Goal: Task Accomplishment & Management: Manage account settings

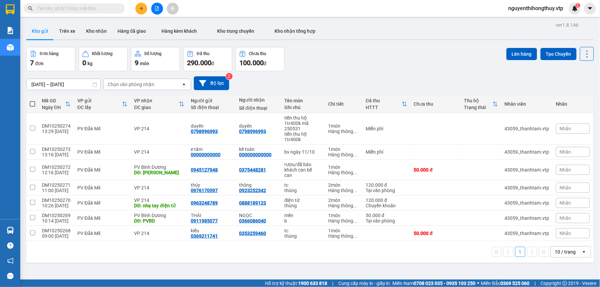
click at [556, 252] on div "10 / trang" at bounding box center [565, 252] width 21 height 7
click at [556, 235] on span "100 / trang" at bounding box center [563, 237] width 24 height 7
click at [96, 30] on button "Kho nhận" at bounding box center [96, 31] width 31 height 16
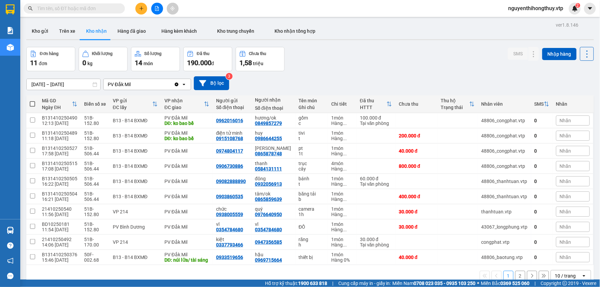
click at [41, 84] on input "[DATE] – [DATE]" at bounding box center [64, 84] width 74 height 11
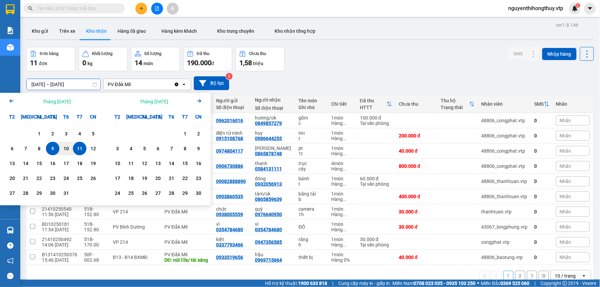
click at [15, 102] on icon "Arrow Left" at bounding box center [11, 101] width 8 height 8
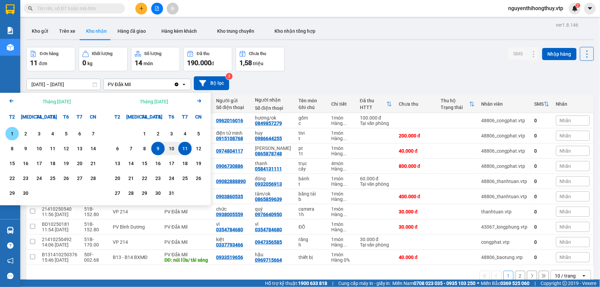
click at [15, 102] on icon "Arrow Left" at bounding box center [11, 101] width 8 height 8
click at [15, 100] on icon "Arrow Left" at bounding box center [11, 101] width 8 height 8
click at [24, 150] on div "8" at bounding box center [25, 149] width 9 height 8
click at [202, 100] on icon "Arrow Right" at bounding box center [199, 101] width 8 height 8
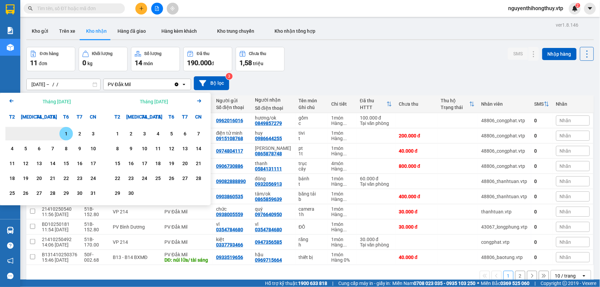
click at [202, 100] on icon "Arrow Right" at bounding box center [199, 101] width 8 height 8
click at [79, 150] on div "11" at bounding box center [79, 149] width 9 height 8
type input "08/07/2025 – 11/10/2025"
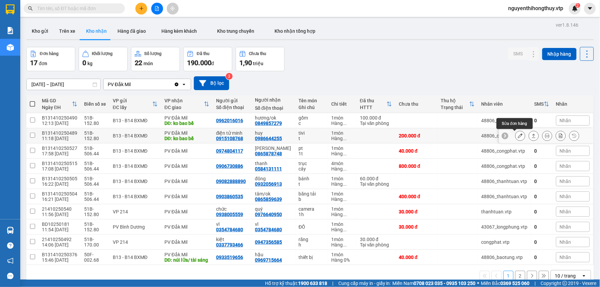
click at [518, 136] on icon at bounding box center [520, 135] width 5 height 5
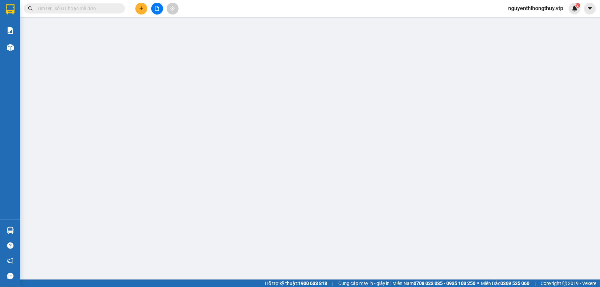
type input "0915108768"
type input "điện tử minh"
type input "0986644255"
type input "huy"
type input "ko bao bể"
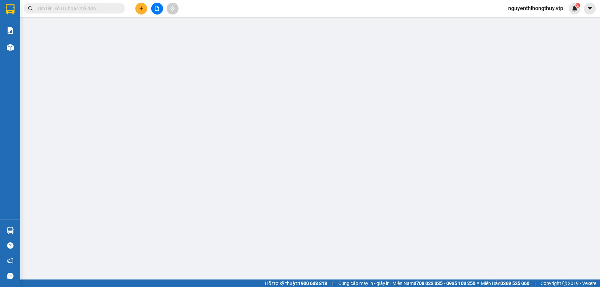
type input "0"
type input "200.000"
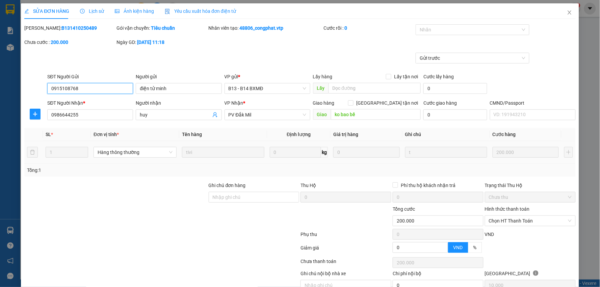
type input "10.000"
click at [568, 12] on icon "close" at bounding box center [570, 12] width 4 height 4
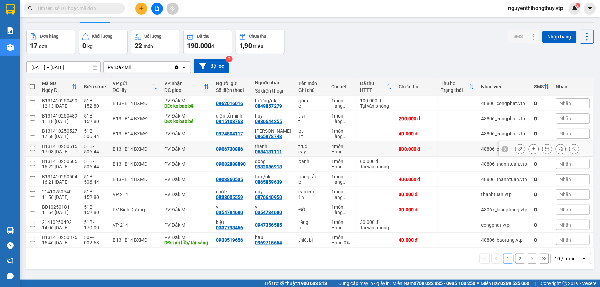
scroll to position [31, 0]
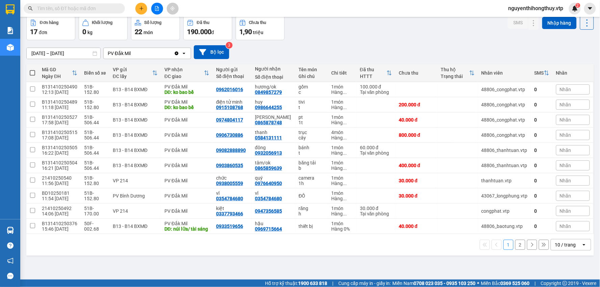
click at [573, 250] on div "10 / trang" at bounding box center [566, 244] width 30 height 11
click at [570, 235] on span "100 / trang" at bounding box center [563, 236] width 24 height 7
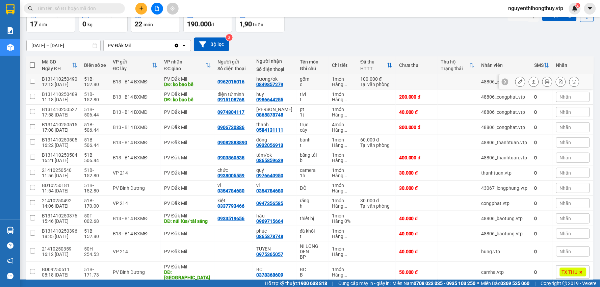
scroll to position [0, 0]
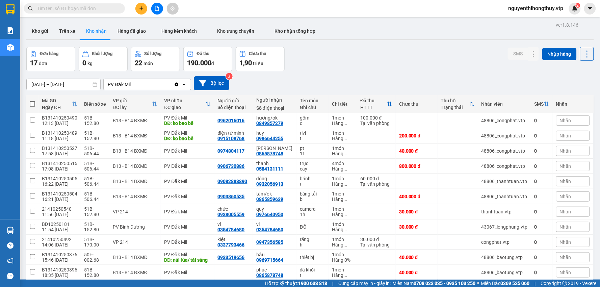
click at [143, 2] on div "Kết quả tìm kiếm ( 0 ) Bộ lọc No Data nguyenthihongthuy.vtp 2" at bounding box center [300, 8] width 600 height 17
click at [142, 5] on button at bounding box center [141, 9] width 12 height 12
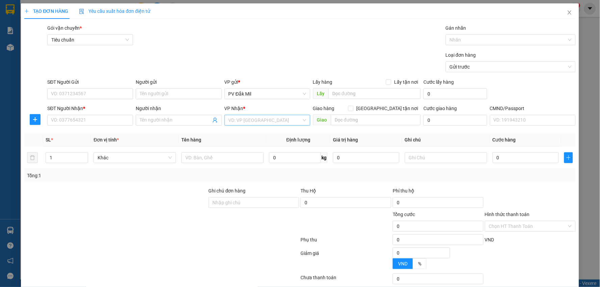
click at [251, 120] on input "search" at bounding box center [265, 120] width 73 height 10
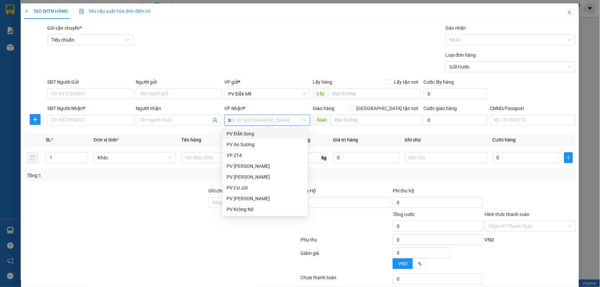
type input "bd"
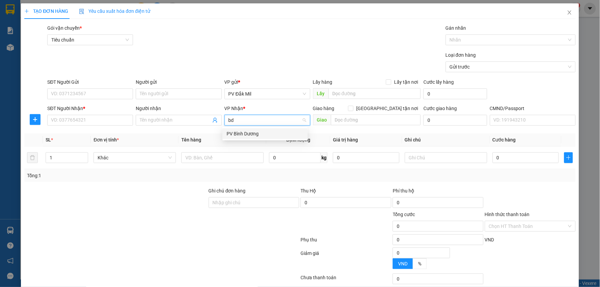
click at [246, 133] on div "PV Bình Dương" at bounding box center [265, 133] width 77 height 7
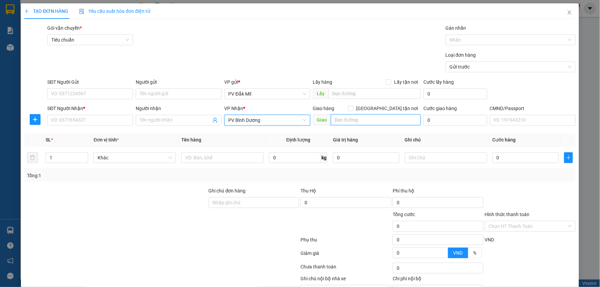
click at [343, 122] on input "text" at bounding box center [376, 119] width 90 height 11
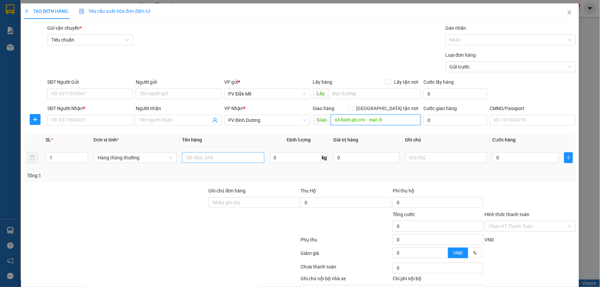
type input "n4 bình phước - mai đi"
drag, startPoint x: 210, startPoint y: 153, endPoint x: 195, endPoint y: 142, distance: 18.6
click at [210, 153] on input "text" at bounding box center [223, 157] width 82 height 11
type input "xe số 48E-039.92"
click at [502, 157] on input "0" at bounding box center [526, 157] width 66 height 11
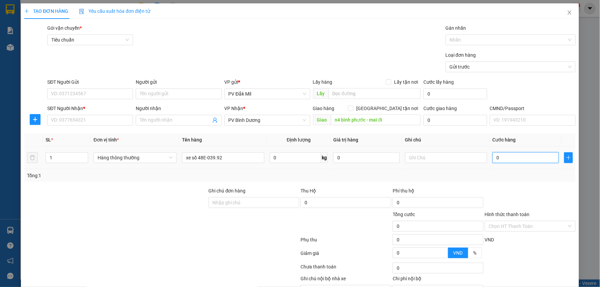
type input "3"
type input "30"
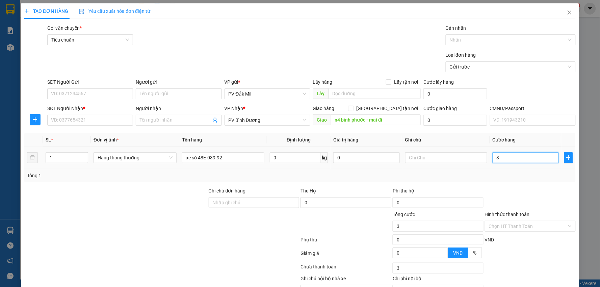
type input "30"
type input "300"
type input "3.000"
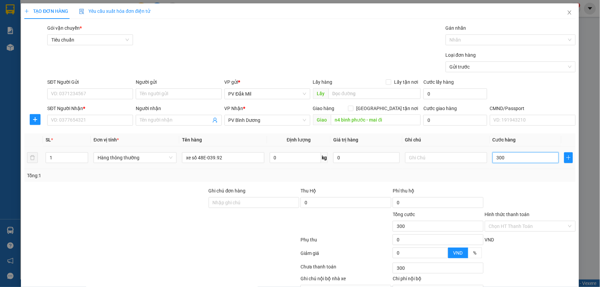
type input "3.000"
type input "30.000"
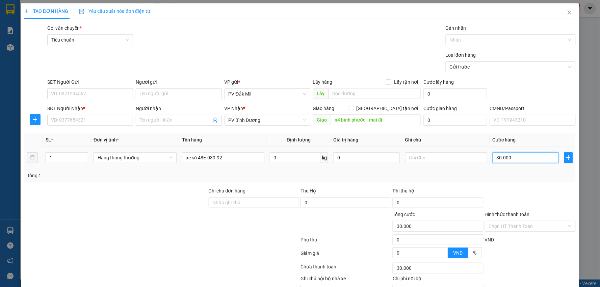
type input "300.000"
click at [76, 95] on input "SĐT Người Gửi" at bounding box center [90, 93] width 86 height 11
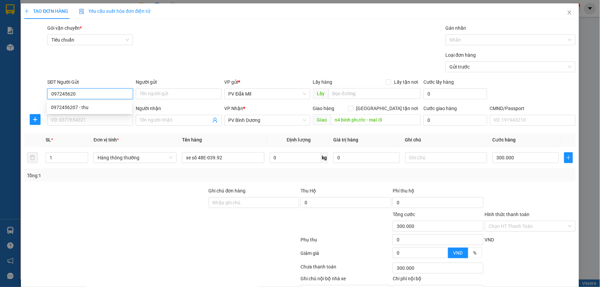
type input "0972456207"
click at [83, 107] on div "0972456207 - thu" at bounding box center [89, 107] width 77 height 7
type input "thu"
type input "0972456207"
click at [96, 117] on input "SĐT Người Nhận *" at bounding box center [90, 120] width 86 height 11
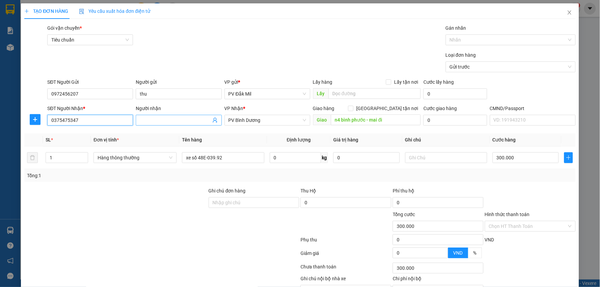
type input "0375475347"
click at [162, 119] on input "Người nhận" at bounding box center [175, 120] width 71 height 7
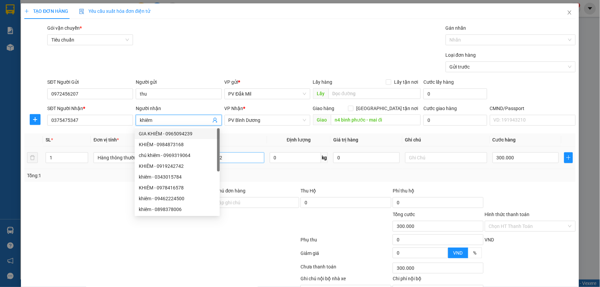
type input "khiêm"
click at [241, 159] on input "xe số 48E-039.92" at bounding box center [223, 157] width 82 height 11
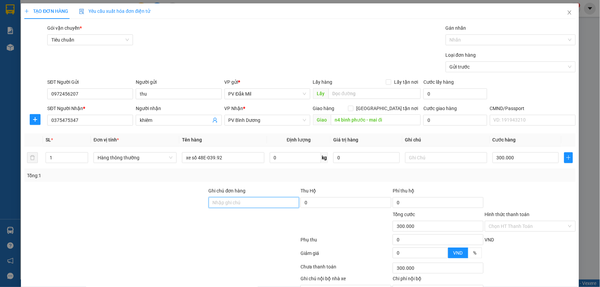
click at [239, 204] on input "Ghi chú đơn hàng" at bounding box center [254, 202] width 91 height 11
click at [481, 38] on div at bounding box center [507, 40] width 120 height 8
type input "xe số+cv+ck"
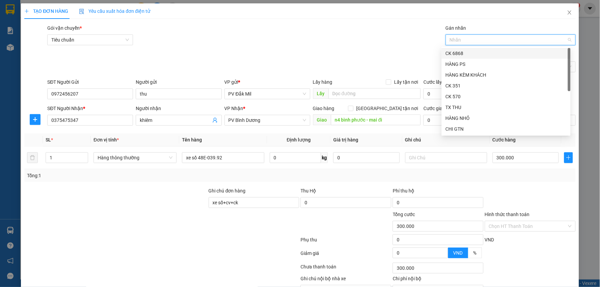
click at [460, 53] on div "CK 6868" at bounding box center [506, 53] width 121 height 7
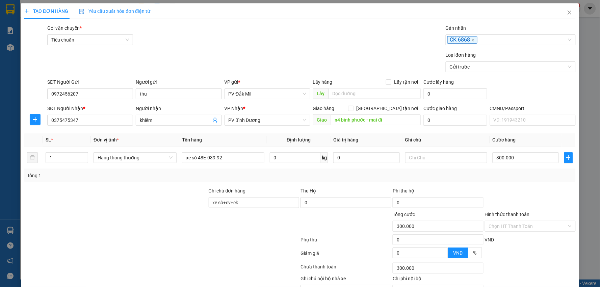
click at [398, 53] on div "Loại đơn hàng Gửi trước" at bounding box center [311, 63] width 531 height 24
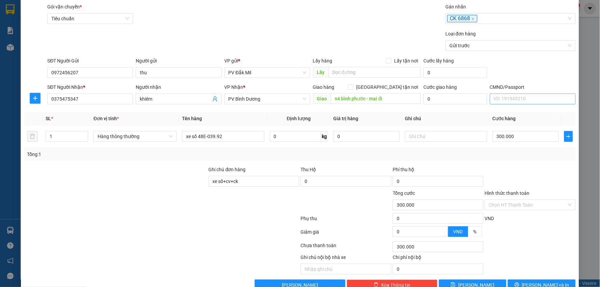
scroll to position [38, 0]
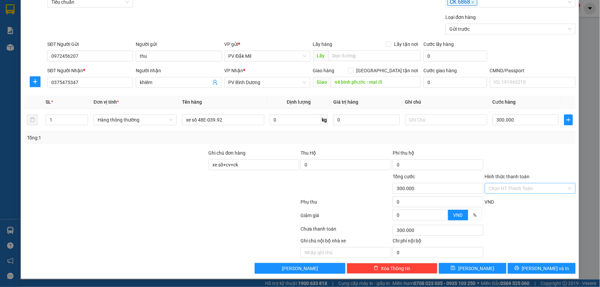
click at [513, 188] on input "Hình thức thanh toán" at bounding box center [528, 188] width 78 height 10
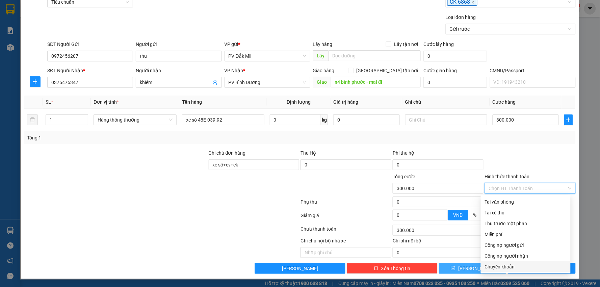
click at [495, 269] on div "Chuyển khoản" at bounding box center [526, 266] width 82 height 7
type input "0"
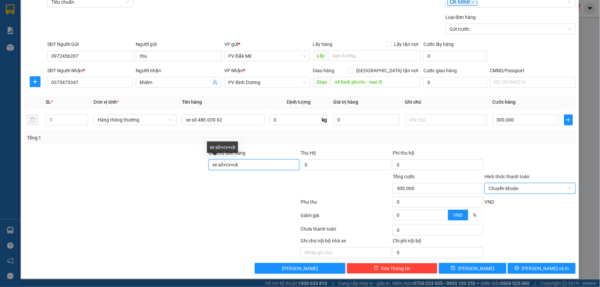
click at [255, 164] on input "xe số+cv+ck" at bounding box center [254, 164] width 91 height 11
click at [269, 166] on input "xe số+cv+ck-ck 68-300k-11.10-" at bounding box center [254, 164] width 91 height 11
click at [292, 167] on input "xe số+cv+ck-ck 68-300k-11/10-" at bounding box center [254, 164] width 91 height 11
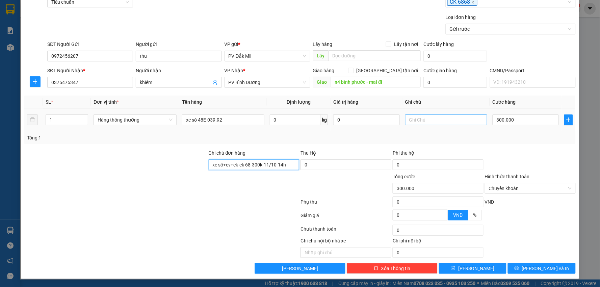
type input "xe số+cv+ck-ck 68-300k-11/10-14h"
click at [410, 124] on input "text" at bounding box center [446, 119] width 82 height 11
click at [437, 121] on input "không bao trày xướt" at bounding box center [446, 119] width 82 height 11
type input "không bao trầy xướt"
click at [292, 166] on input "xe số+cv+ck-ck 68-300k-11/10-14h" at bounding box center [254, 164] width 91 height 11
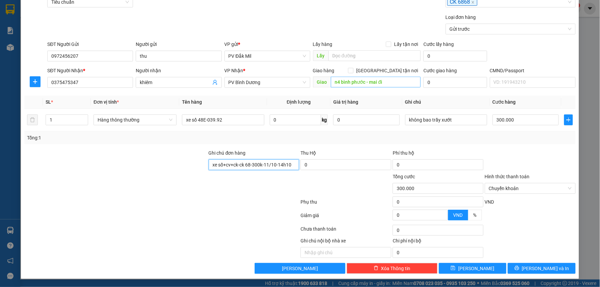
type input "xe số+cv+ck-ck 68-300k-11/10-14h10"
click at [387, 80] on input "n4 bình phước - mai đi" at bounding box center [376, 82] width 90 height 11
click at [389, 80] on input "n4 bình phước - mai đi" at bounding box center [376, 82] width 90 height 11
type input "n4 bình phước - mai đi- gọi trước 1 tiếng"
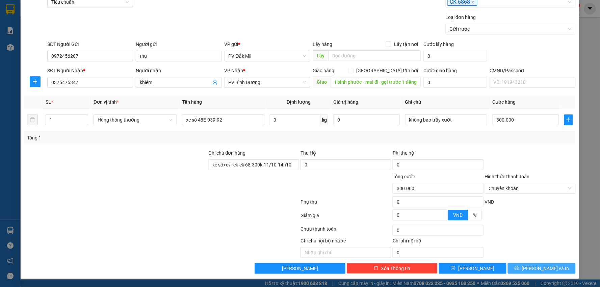
click at [537, 268] on span "Lưu và In" at bounding box center [545, 268] width 47 height 7
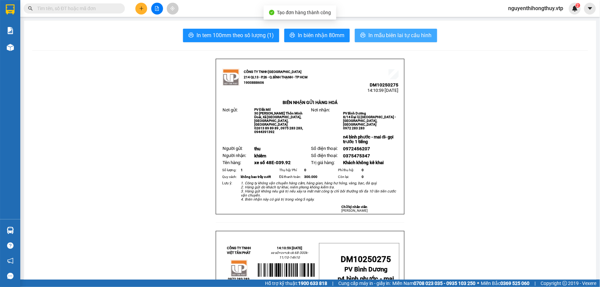
click at [369, 36] on span "In mẫu biên lai tự cấu hình" at bounding box center [399, 35] width 63 height 8
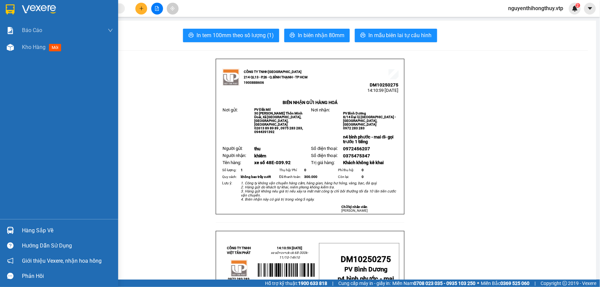
click at [11, 9] on img at bounding box center [10, 9] width 9 height 10
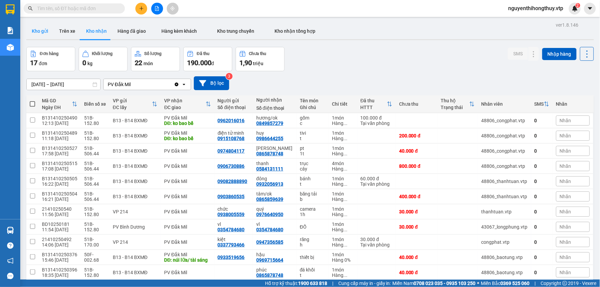
click at [27, 32] on button "Kho gửi" at bounding box center [39, 31] width 27 height 16
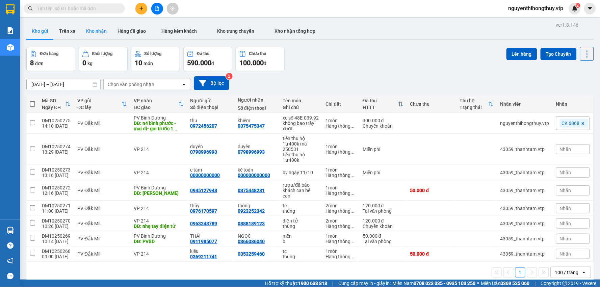
click at [102, 30] on button "Kho nhận" at bounding box center [96, 31] width 31 height 16
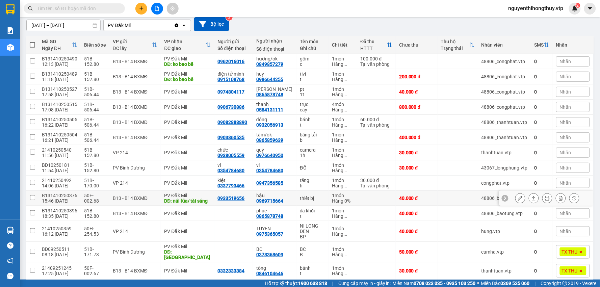
scroll to position [53, 0]
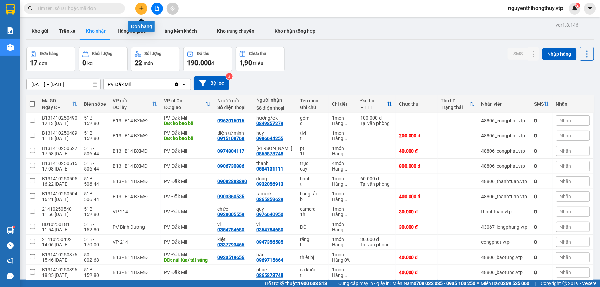
click at [140, 8] on icon "plus" at bounding box center [141, 8] width 4 height 0
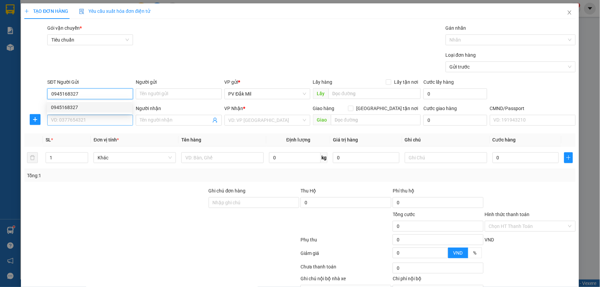
type input "0945168327"
click at [94, 119] on input "SĐT Người Nhận *" at bounding box center [90, 120] width 86 height 11
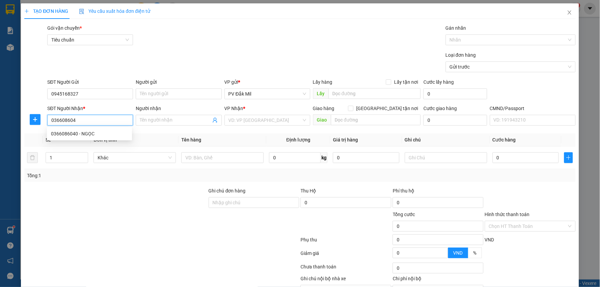
type input "0366086040"
click at [90, 131] on div "0366086040 - NGỌC" at bounding box center [89, 133] width 77 height 7
type input "NGỌC"
type input "PVBD"
drag, startPoint x: 84, startPoint y: 119, endPoint x: 0, endPoint y: 148, distance: 88.5
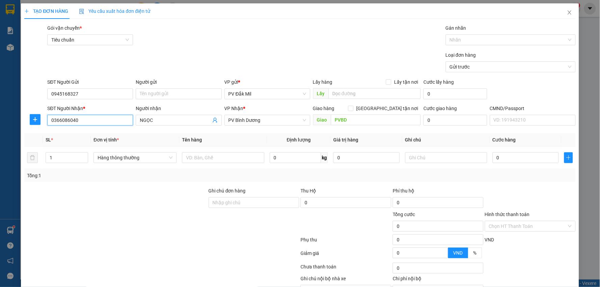
click at [0, 148] on div "TẠO ĐƠN HÀNG Yêu cầu xuất hóa đơn điện tử Transit Pickup Surcharge Ids Transit …" at bounding box center [300, 143] width 600 height 287
type input "0366086040"
click at [104, 119] on input "0366086040" at bounding box center [90, 120] width 86 height 11
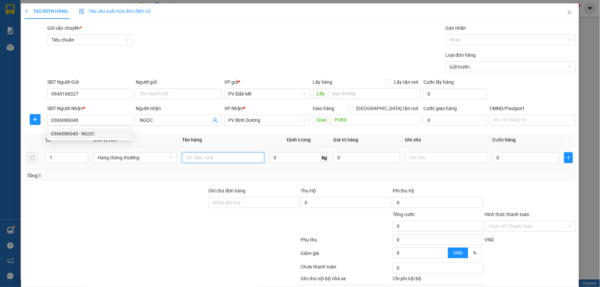
click at [208, 158] on input "text" at bounding box center [223, 157] width 82 height 11
type input "lạnh"
click at [445, 157] on input "text" at bounding box center [446, 157] width 82 height 11
type input "h"
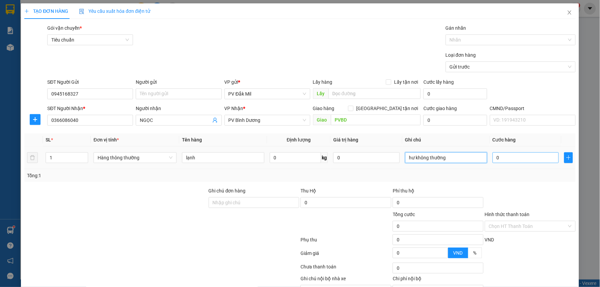
type input "hư không thường"
drag, startPoint x: 523, startPoint y: 156, endPoint x: 520, endPoint y: 156, distance: 3.4
click at [523, 156] on input "0" at bounding box center [526, 157] width 66 height 11
type input "5"
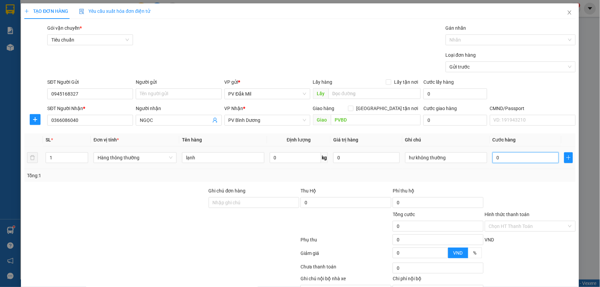
type input "5"
type input "50"
type input "500"
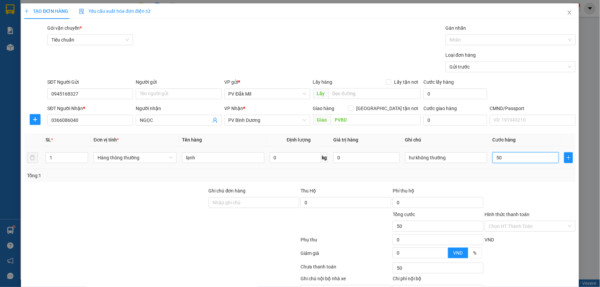
type input "500"
type input "5.000"
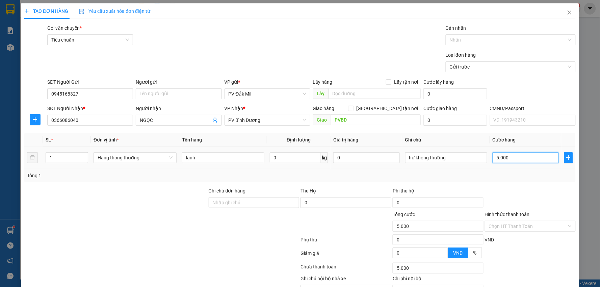
type input "50.000"
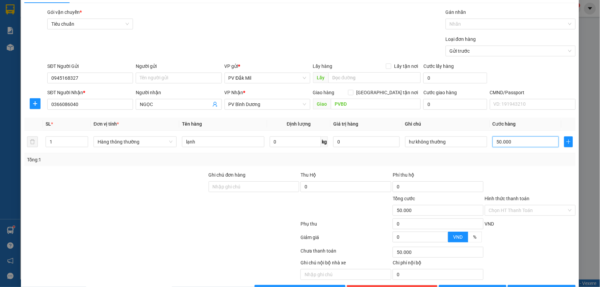
scroll to position [38, 0]
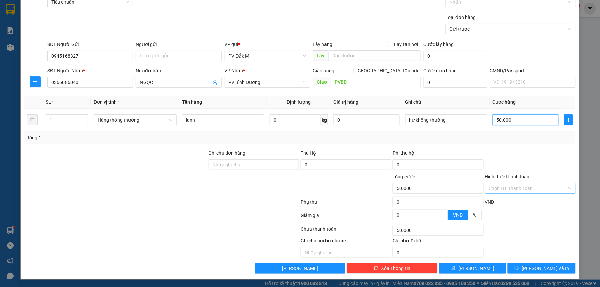
type input "50.000"
click at [509, 184] on input "Hình thức thanh toán" at bounding box center [528, 188] width 78 height 10
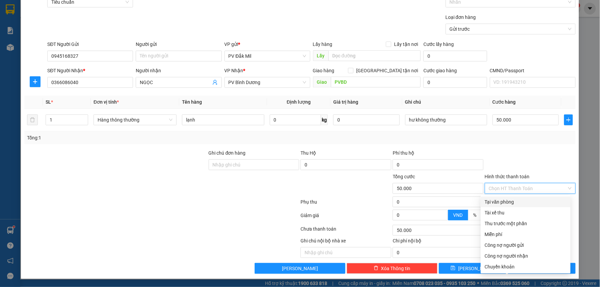
click at [507, 201] on div "Tại văn phòng" at bounding box center [526, 201] width 82 height 7
type input "0"
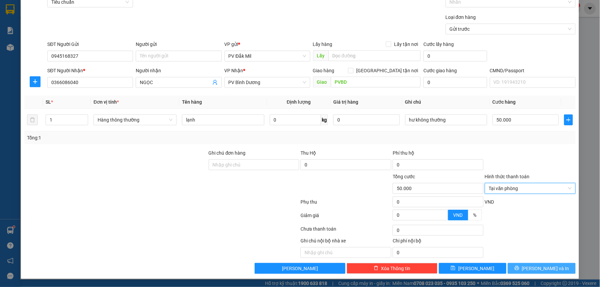
click at [538, 265] on span "Lưu và In" at bounding box center [545, 268] width 47 height 7
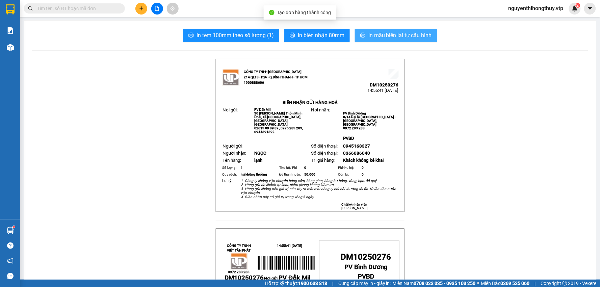
click at [374, 37] on span "In mẫu biên lai tự cấu hình" at bounding box center [399, 35] width 63 height 8
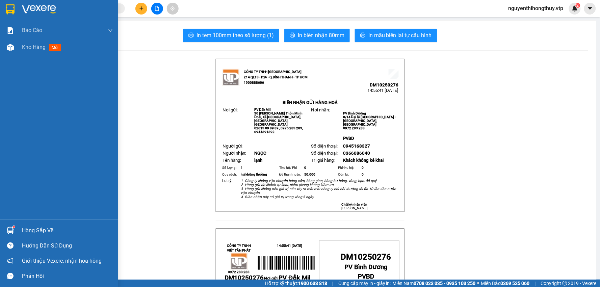
click at [0, 1] on div at bounding box center [59, 11] width 118 height 22
click at [10, 7] on img at bounding box center [10, 9] width 9 height 10
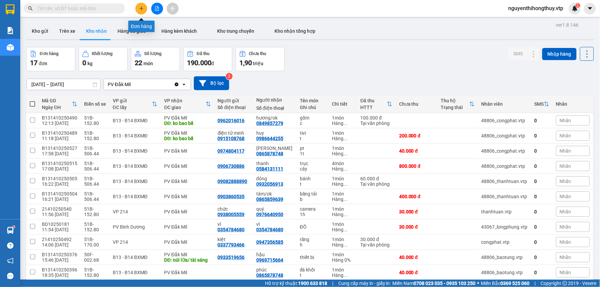
click at [141, 9] on icon "plus" at bounding box center [141, 8] width 5 height 5
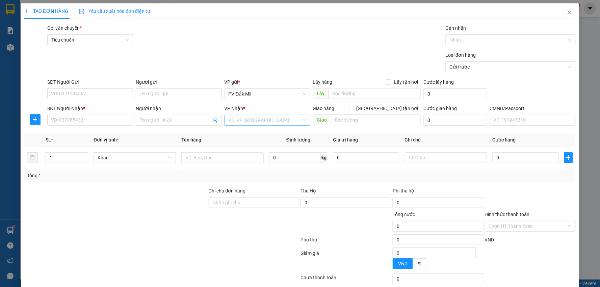
click at [242, 120] on input "search" at bounding box center [265, 120] width 73 height 10
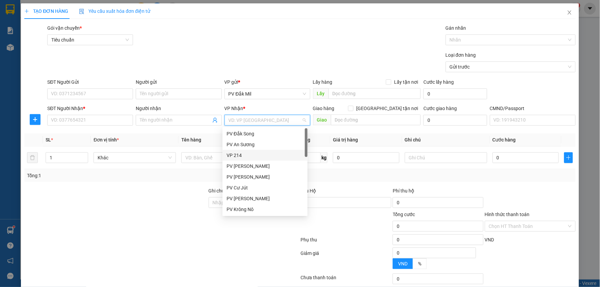
click at [246, 152] on div "VP 214" at bounding box center [265, 155] width 77 height 7
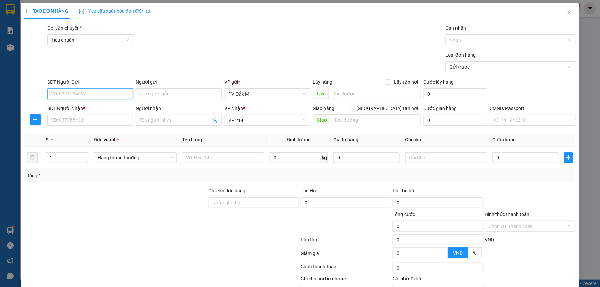
click at [66, 90] on input "SĐT Người Gửi" at bounding box center [90, 93] width 86 height 11
type input "0969430589"
click at [115, 119] on input "SĐT Người Nhận *" at bounding box center [90, 120] width 86 height 11
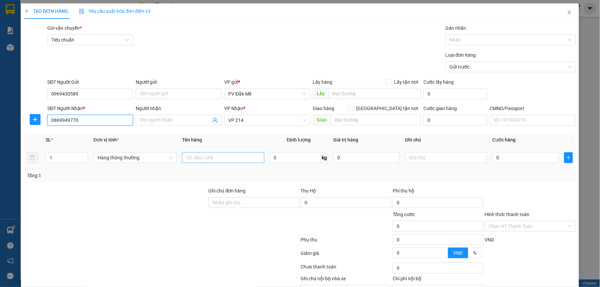
type input "0869949770"
click at [197, 157] on input "text" at bounding box center [223, 157] width 82 height 11
type input "máy"
click at [504, 153] on input "0" at bounding box center [526, 157] width 66 height 11
type input "7"
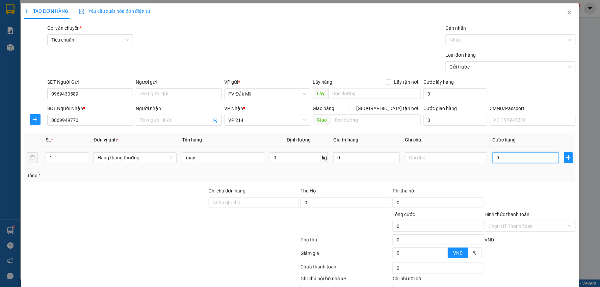
type input "7"
type input "70"
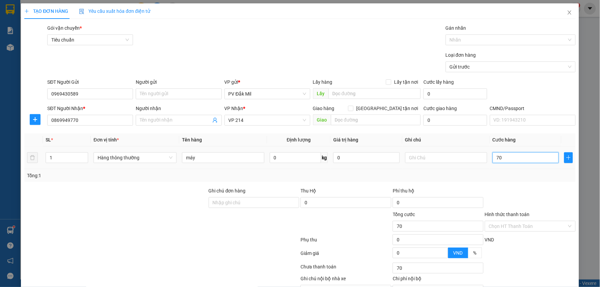
type input "700"
type input "7.000"
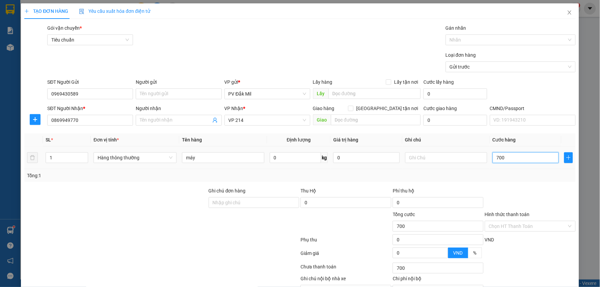
type input "7.000"
type input "70.000"
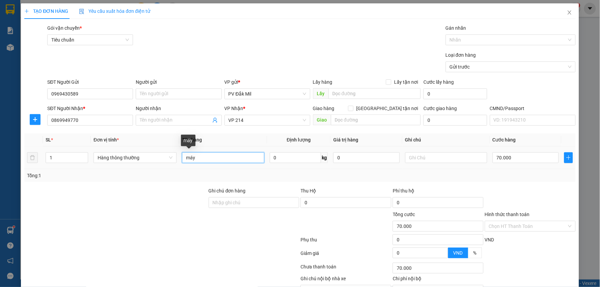
click at [209, 156] on input "máy" at bounding box center [223, 157] width 82 height 11
type input "máy đo loãng xương"
drag, startPoint x: 426, startPoint y: 159, endPoint x: 417, endPoint y: 160, distance: 8.8
click at [424, 159] on input "text" at bounding box center [446, 157] width 82 height 11
type input "k"
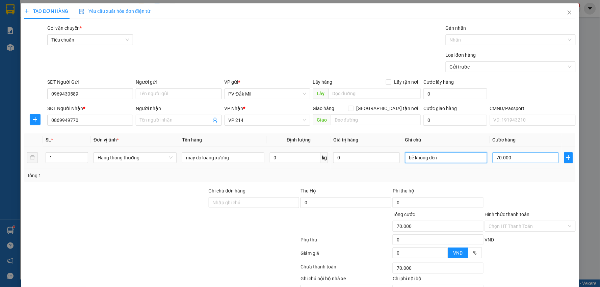
type input "bẻ không đền"
type input "8"
type input "80"
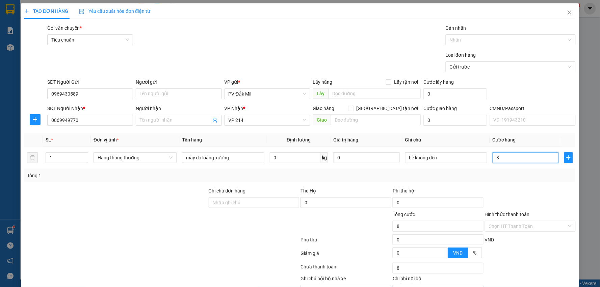
type input "80"
type input "800"
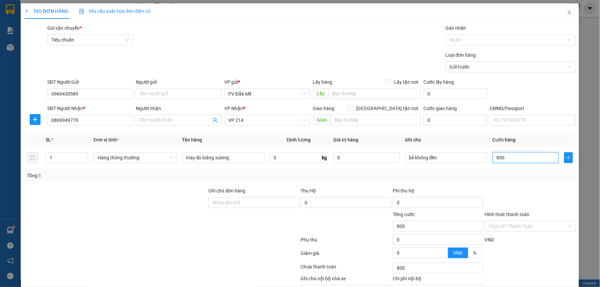
type input "8.000"
type input "80.000"
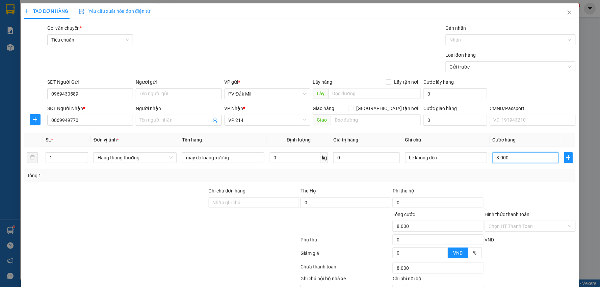
type input "80.000"
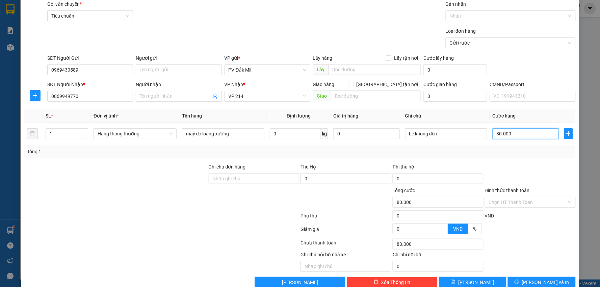
scroll to position [38, 0]
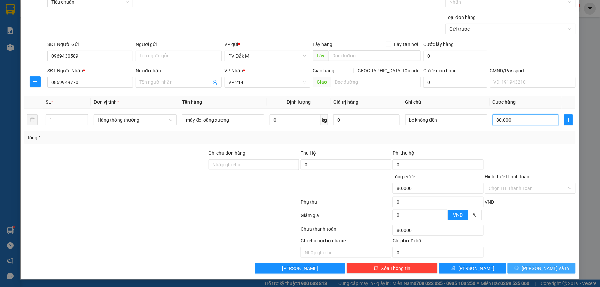
type input "80.000"
click at [532, 269] on span "Lưu và In" at bounding box center [545, 268] width 47 height 7
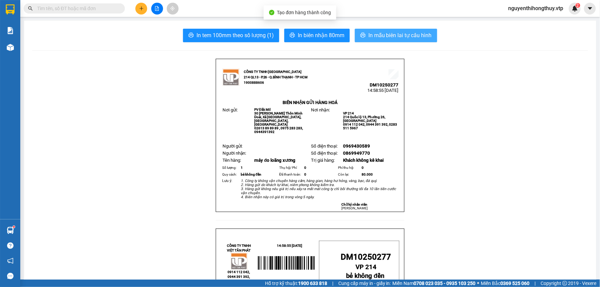
click at [368, 38] on span "In mẫu biên lai tự cấu hình" at bounding box center [399, 35] width 63 height 8
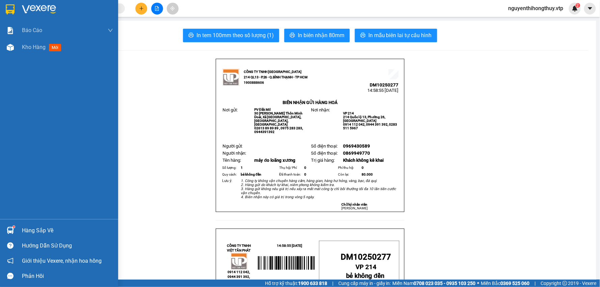
click at [14, 5] on img at bounding box center [10, 9] width 9 height 10
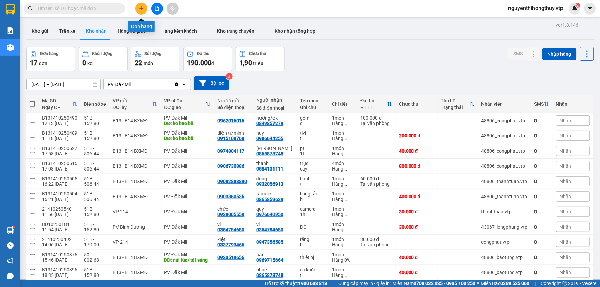
click at [141, 5] on button at bounding box center [141, 9] width 12 height 12
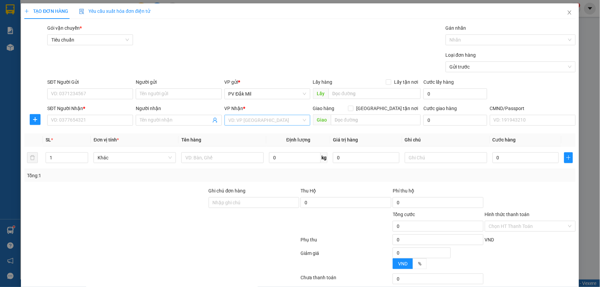
click at [248, 119] on input "search" at bounding box center [265, 120] width 73 height 10
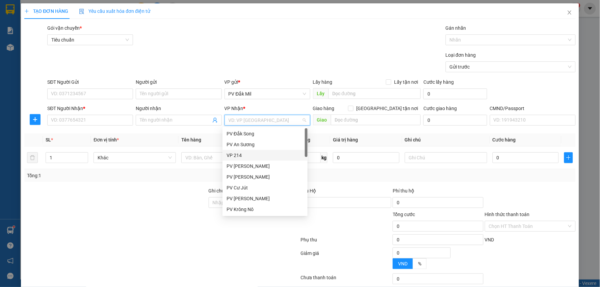
click at [235, 157] on div "VP 214" at bounding box center [265, 155] width 77 height 7
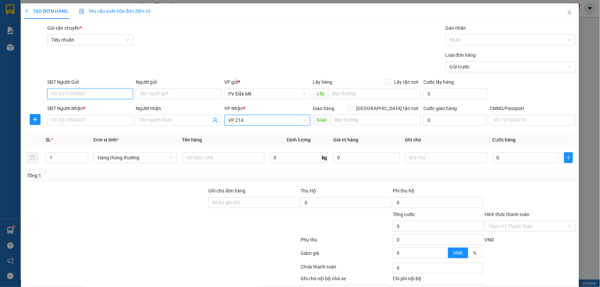
click at [89, 93] on input "SĐT Người Gửi" at bounding box center [90, 93] width 86 height 11
type input "0913436825"
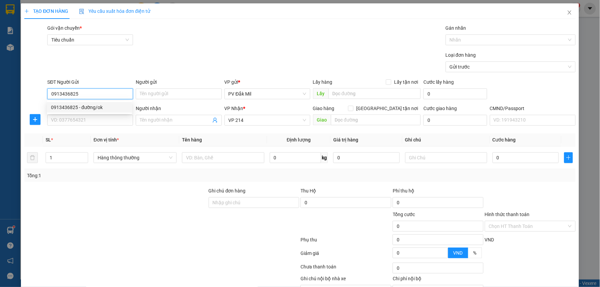
click at [97, 112] on div "0913436825 - đường/ok" at bounding box center [89, 107] width 85 height 11
type input "đường/ok"
type input "0913436825"
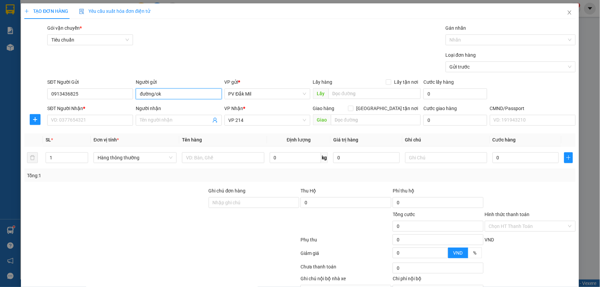
click at [165, 96] on input "đường/ok" at bounding box center [179, 93] width 86 height 11
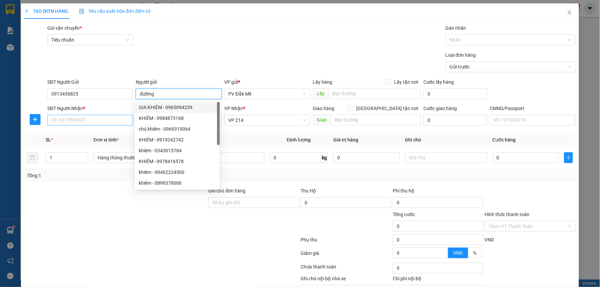
type input "đường"
click at [92, 119] on input "SĐT Người Nhận *" at bounding box center [90, 120] width 86 height 11
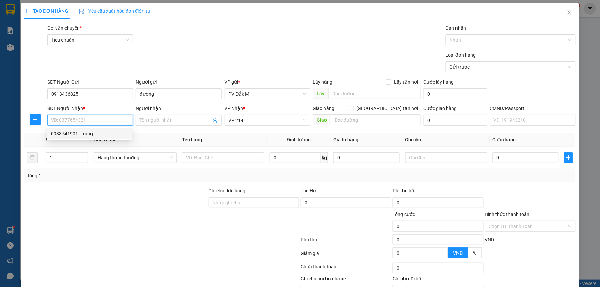
click at [83, 133] on div "0983741901 - trung" at bounding box center [89, 133] width 77 height 7
type input "0983741901"
type input "trung"
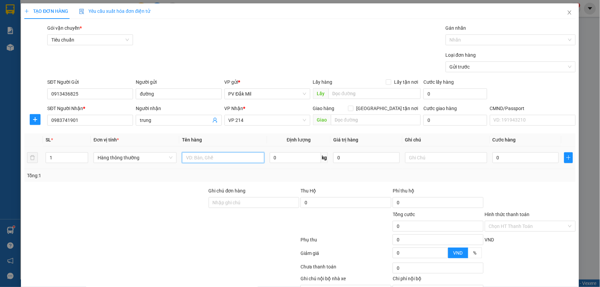
click at [203, 157] on input "text" at bounding box center [223, 157] width 82 height 11
type input "tc"
click at [441, 151] on div at bounding box center [446, 158] width 82 height 14
click at [442, 155] on input "text" at bounding box center [446, 157] width 82 height 11
click at [414, 157] on input "hue không thường" at bounding box center [446, 157] width 82 height 11
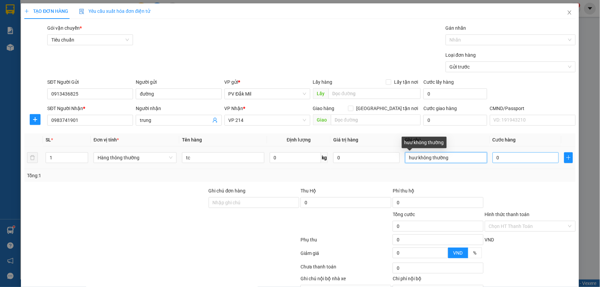
type input "huư không thường"
click at [511, 160] on input "0" at bounding box center [526, 157] width 66 height 11
type input "6"
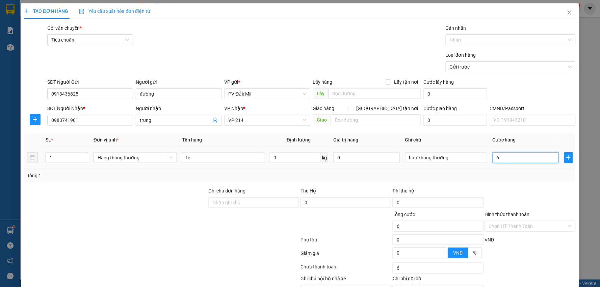
type input "60"
type input "600"
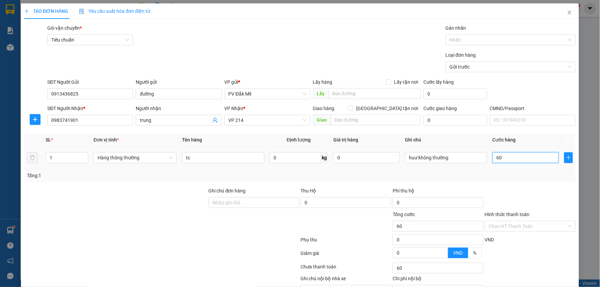
type input "600"
type input "6.000"
type input "60.000"
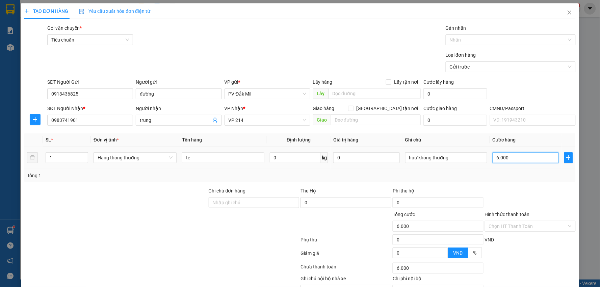
type input "60.000"
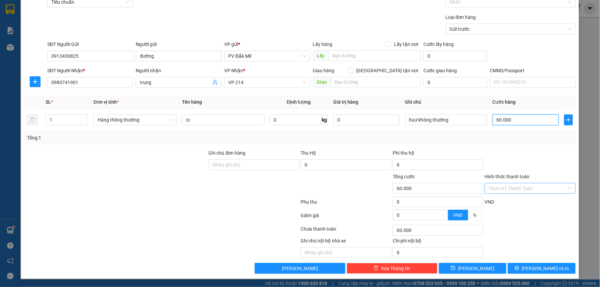
type input "60.000"
click at [506, 187] on input "Hình thức thanh toán" at bounding box center [528, 188] width 78 height 10
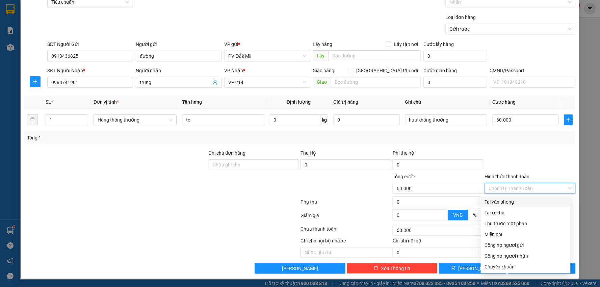
click at [506, 201] on div "Tại văn phòng" at bounding box center [526, 201] width 82 height 7
type input "0"
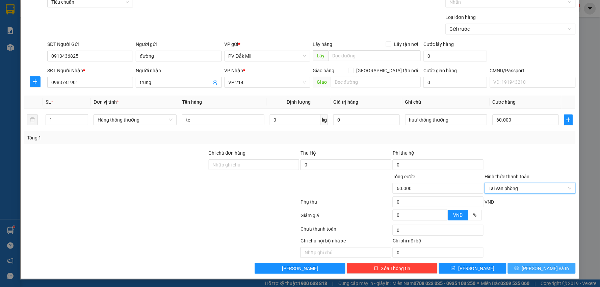
click at [529, 269] on button "Lưu và In" at bounding box center [542, 268] width 68 height 11
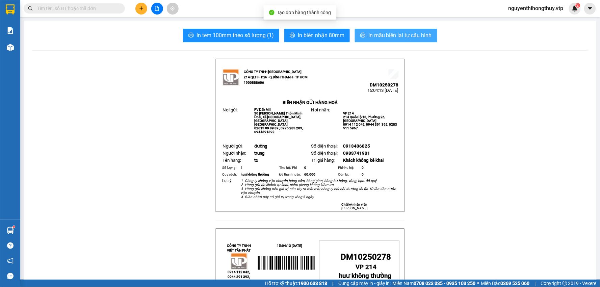
click at [401, 36] on span "In mẫu biên lai tự cấu hình" at bounding box center [399, 35] width 63 height 8
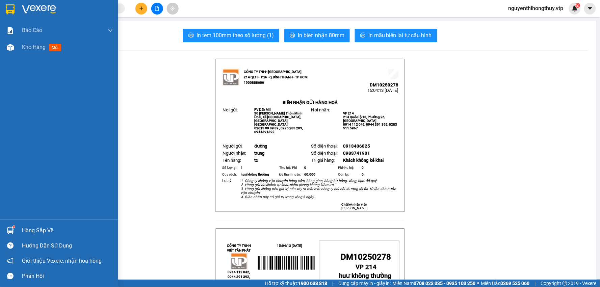
click at [11, 9] on img at bounding box center [10, 9] width 9 height 10
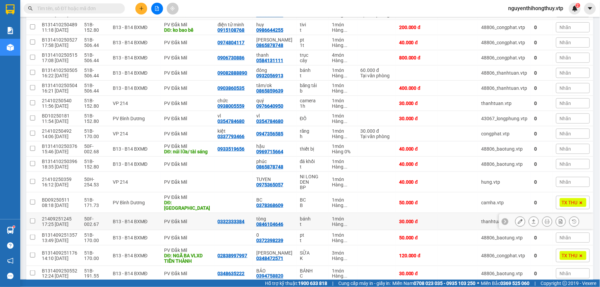
scroll to position [140, 0]
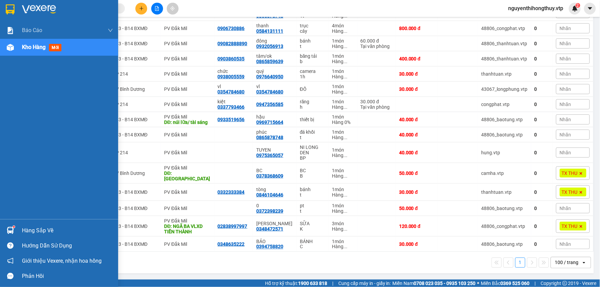
click at [7, 233] on img at bounding box center [10, 230] width 7 height 7
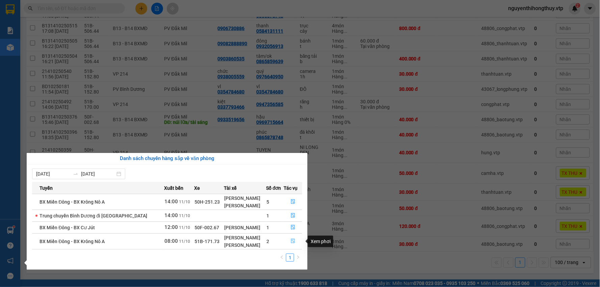
click at [291, 240] on icon "file-done" at bounding box center [293, 241] width 5 height 5
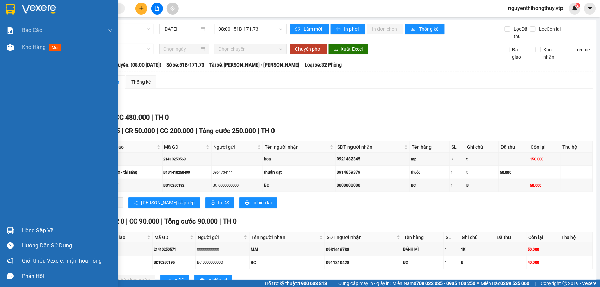
click at [9, 8] on img at bounding box center [10, 9] width 9 height 10
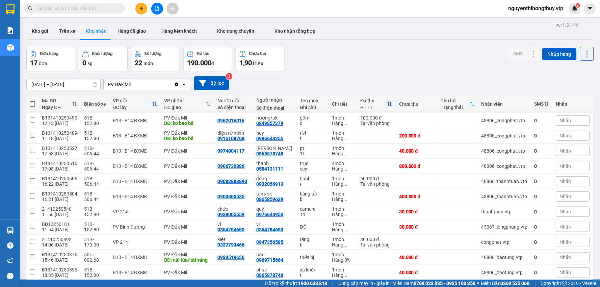
click at [95, 7] on input "text" at bounding box center [77, 8] width 80 height 7
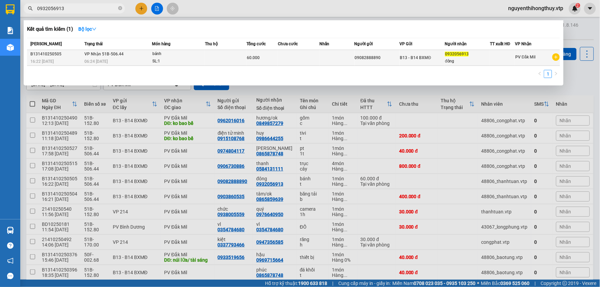
type input "0932056913"
click at [302, 54] on td at bounding box center [299, 58] width 42 height 16
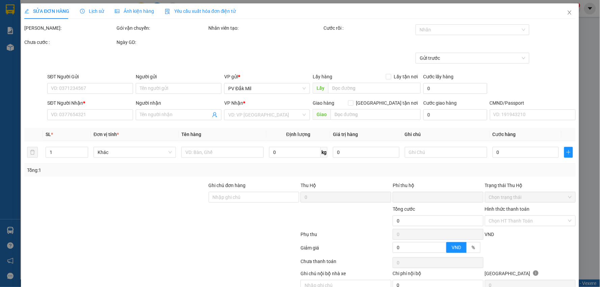
type input "3.000"
type input "09082888890"
type input "0932056913"
type input "đông"
type input "0"
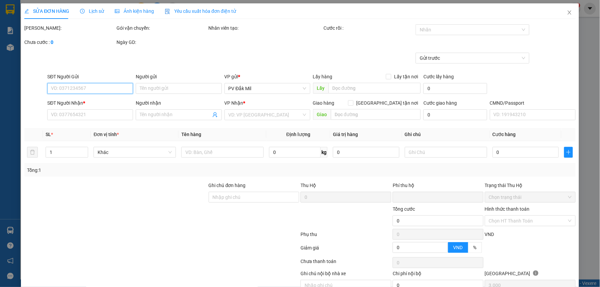
type input "60.000"
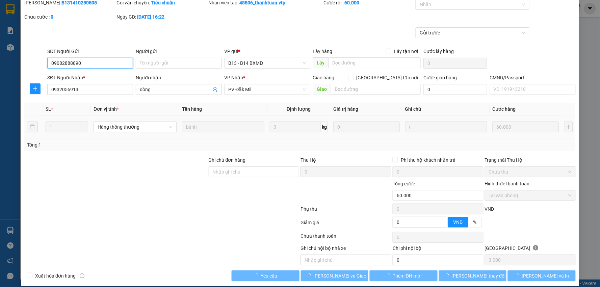
scroll to position [33, 0]
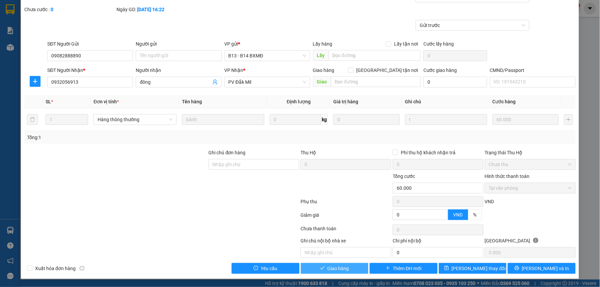
click at [320, 269] on icon "check" at bounding box center [322, 268] width 5 height 5
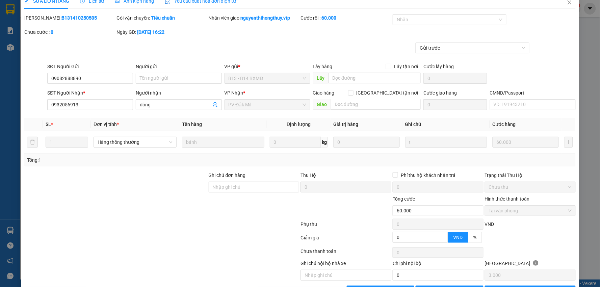
scroll to position [0, 0]
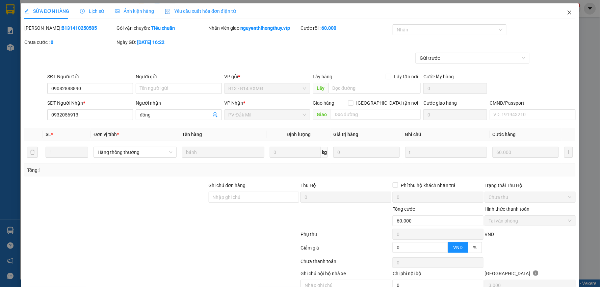
click at [567, 14] on icon "close" at bounding box center [569, 12] width 5 height 5
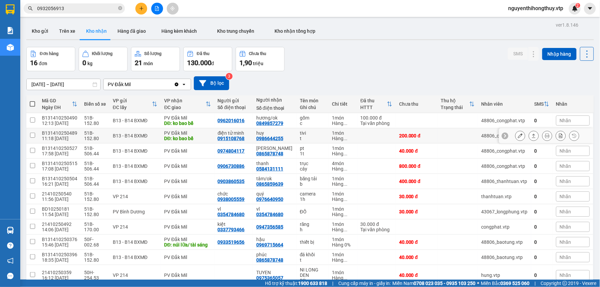
click at [518, 134] on icon at bounding box center [520, 135] width 5 height 5
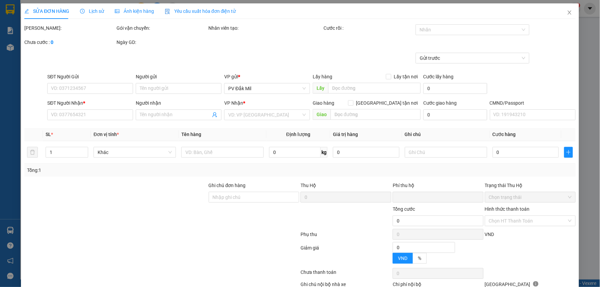
type input "5.000"
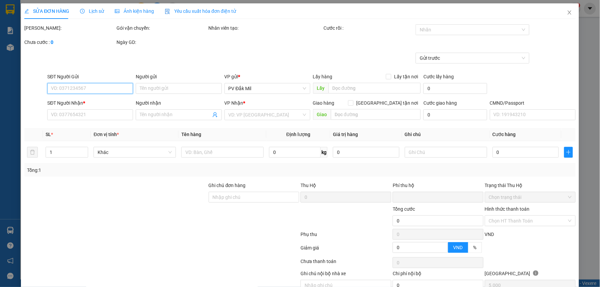
type input "0915108768"
type input "điện tử minh"
type input "0986644255"
type input "huy"
type input "ko bao bể"
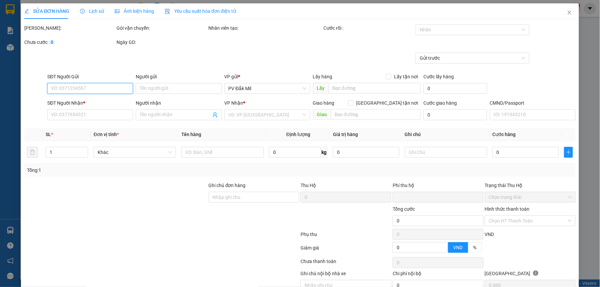
type input "fix đã có giá hợp đòng"
type input "0"
type input "100.000"
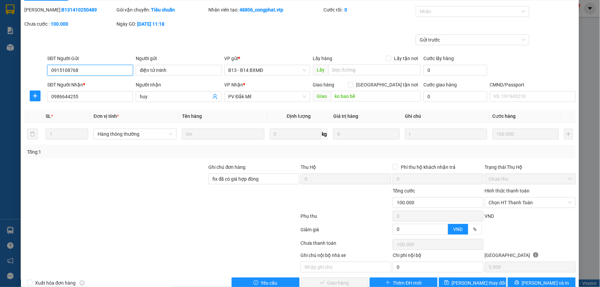
scroll to position [33, 0]
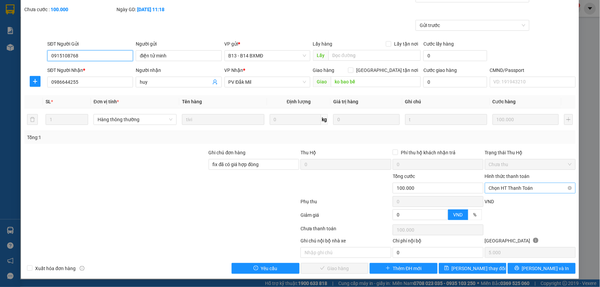
click at [531, 187] on span "Chọn HT Thanh Toán" at bounding box center [530, 188] width 83 height 10
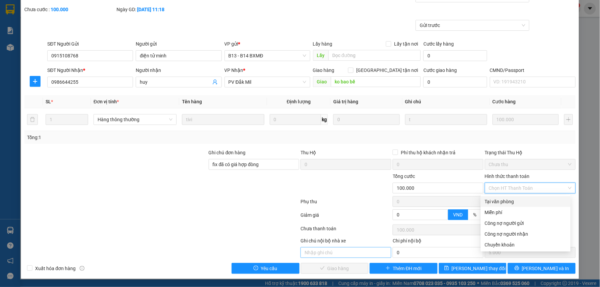
drag, startPoint x: 507, startPoint y: 200, endPoint x: 366, endPoint y: 253, distance: 150.3
click at [506, 200] on div "Tại văn phòng" at bounding box center [526, 201] width 82 height 7
type input "0"
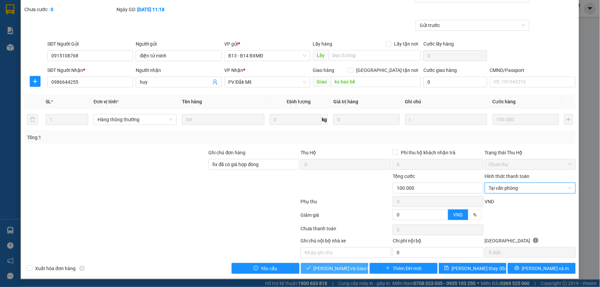
click at [329, 272] on span "Lưu và Giao hàng" at bounding box center [346, 268] width 65 height 7
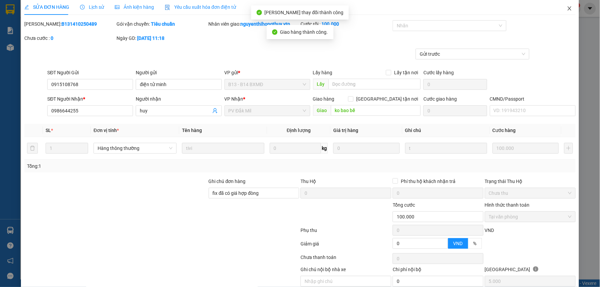
scroll to position [0, 0]
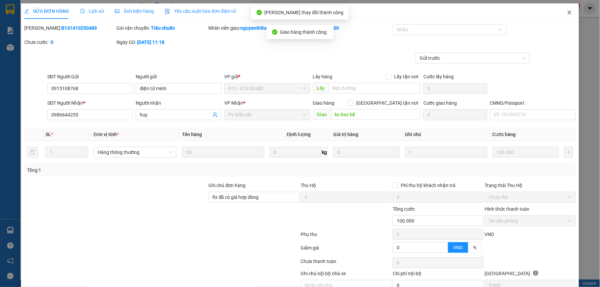
click at [567, 12] on icon "close" at bounding box center [569, 12] width 5 height 5
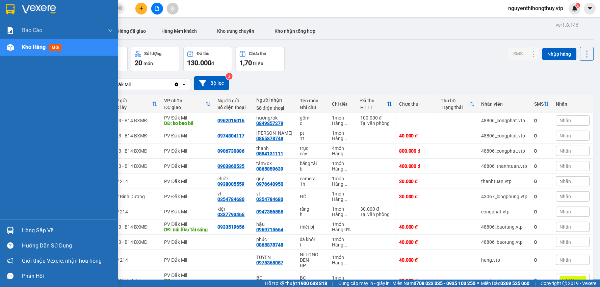
click at [25, 230] on div "Hàng sắp về" at bounding box center [67, 231] width 91 height 10
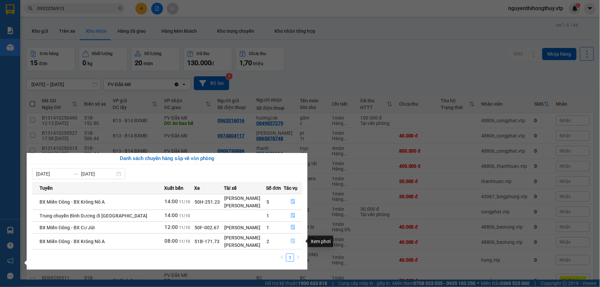
click at [291, 240] on icon "file-done" at bounding box center [293, 241] width 4 height 5
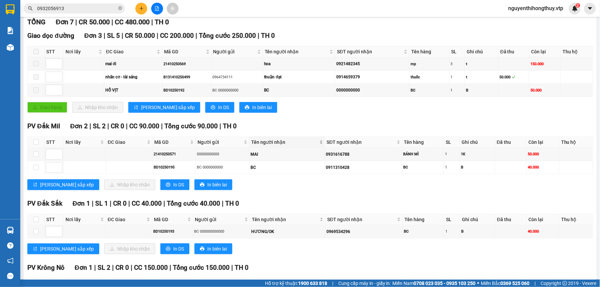
scroll to position [112, 0]
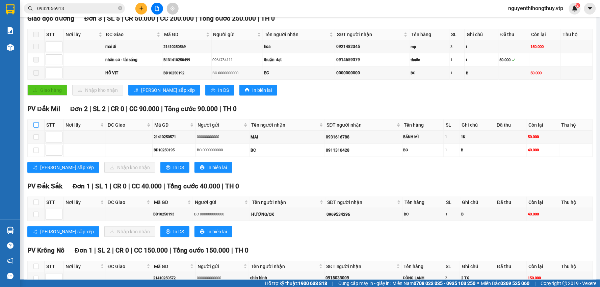
click at [33, 124] on input "checkbox" at bounding box center [35, 124] width 5 height 5
checkbox input "true"
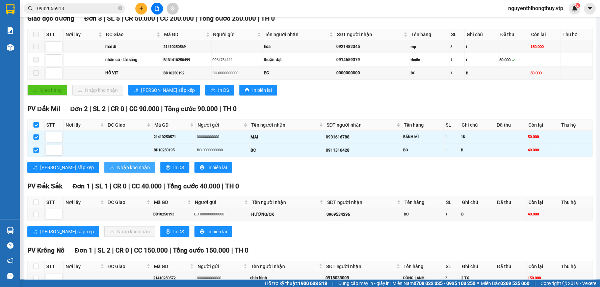
click at [117, 167] on span "Nhập kho nhận" at bounding box center [133, 167] width 33 height 7
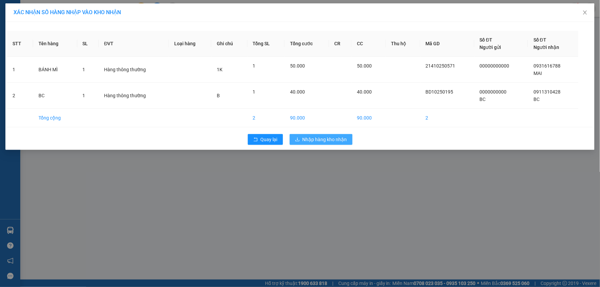
click at [328, 139] on span "Nhập hàng kho nhận" at bounding box center [325, 139] width 45 height 7
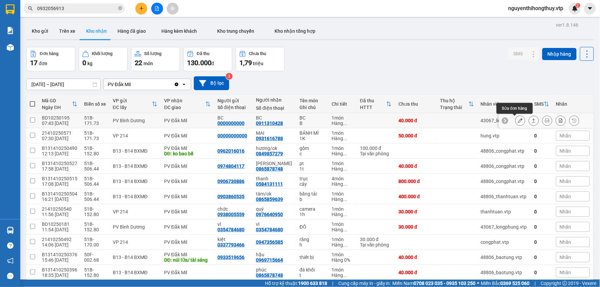
click at [518, 119] on icon at bounding box center [520, 120] width 5 height 5
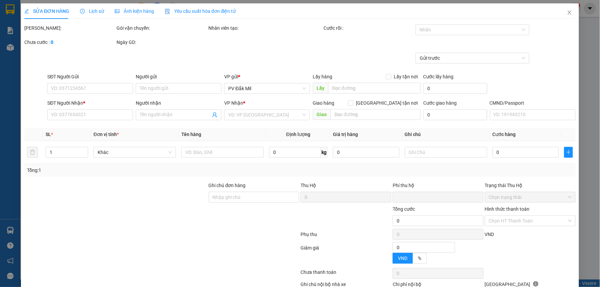
type input "0000000000"
type input "BC"
type input "0911310428"
type input "BC"
type input "0"
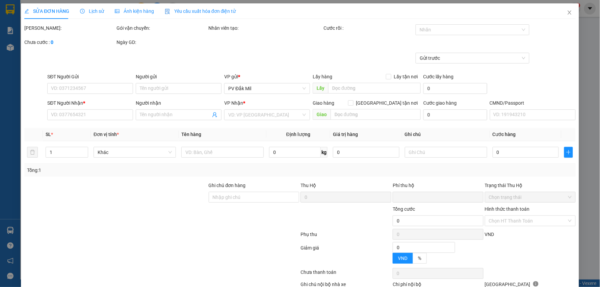
type input "40.000"
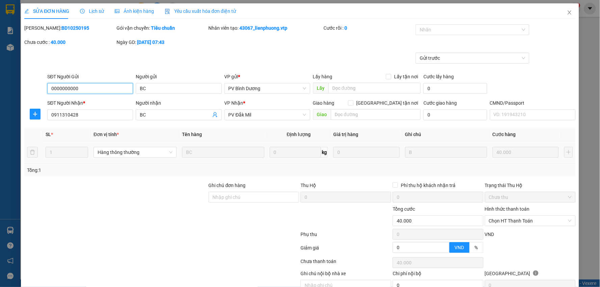
type input "2.000"
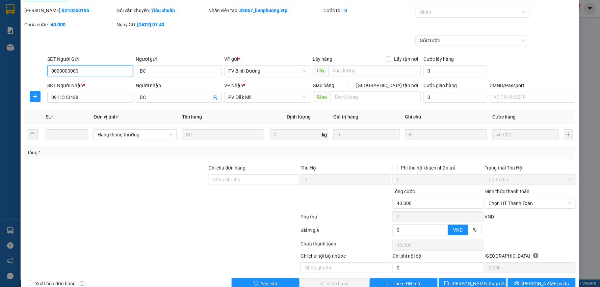
scroll to position [33, 0]
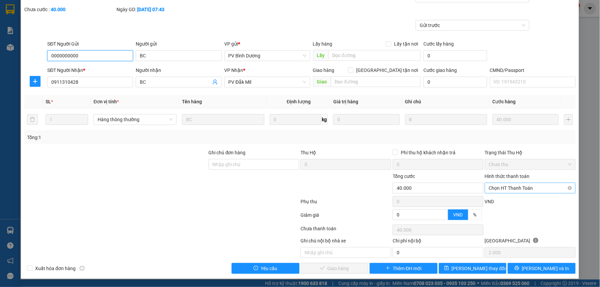
click at [508, 188] on span "Chọn HT Thanh Toán" at bounding box center [530, 188] width 83 height 10
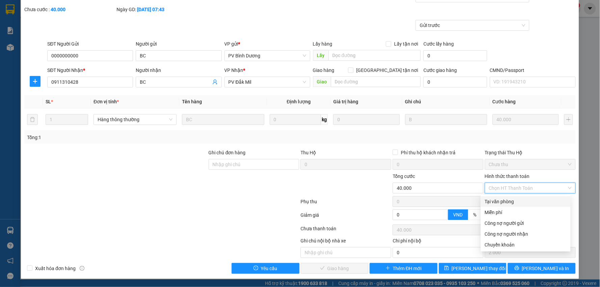
click at [505, 200] on div "Tại văn phòng" at bounding box center [526, 201] width 82 height 7
type input "0"
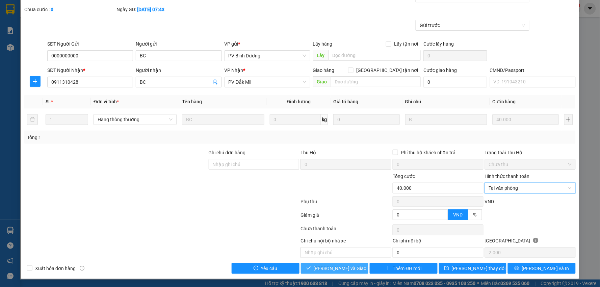
click at [338, 264] on button "Lưu và Giao hàng" at bounding box center [335, 268] width 68 height 11
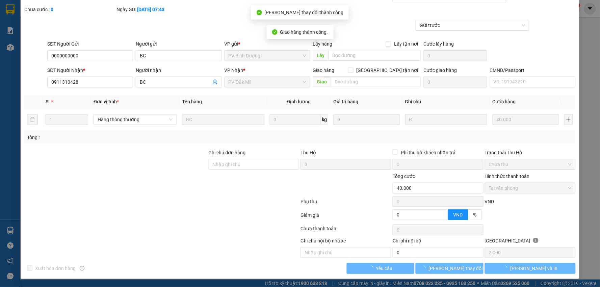
scroll to position [0, 0]
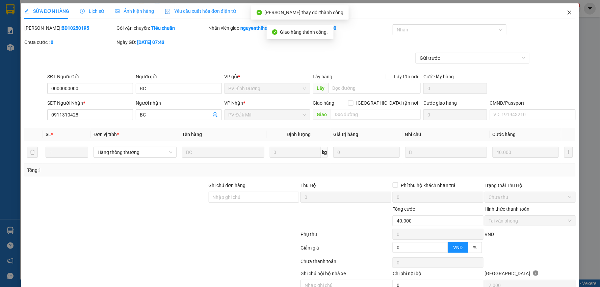
click at [567, 12] on icon "close" at bounding box center [569, 12] width 5 height 5
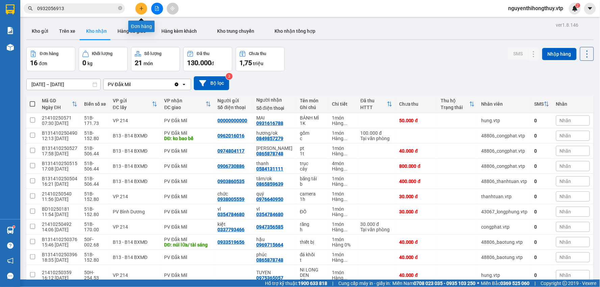
click at [140, 9] on icon "plus" at bounding box center [141, 8] width 5 height 5
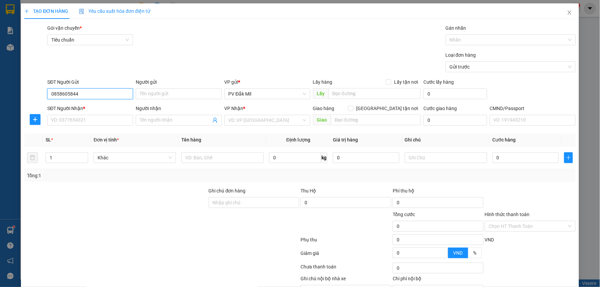
type input "0858605844"
click at [66, 117] on input "SĐT Người Nhận *" at bounding box center [90, 120] width 86 height 11
drag, startPoint x: 98, startPoint y: 96, endPoint x: 0, endPoint y: 89, distance: 98.1
click at [0, 91] on div "TẠO ĐƠN HÀNG Yêu cầu xuất hóa đơn điện tử Transit Pickup Surcharge Ids Transit …" at bounding box center [300, 143] width 600 height 287
click at [79, 120] on input "SĐT Người Nhận *" at bounding box center [90, 120] width 86 height 11
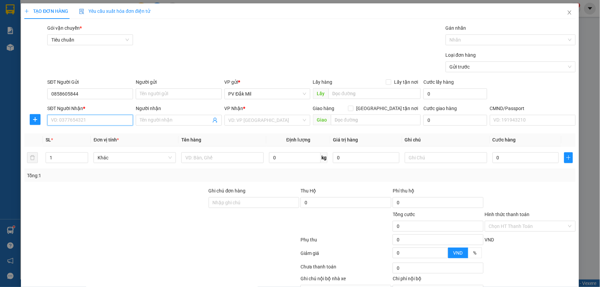
paste input "0858605844"
type input "0858605844"
click at [94, 96] on input "0858605844" at bounding box center [90, 93] width 86 height 11
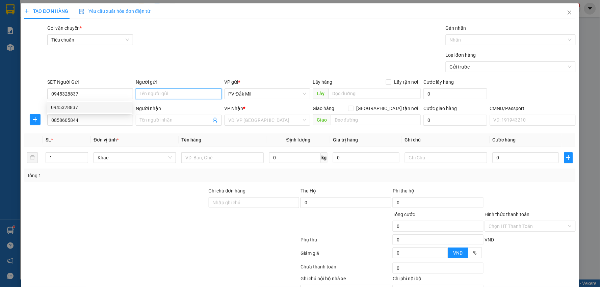
click at [161, 94] on input "Người gửi" at bounding box center [179, 93] width 86 height 11
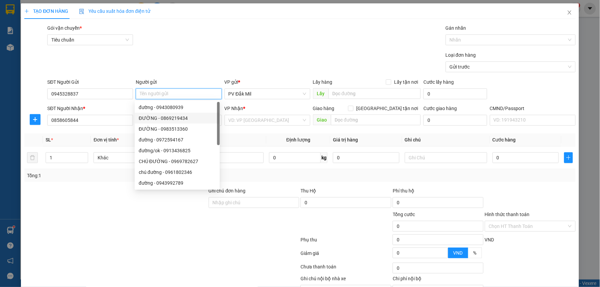
click at [152, 115] on div "ĐƯỜNG - 0869219434" at bounding box center [177, 117] width 77 height 7
type input "0869219434"
type input "ĐƯỜNG"
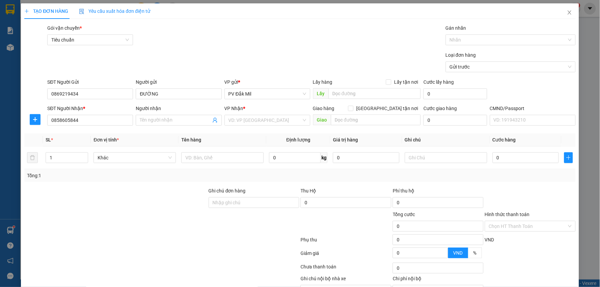
click at [184, 61] on div "Loại đơn hàng Gửi trước" at bounding box center [311, 63] width 531 height 24
click at [163, 94] on input "ĐƯỜNG" at bounding box center [179, 93] width 86 height 11
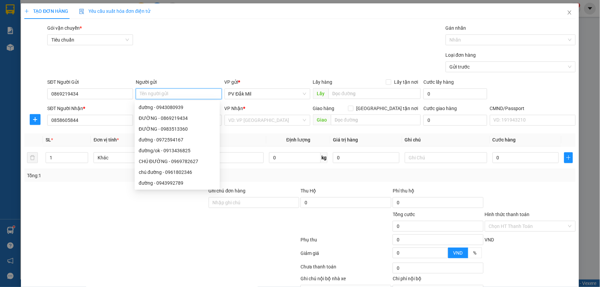
type input "ĐƯỜNG"
click at [169, 62] on div "Loại đơn hàng Gửi trước" at bounding box center [311, 63] width 531 height 24
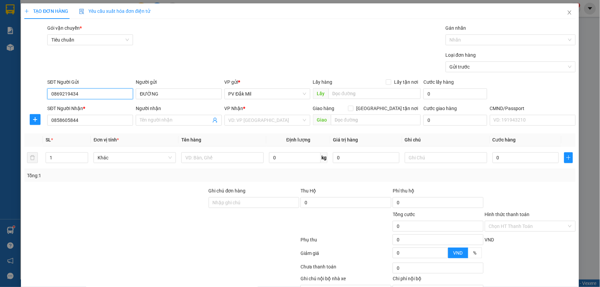
click at [94, 94] on input "0869219434" at bounding box center [90, 93] width 86 height 11
type input "0945328837"
click at [185, 70] on div "Loại đơn hàng Gửi trước" at bounding box center [311, 63] width 531 height 24
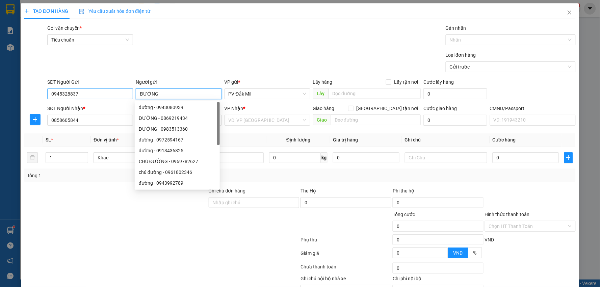
drag, startPoint x: 164, startPoint y: 93, endPoint x: 100, endPoint y: 93, distance: 64.5
click at [100, 93] on div "SĐT Người Gửi 0945328837 Người gửi ĐƯỜNG VP gửi * PV Đắk Mil Lấy hàng Lấy tận n…" at bounding box center [311, 90] width 531 height 24
click at [257, 126] on div "VP Nhận * VD: VP Sài Gòn" at bounding box center [268, 117] width 86 height 24
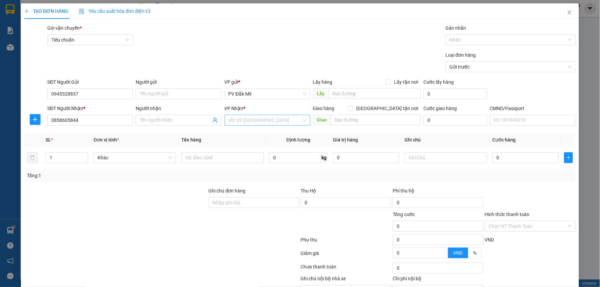
click at [255, 122] on input "search" at bounding box center [265, 120] width 73 height 10
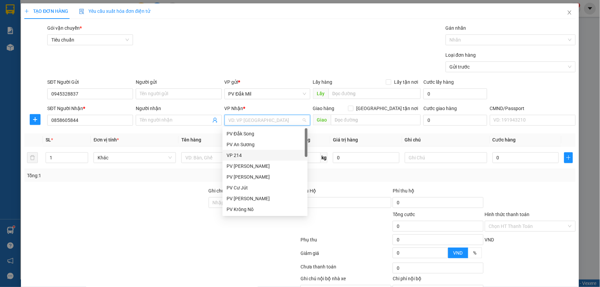
click at [237, 154] on div "VP 214" at bounding box center [265, 155] width 77 height 7
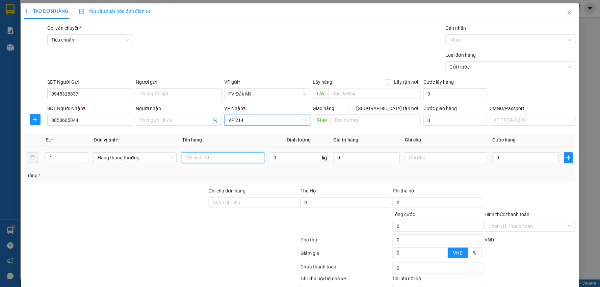
click at [220, 159] on input "text" at bounding box center [223, 157] width 82 height 11
type input "d"
type input "đồ ăn,tc"
click at [73, 159] on input "1" at bounding box center [67, 158] width 42 height 10
type input "2"
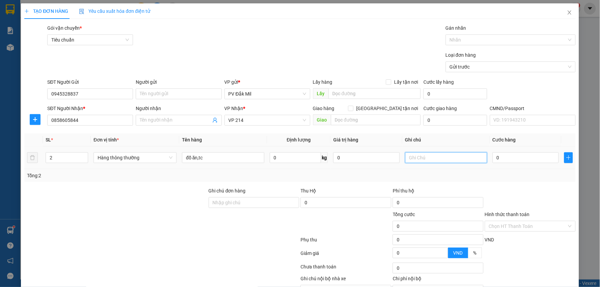
click at [416, 160] on input "text" at bounding box center [446, 157] width 82 height 11
type input "1t,1bao"
type input "1"
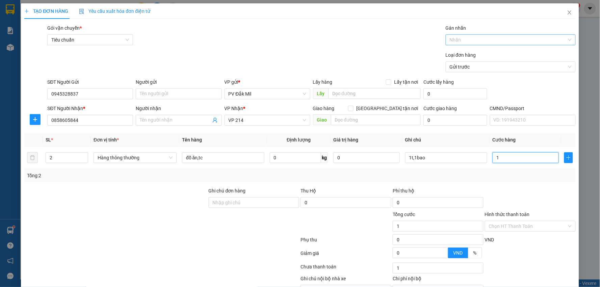
type input "12"
type input "120"
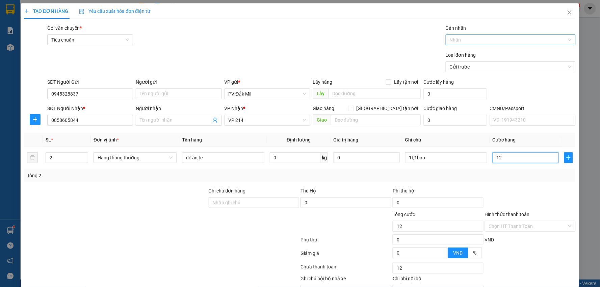
type input "120"
type input "1.200"
type input "12.000"
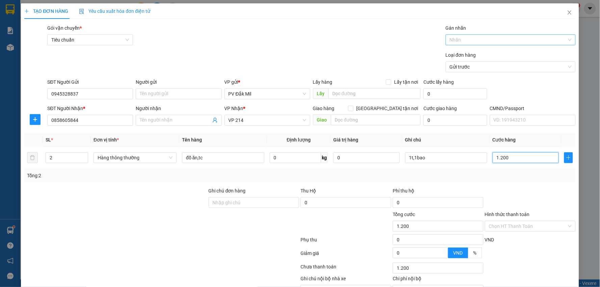
type input "12.000"
type input "120.000"
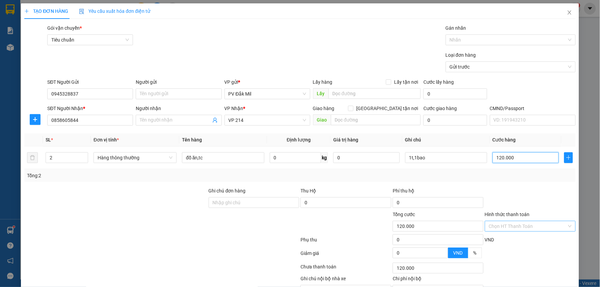
scroll to position [38, 0]
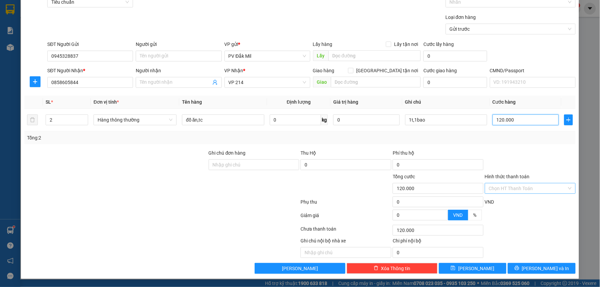
type input "120.000"
click at [512, 185] on input "Hình thức thanh toán" at bounding box center [528, 188] width 78 height 10
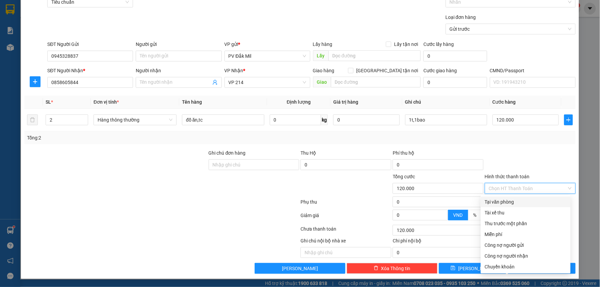
drag, startPoint x: 497, startPoint y: 201, endPoint x: 492, endPoint y: 178, distance: 23.2
click at [497, 201] on div "Tại văn phòng" at bounding box center [526, 201] width 82 height 7
type input "0"
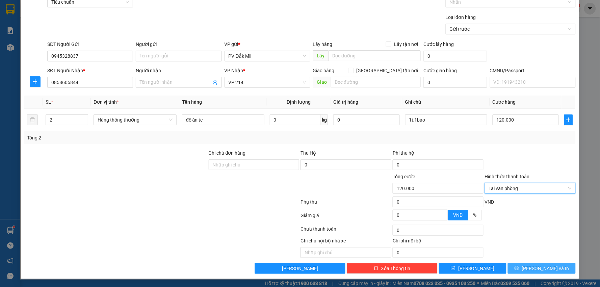
click at [525, 266] on button "Lưu và In" at bounding box center [542, 268] width 68 height 11
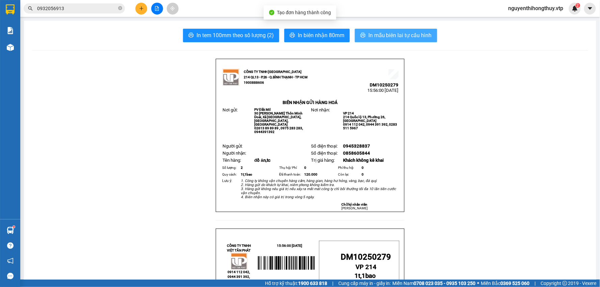
click at [385, 35] on span "In mẫu biên lai tự cấu hình" at bounding box center [399, 35] width 63 height 8
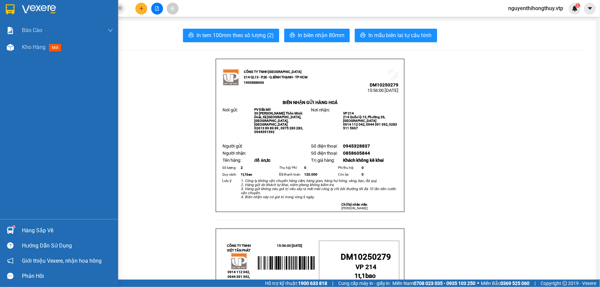
click at [9, 5] on img at bounding box center [10, 9] width 9 height 10
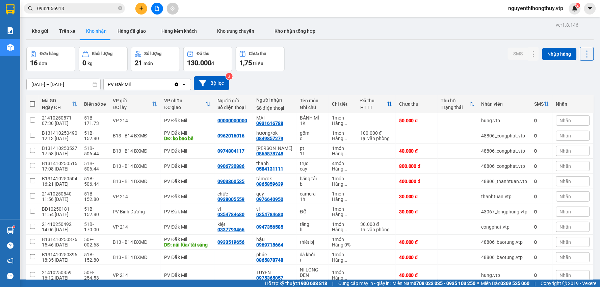
click at [67, 10] on input "0932056913" at bounding box center [77, 8] width 80 height 7
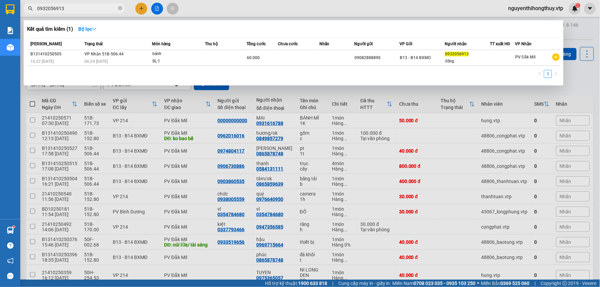
click at [67, 10] on input "0932056913" at bounding box center [77, 8] width 80 height 7
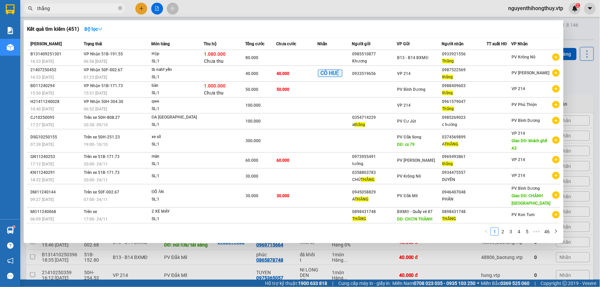
click at [72, 6] on input "thắng" at bounding box center [77, 8] width 80 height 7
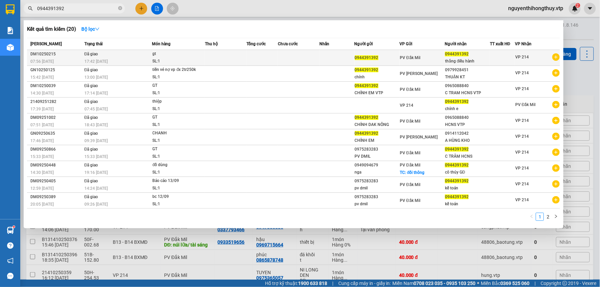
type input "0944391392"
click at [298, 55] on td at bounding box center [299, 58] width 42 height 16
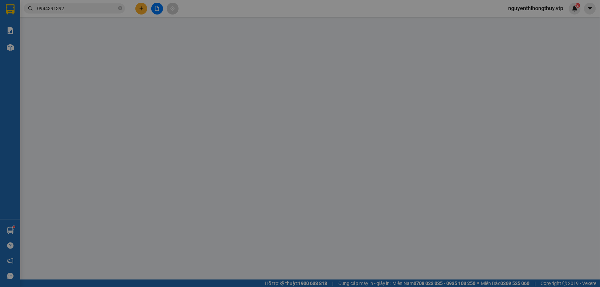
type input "0944391392"
type input "thắng điều hành"
type input "0"
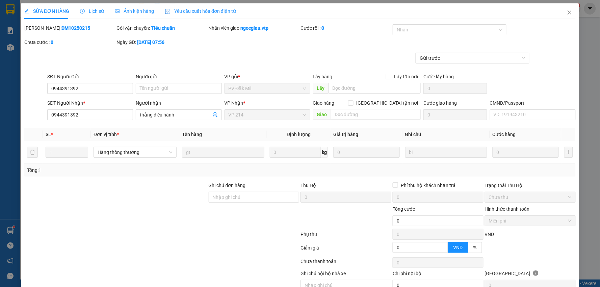
click at [92, 10] on span "Lịch sử" at bounding box center [92, 10] width 24 height 5
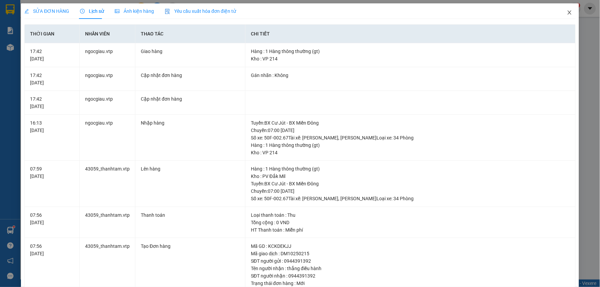
click at [561, 12] on span "Close" at bounding box center [569, 12] width 19 height 19
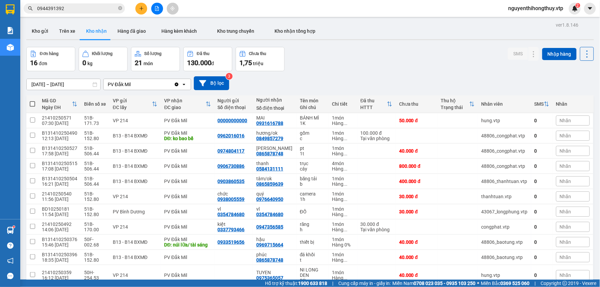
click at [83, 8] on input "0944391392" at bounding box center [77, 8] width 80 height 7
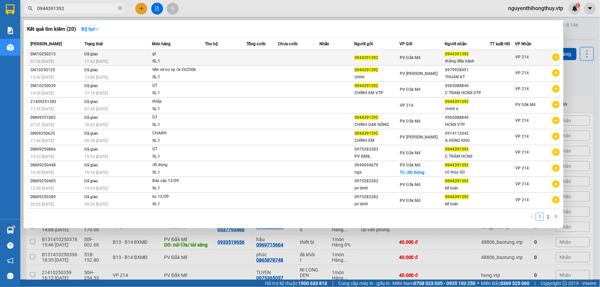
click at [294, 59] on td at bounding box center [299, 58] width 42 height 16
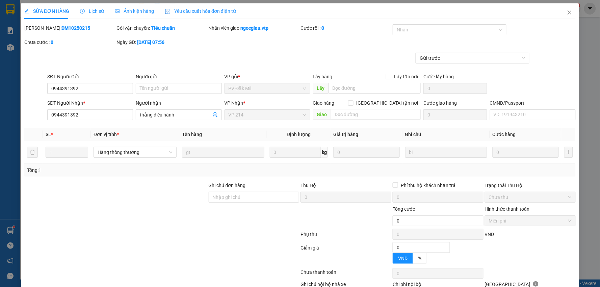
type input "0944391392"
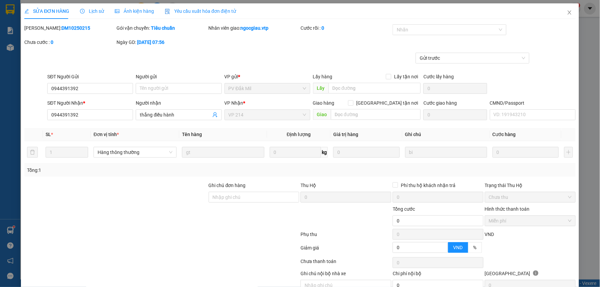
click at [94, 8] on span "Lịch sử" at bounding box center [92, 10] width 24 height 5
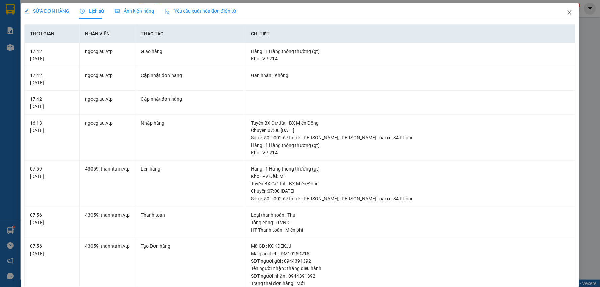
drag, startPoint x: 563, startPoint y: 11, endPoint x: 372, endPoint y: 1, distance: 191.1
click at [567, 11] on icon "close" at bounding box center [569, 12] width 5 height 5
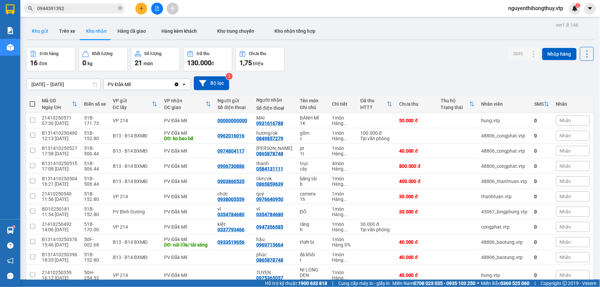
click at [33, 31] on button "Kho gửi" at bounding box center [39, 31] width 27 height 16
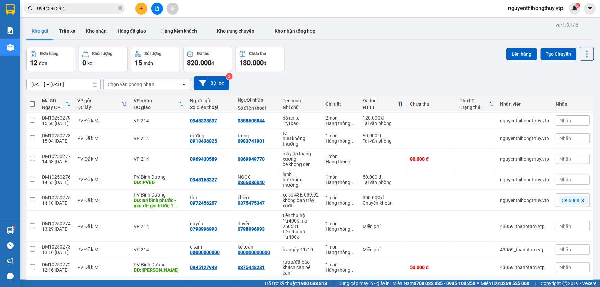
click at [99, 3] on div "Kết quả tìm kiếm ( 20 ) Bộ lọc Mã ĐH Trạng thái Món hàng Thu hộ Tổng cước Chưa …" at bounding box center [66, 9] width 132 height 12
click at [94, 6] on input "0944391392" at bounding box center [77, 8] width 80 height 7
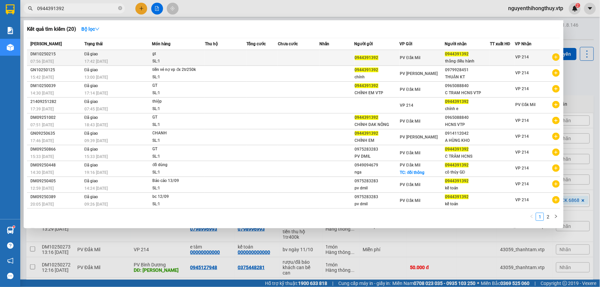
click at [197, 50] on div "gt" at bounding box center [178, 53] width 51 height 7
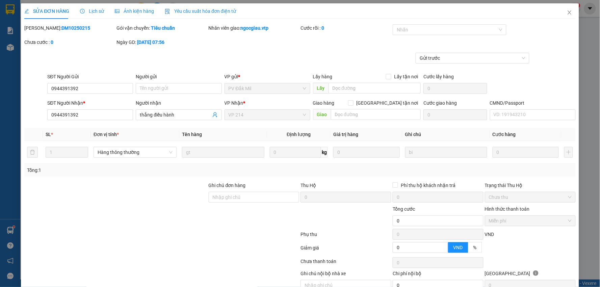
click at [86, 11] on span "Lịch sử" at bounding box center [92, 10] width 24 height 5
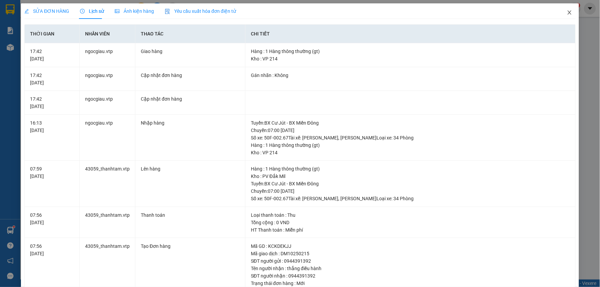
click at [567, 10] on icon "close" at bounding box center [569, 12] width 5 height 5
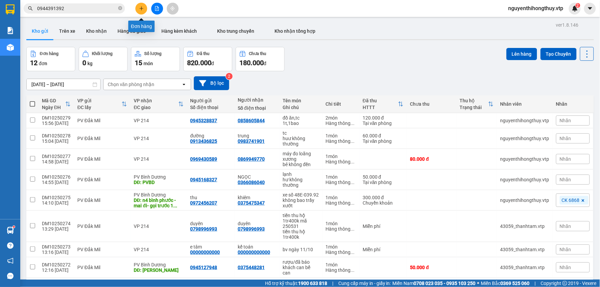
click at [142, 7] on icon "plus" at bounding box center [141, 8] width 5 height 5
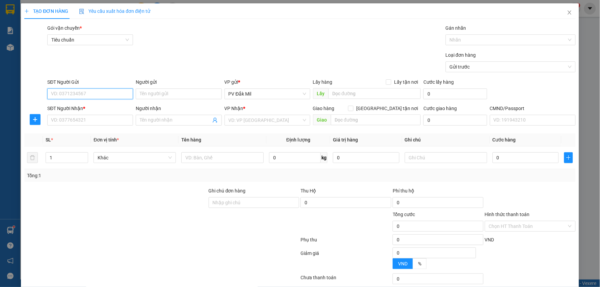
click at [84, 92] on input "SĐT Người Gửi" at bounding box center [90, 93] width 86 height 11
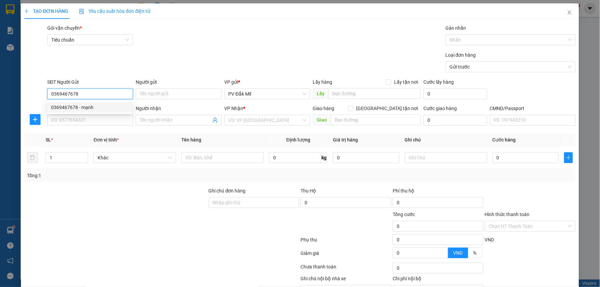
click at [93, 105] on div "0369467678 - mạnh" at bounding box center [89, 107] width 77 height 7
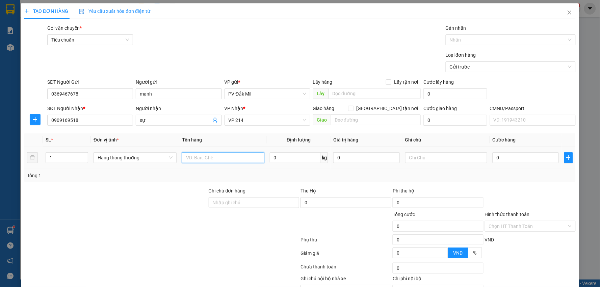
click at [214, 157] on input "text" at bounding box center [223, 157] width 82 height 11
click at [500, 159] on input "0" at bounding box center [526, 157] width 66 height 11
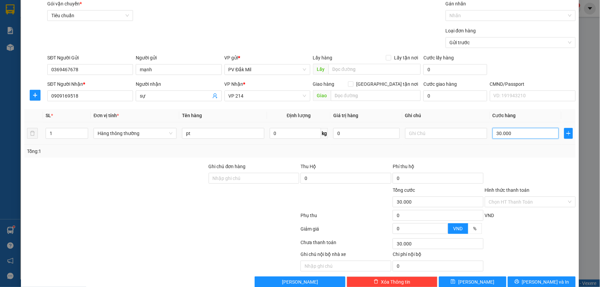
scroll to position [37, 0]
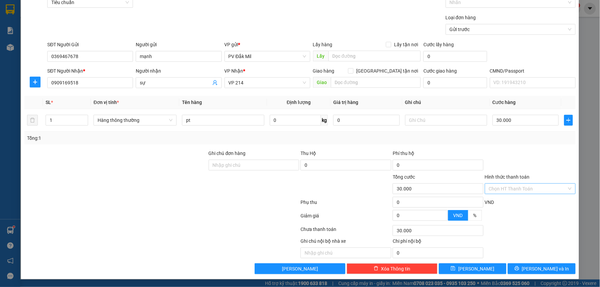
click at [519, 188] on input "Hình thức thanh toán" at bounding box center [528, 189] width 78 height 10
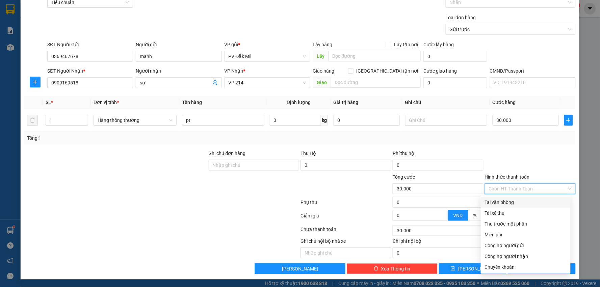
click at [505, 201] on div "Tại văn phòng" at bounding box center [526, 202] width 82 height 7
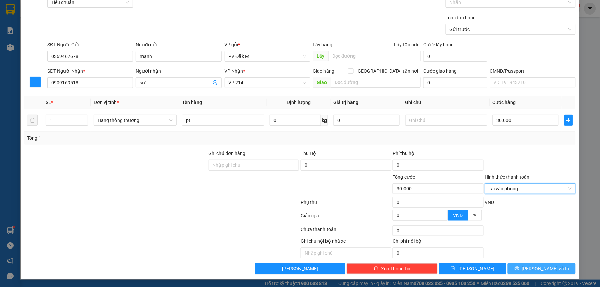
click at [536, 264] on button "Lưu và In" at bounding box center [542, 268] width 68 height 11
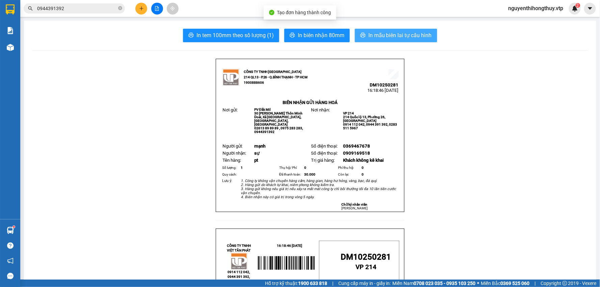
click at [395, 33] on span "In mẫu biên lai tự cấu hình" at bounding box center [399, 35] width 63 height 8
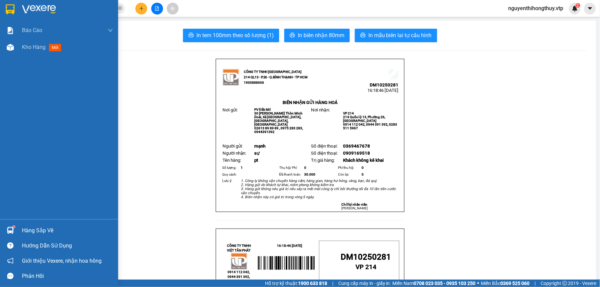
click at [9, 7] on img at bounding box center [10, 9] width 9 height 10
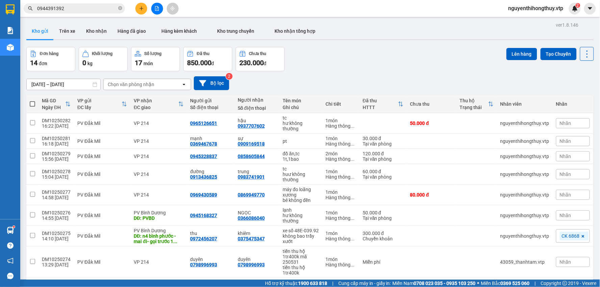
click at [117, 7] on span "0944391392" at bounding box center [74, 8] width 101 height 10
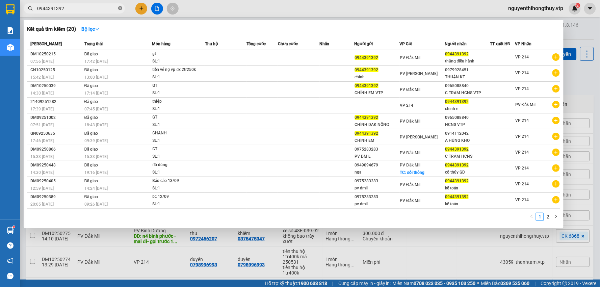
click at [119, 7] on icon "close-circle" at bounding box center [120, 8] width 4 height 4
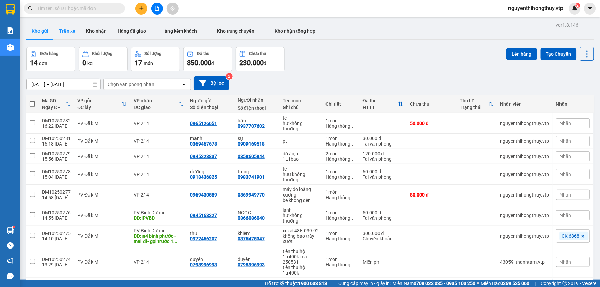
click at [71, 31] on button "Trên xe" at bounding box center [67, 31] width 27 height 16
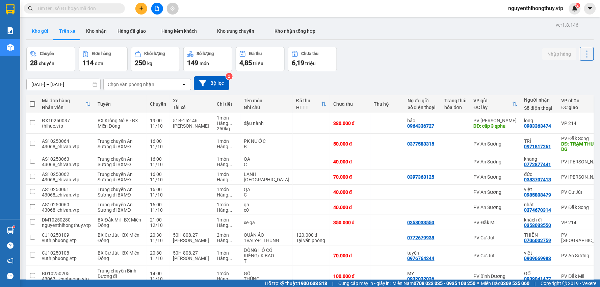
click at [45, 33] on button "Kho gửi" at bounding box center [39, 31] width 27 height 16
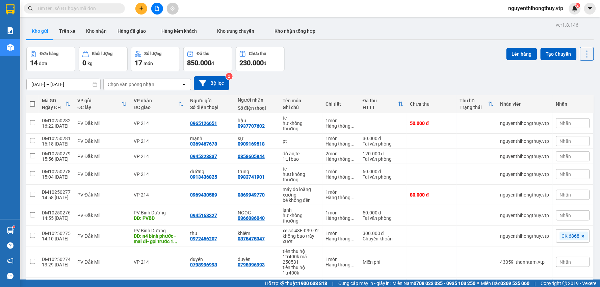
click at [141, 10] on icon "plus" at bounding box center [141, 8] width 0 height 4
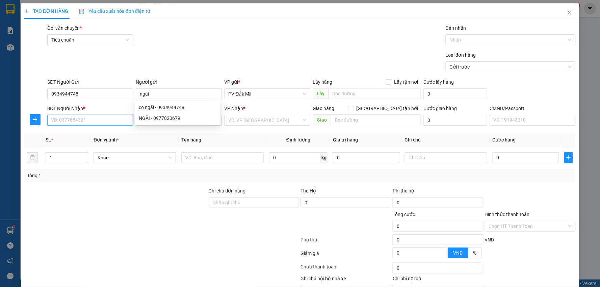
click at [66, 118] on input "SĐT Người Nhận *" at bounding box center [90, 120] width 86 height 11
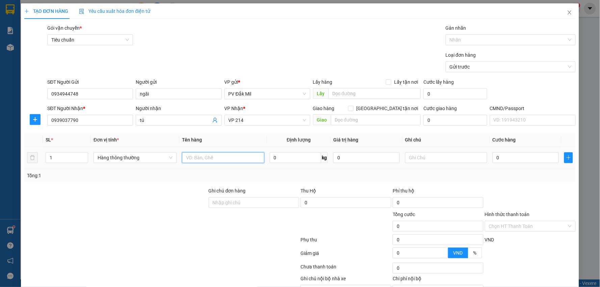
click at [207, 155] on input "text" at bounding box center [223, 157] width 82 height 11
click at [428, 160] on input "text" at bounding box center [446, 157] width 82 height 11
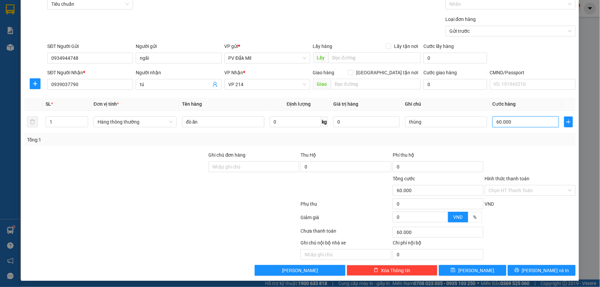
scroll to position [38, 0]
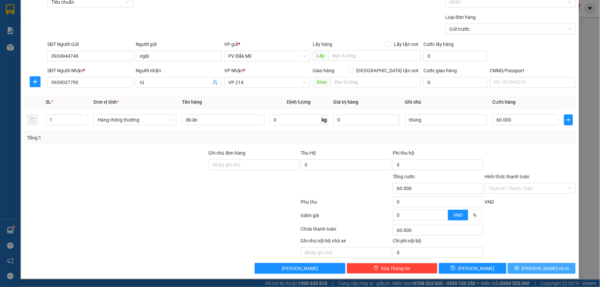
click at [536, 272] on span "Lưu và In" at bounding box center [545, 268] width 47 height 7
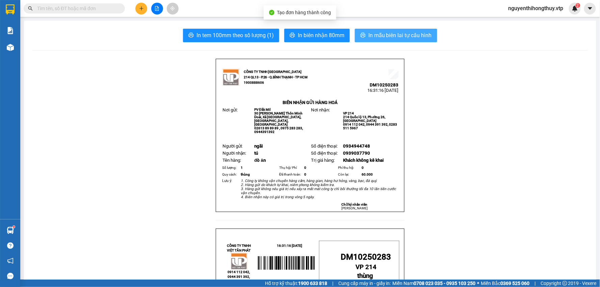
click at [389, 38] on span "In mẫu biên lai tự cấu hình" at bounding box center [399, 35] width 63 height 8
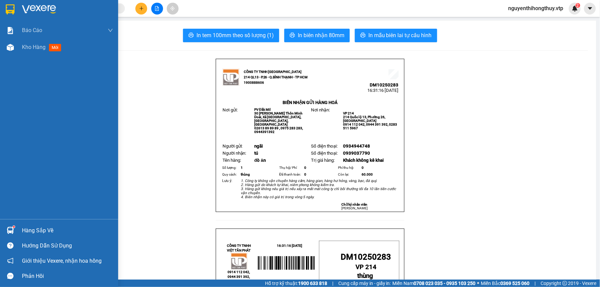
click at [7, 6] on img at bounding box center [10, 9] width 9 height 10
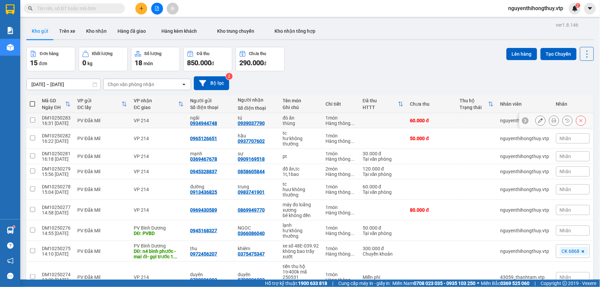
scroll to position [112, 0]
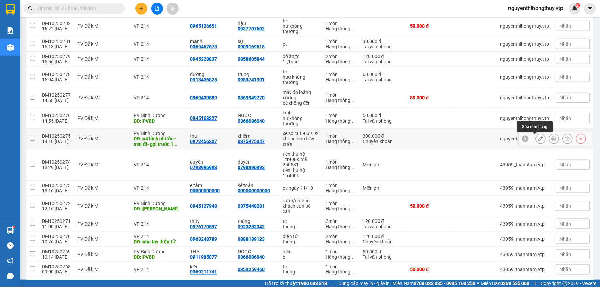
click at [538, 141] on icon at bounding box center [540, 138] width 5 height 5
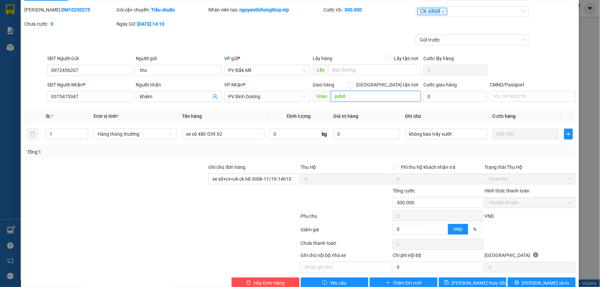
scroll to position [33, 0]
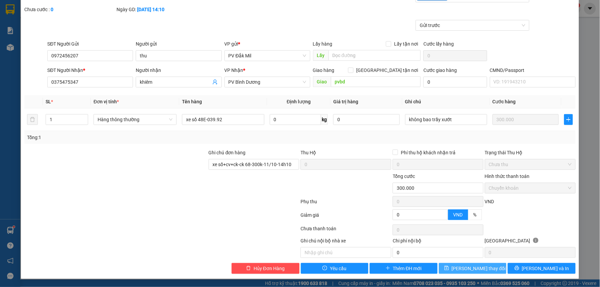
click at [466, 267] on span "Lưu thay đổi" at bounding box center [479, 268] width 54 height 7
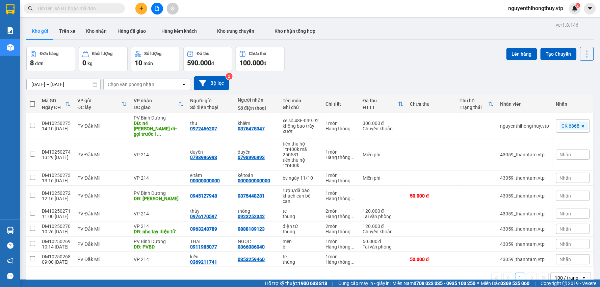
click at [69, 8] on input "text" at bounding box center [77, 8] width 80 height 7
paste input "0366086040"
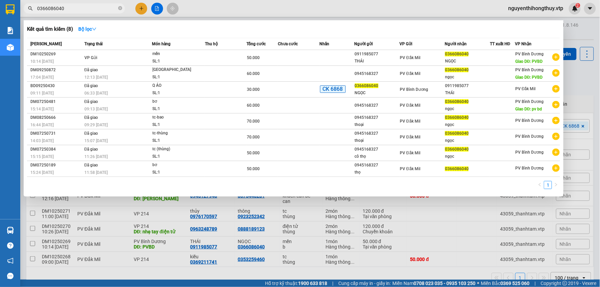
type input "0366086040"
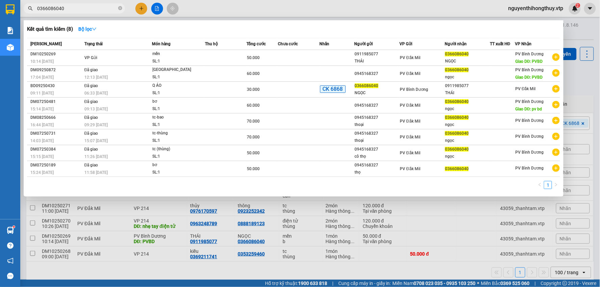
drag, startPoint x: 387, startPoint y: 12, endPoint x: 383, endPoint y: 20, distance: 9.4
click at [386, 12] on div at bounding box center [300, 143] width 600 height 287
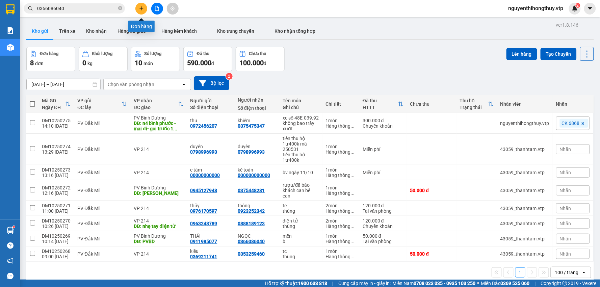
click at [139, 8] on icon "plus" at bounding box center [141, 8] width 5 height 5
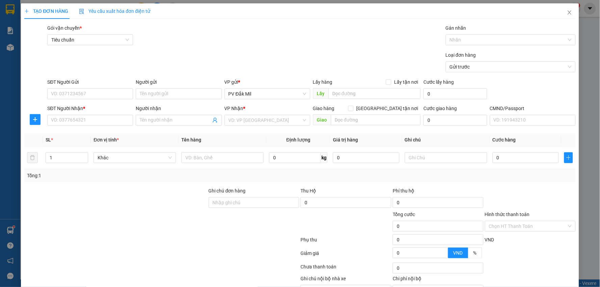
click at [97, 87] on div "SĐT Người Gửi" at bounding box center [90, 83] width 86 height 10
click at [76, 93] on input "SĐT Người Gửi" at bounding box center [90, 93] width 86 height 11
type input "0965126651"
click at [75, 120] on input "SĐT Người Nhận *" at bounding box center [90, 120] width 86 height 11
click at [73, 132] on div "0937707602" at bounding box center [89, 133] width 77 height 7
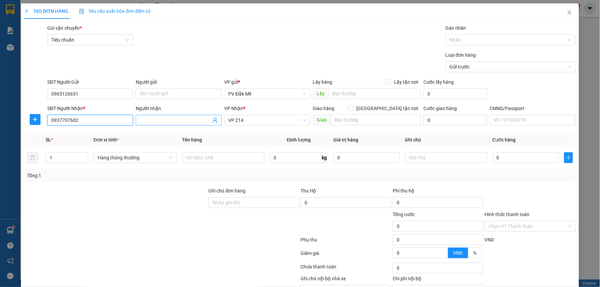
type input "0937707602"
click at [144, 118] on input "Người nhận" at bounding box center [175, 120] width 71 height 7
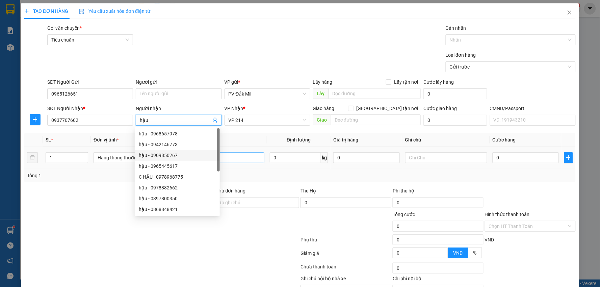
type input "hậu"
click at [254, 159] on input "text" at bounding box center [223, 157] width 82 height 11
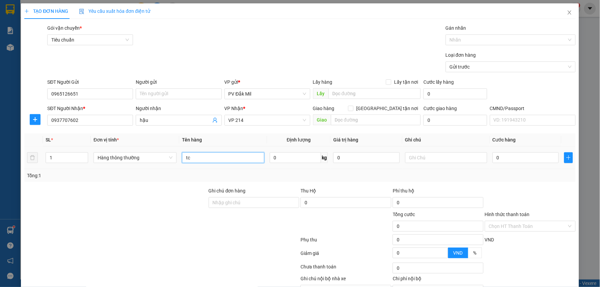
type input "tc"
click at [434, 150] on td at bounding box center [447, 158] width 88 height 23
click at [431, 154] on input "text" at bounding box center [446, 157] width 82 height 11
type input "hư không thường"
click at [521, 159] on input "0" at bounding box center [526, 157] width 66 height 11
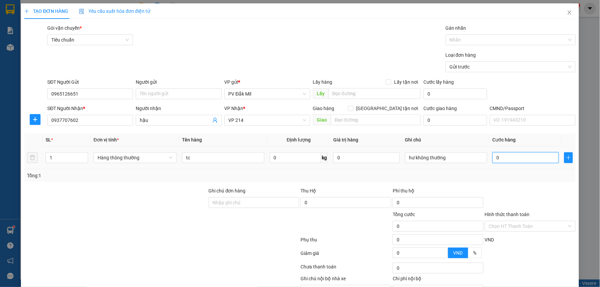
type input "5"
type input "50"
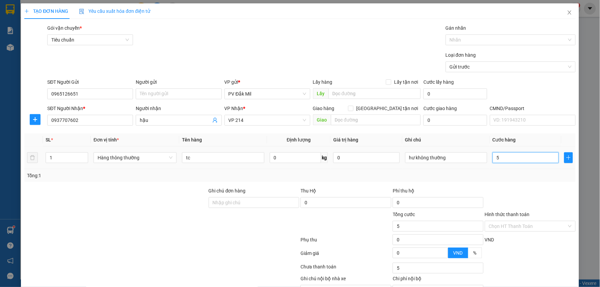
type input "50"
type input "500"
type input "5.000"
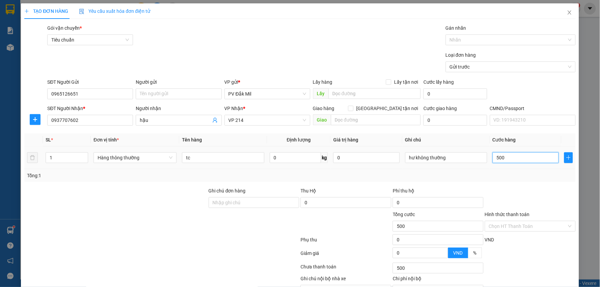
type input "5.000"
type input "50.000"
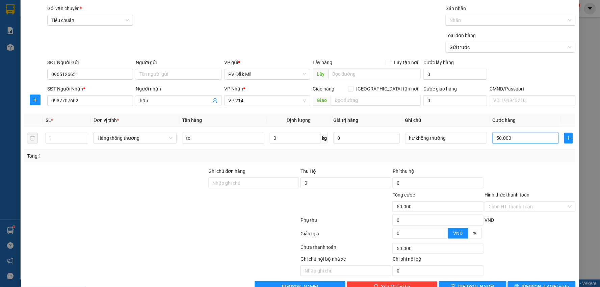
scroll to position [38, 0]
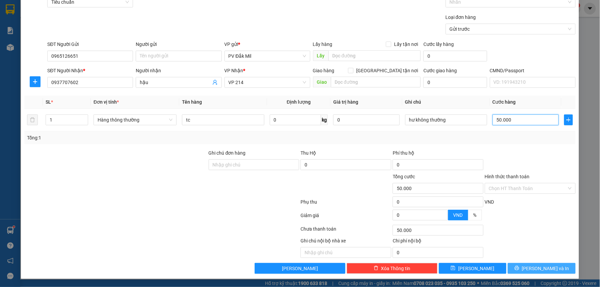
type input "50.000"
click at [531, 266] on button "[PERSON_NAME] và In" at bounding box center [542, 268] width 68 height 11
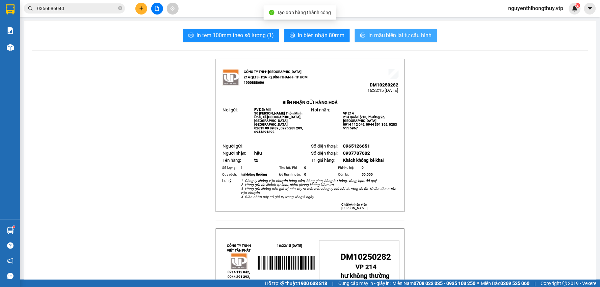
click at [403, 38] on span "In mẫu biên lai tự cấu hình" at bounding box center [399, 35] width 63 height 8
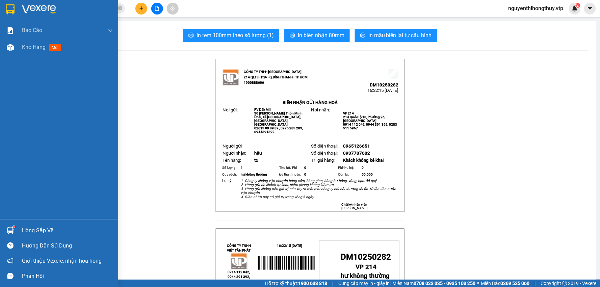
click at [8, 11] on img at bounding box center [10, 9] width 9 height 10
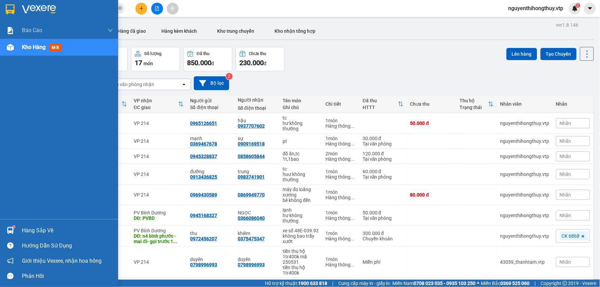
click at [8, 8] on img at bounding box center [10, 9] width 9 height 10
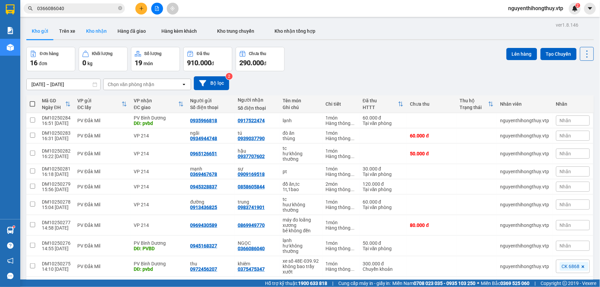
click at [104, 31] on button "Kho nhận" at bounding box center [96, 31] width 31 height 16
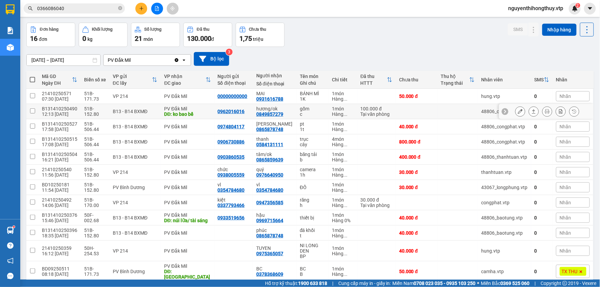
scroll to position [37, 0]
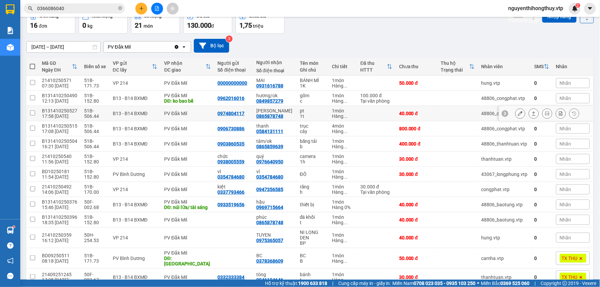
click at [518, 112] on icon at bounding box center [520, 113] width 5 height 5
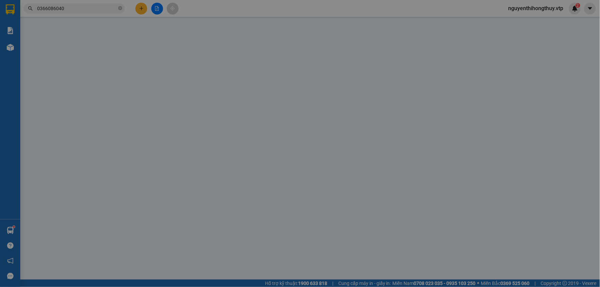
type input "2.000"
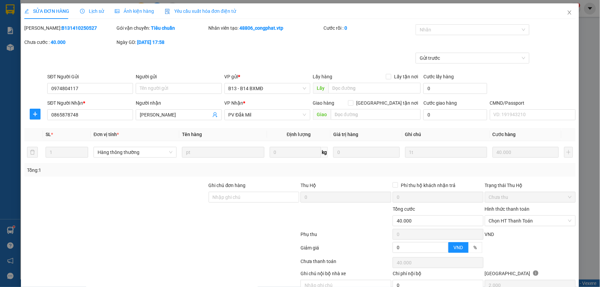
type input "0974804117"
type input "0865878748"
type input "[PERSON_NAME]"
type input "0"
type input "40.000"
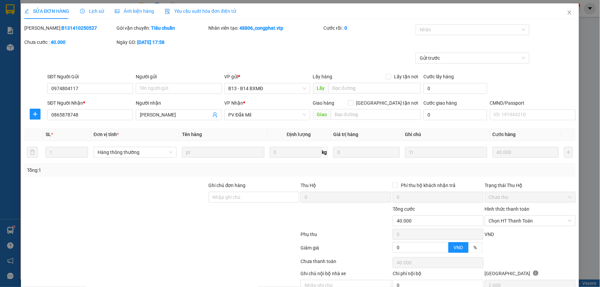
type input "40.000"
drag, startPoint x: 91, startPoint y: 116, endPoint x: 0, endPoint y: 188, distance: 116.1
click at [0, 188] on div "SỬA ĐƠN HÀNG Lịch sử Ảnh kiện hàng Yêu cầu xuất hóa đơn điện tử Total Paid Fee …" at bounding box center [300, 143] width 600 height 287
click at [567, 12] on icon "close" at bounding box center [569, 12] width 5 height 5
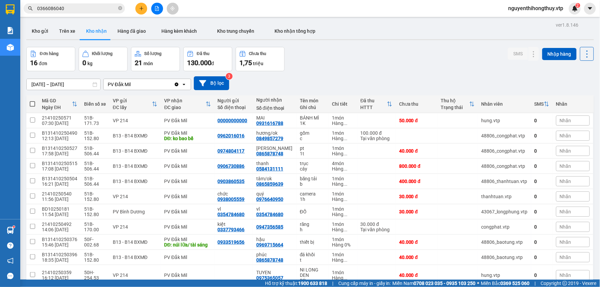
click at [99, 8] on input "0366086040" at bounding box center [77, 8] width 80 height 7
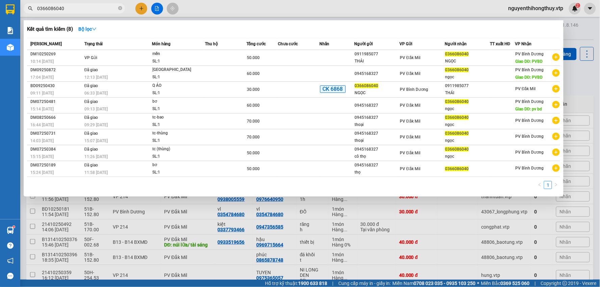
click at [99, 8] on input "0366086040" at bounding box center [77, 8] width 80 height 7
paste input "865878748"
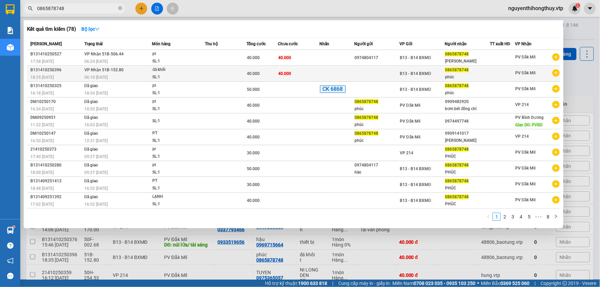
type input "0865878748"
click at [304, 68] on td "40.000" at bounding box center [299, 74] width 42 height 16
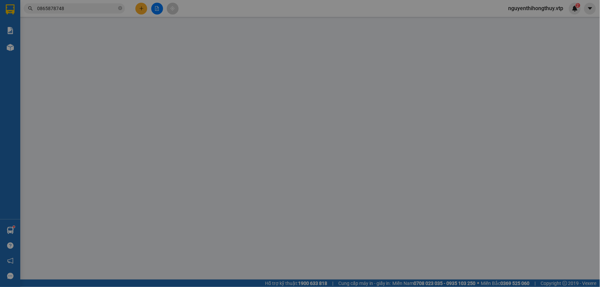
type input "0865878748"
type input "phúc"
type input "1 mã 50k chưa tt (bấm trả nhầm )"
type input "0"
type input "40.000"
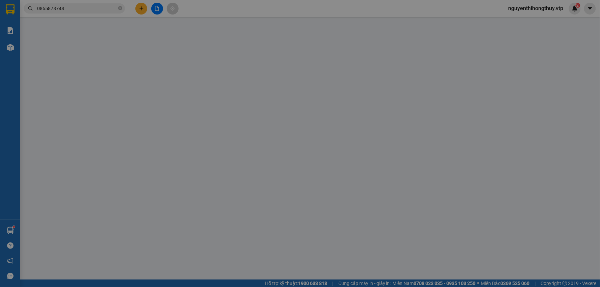
type input "40.000"
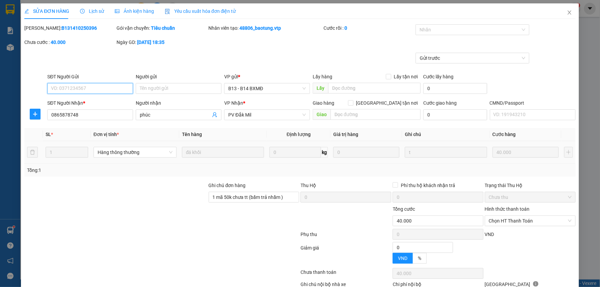
type input "2.000"
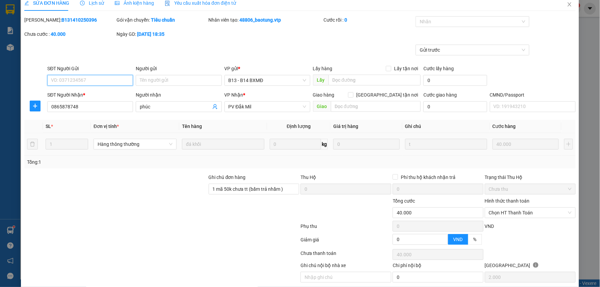
scroll to position [33, 0]
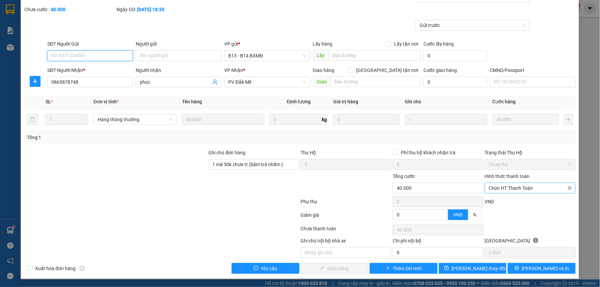
click at [512, 187] on span "Chọn HT Thanh Toán" at bounding box center [530, 188] width 83 height 10
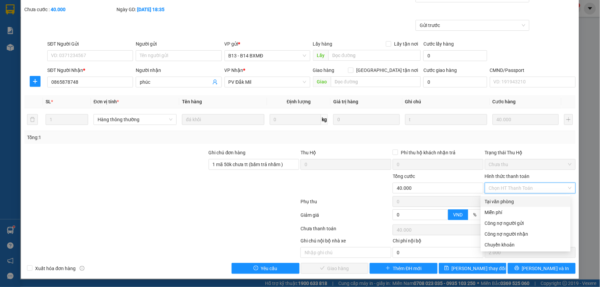
click at [501, 201] on div "Tại văn phòng" at bounding box center [526, 201] width 82 height 7
type input "0"
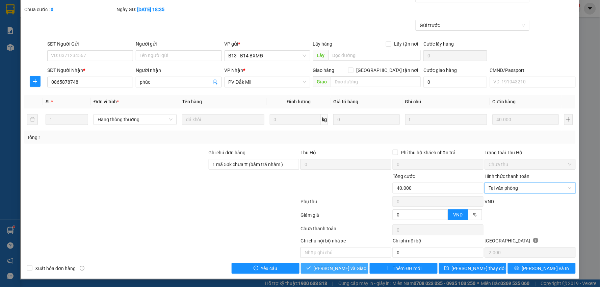
click at [330, 267] on span "Lưu và Giao hàng" at bounding box center [346, 268] width 65 height 7
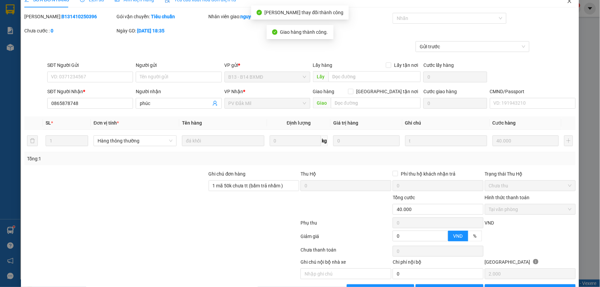
scroll to position [0, 0]
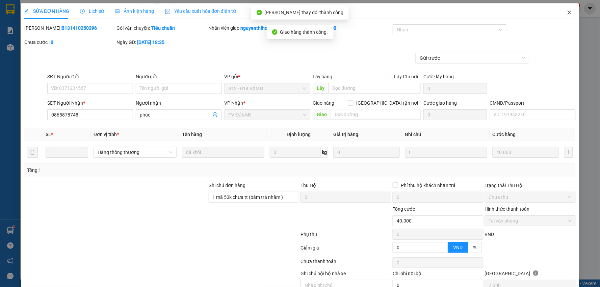
click at [567, 13] on icon "close" at bounding box center [569, 12] width 5 height 5
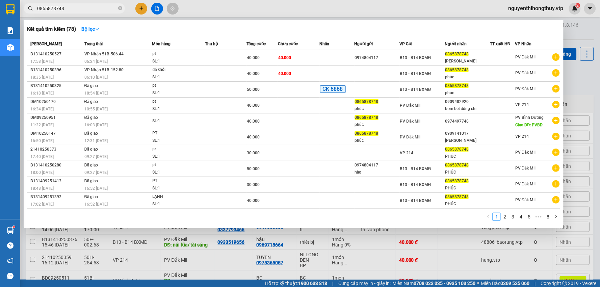
click at [68, 8] on input "0865878748" at bounding box center [77, 8] width 80 height 7
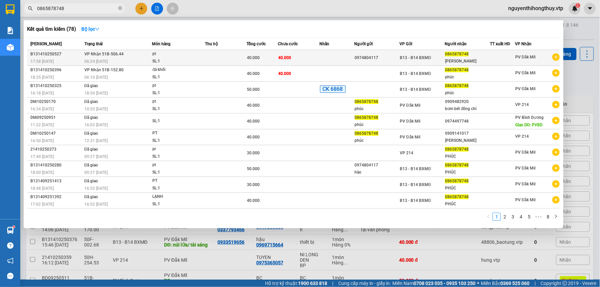
click at [338, 52] on td at bounding box center [337, 58] width 35 height 16
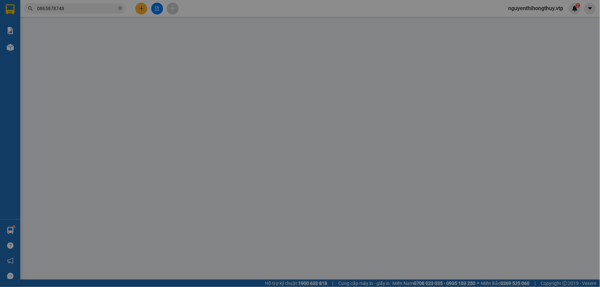
type input "2.000"
type input "0974804117"
type input "0865878748"
type input "xuân phúc"
type input "0"
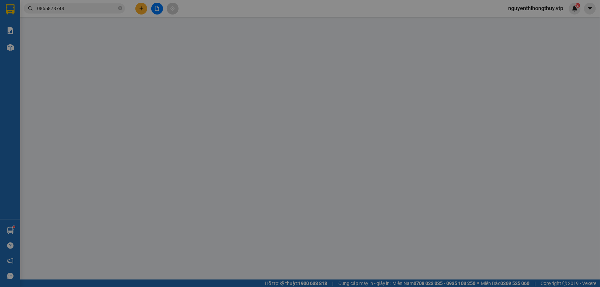
type input "40.000"
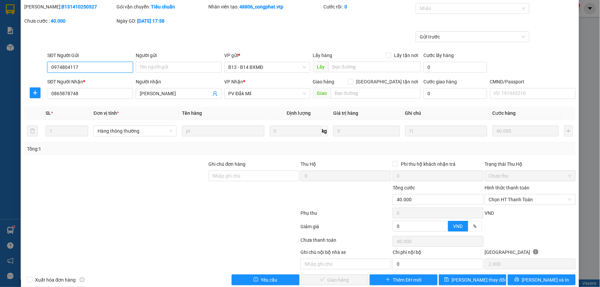
scroll to position [33, 0]
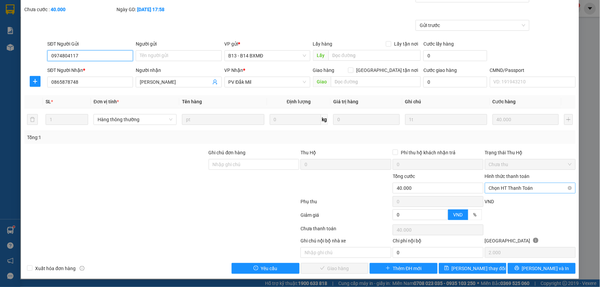
click at [511, 187] on span "Chọn HT Thanh Toán" at bounding box center [530, 188] width 83 height 10
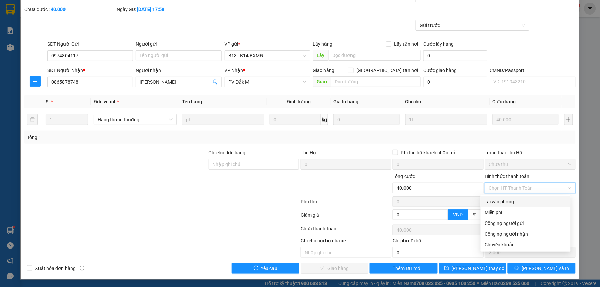
click at [501, 200] on div "Tại văn phòng" at bounding box center [526, 201] width 82 height 7
type input "0"
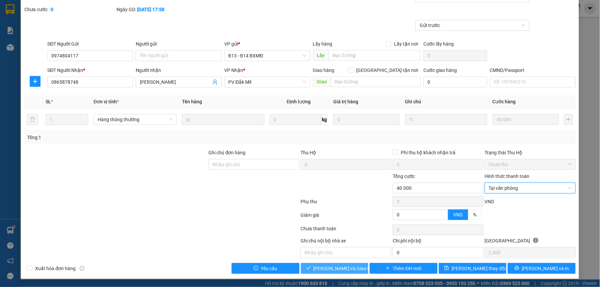
click at [316, 266] on button "Lưu và Giao hàng" at bounding box center [335, 268] width 68 height 11
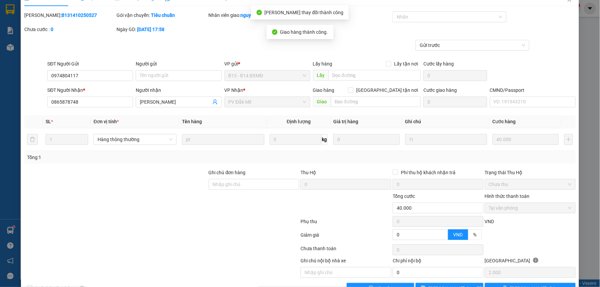
scroll to position [0, 0]
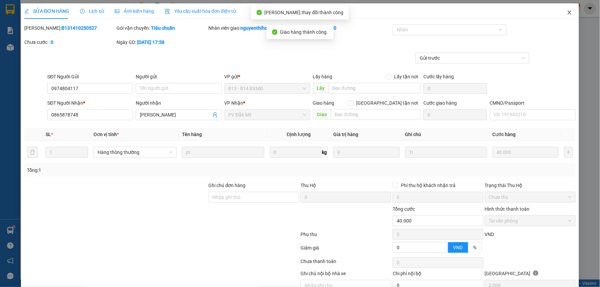
click at [567, 13] on icon "close" at bounding box center [569, 12] width 5 height 5
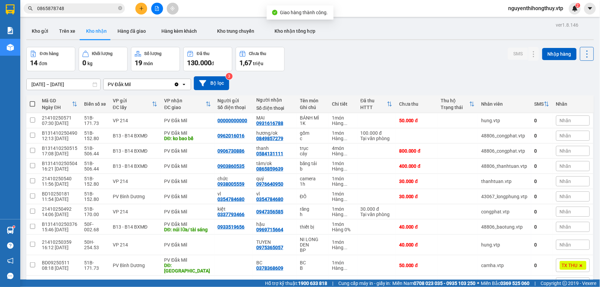
click at [88, 8] on input "0865878748" at bounding box center [77, 8] width 80 height 7
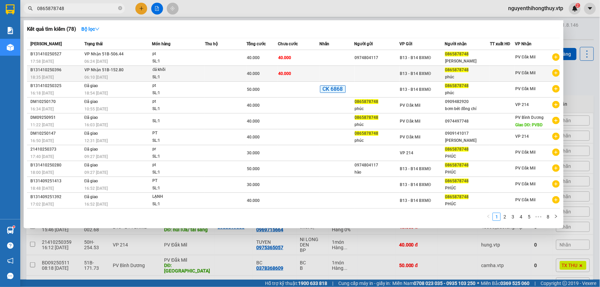
click at [264, 72] on div "40.000" at bounding box center [262, 73] width 31 height 7
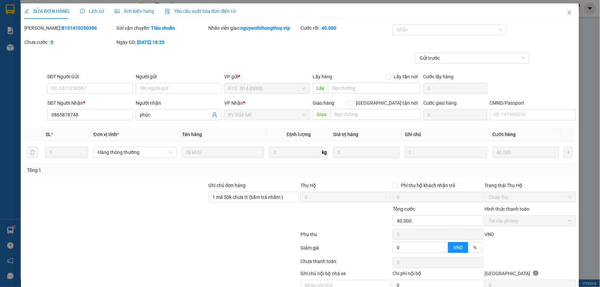
type input "2.000"
click at [567, 11] on icon "close" at bounding box center [569, 12] width 5 height 5
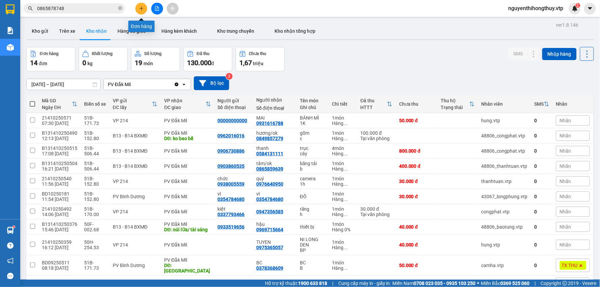
click at [142, 5] on button at bounding box center [141, 9] width 12 height 12
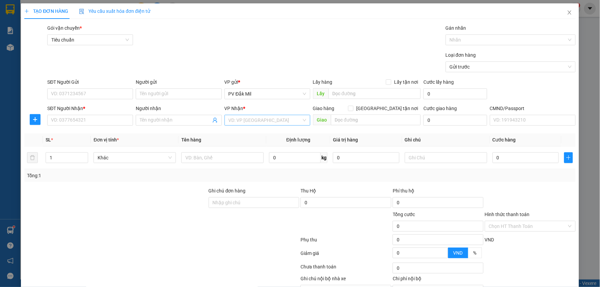
click at [257, 121] on input "search" at bounding box center [265, 120] width 73 height 10
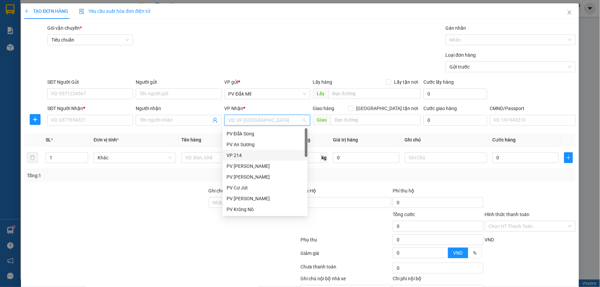
click at [242, 153] on div "VP 214" at bounding box center [265, 155] width 77 height 7
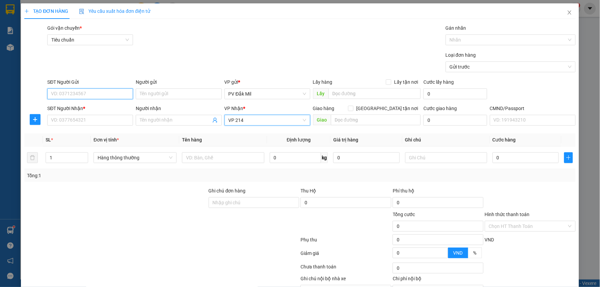
drag, startPoint x: 97, startPoint y: 95, endPoint x: 92, endPoint y: 97, distance: 5.7
click at [97, 94] on input "SĐT Người Gửi" at bounding box center [90, 93] width 86 height 11
type input "0386775484"
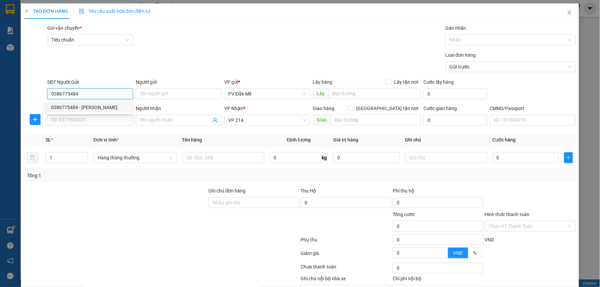
click at [95, 106] on div "0386775484 - chú xuân" at bounding box center [89, 107] width 77 height 7
type input "chú xuân"
type input "0386775484"
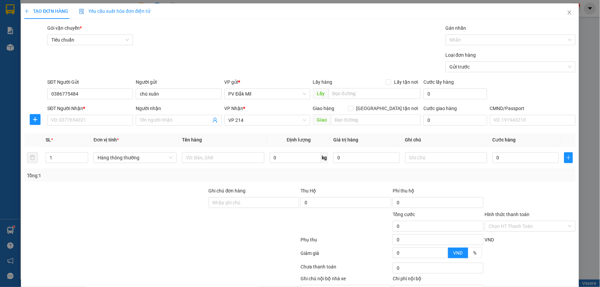
click at [97, 114] on div "SĐT Người Nhận *" at bounding box center [90, 110] width 86 height 10
click at [100, 121] on input "SĐT Người Nhận *" at bounding box center [90, 120] width 86 height 11
type input "0326246960"
click at [80, 135] on div "0326246960 - hùng" at bounding box center [89, 133] width 77 height 7
type input "hùng"
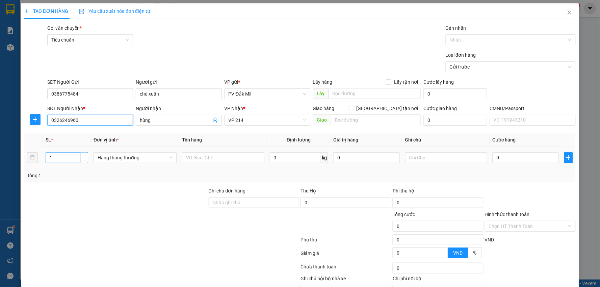
type input "0326246960"
drag, startPoint x: 54, startPoint y: 157, endPoint x: 6, endPoint y: 170, distance: 50.1
click at [8, 170] on div "TẠO ĐƠN HÀNG Yêu cầu xuất hóa đơn điện tử Transit Pickup Surcharge Ids Transit …" at bounding box center [300, 143] width 600 height 287
type input "2"
click at [514, 156] on input "0" at bounding box center [526, 157] width 66 height 11
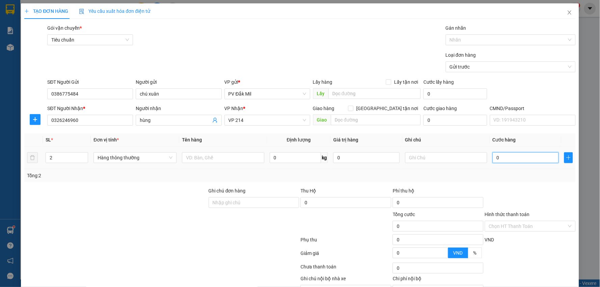
type input "7"
type input "70"
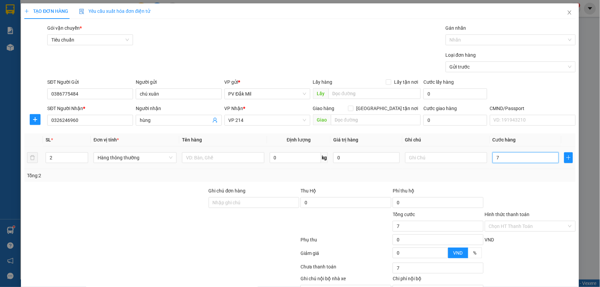
type input "70"
type input "700"
type input "7.000"
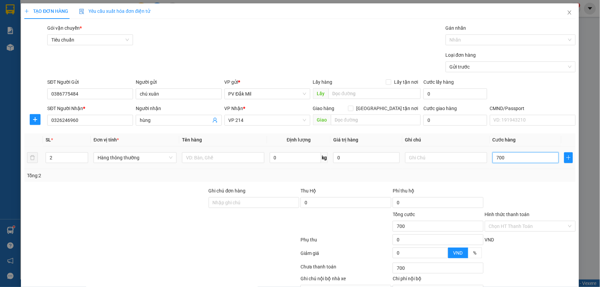
type input "7.000"
type input "70.000"
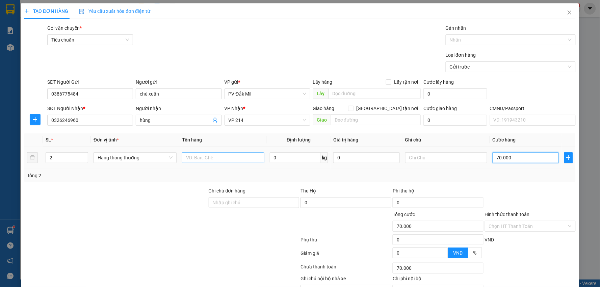
type input "70.000"
click at [203, 160] on input "text" at bounding box center [223, 157] width 82 height 11
type input "lạnh"
click at [436, 157] on input "text" at bounding box center [446, 157] width 82 height 11
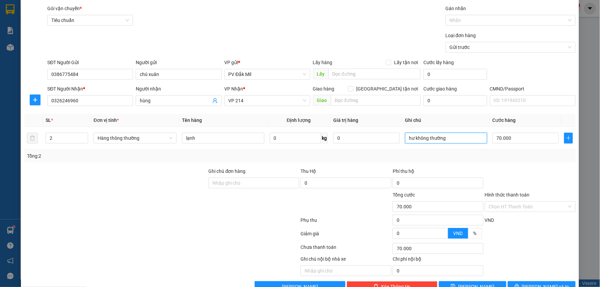
scroll to position [38, 0]
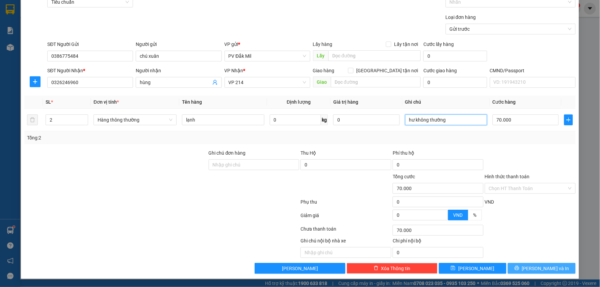
type input "hư không thường"
click at [531, 269] on span "[PERSON_NAME] và In" at bounding box center [545, 268] width 47 height 7
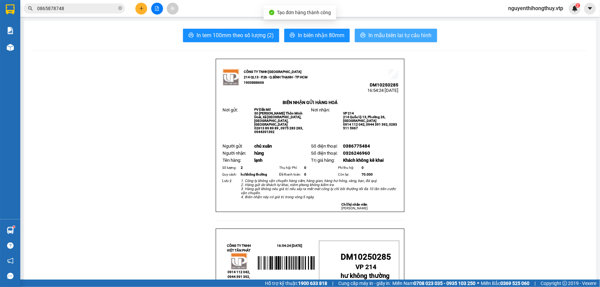
click at [378, 30] on button "In mẫu biên lai tự cấu hình" at bounding box center [396, 36] width 82 height 14
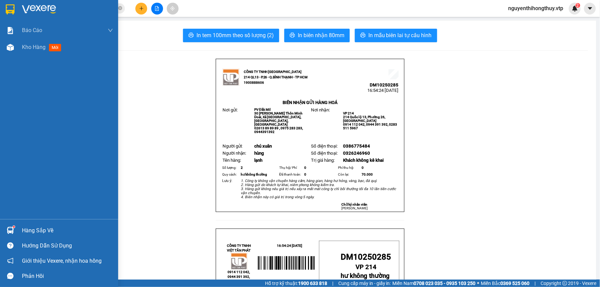
click at [6, 8] on img at bounding box center [10, 9] width 9 height 10
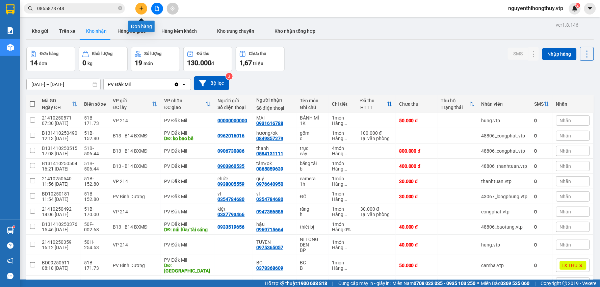
click at [138, 9] on button at bounding box center [141, 9] width 12 height 12
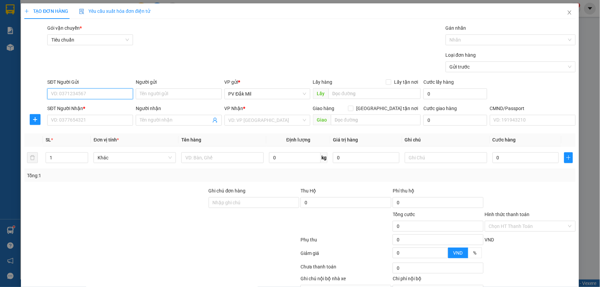
click at [95, 93] on input "SĐT Người Gửi" at bounding box center [90, 93] width 86 height 11
type input "0975745057"
click at [92, 109] on div "0975745057 - trang" at bounding box center [89, 107] width 77 height 7
type input "trang"
type input "0967852247"
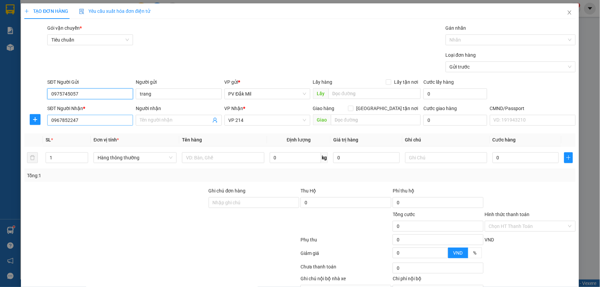
type input "0975745057"
click at [81, 115] on input "0967852247" at bounding box center [90, 120] width 86 height 11
click at [83, 122] on input "0967852247" at bounding box center [90, 120] width 86 height 11
type input "0939976879"
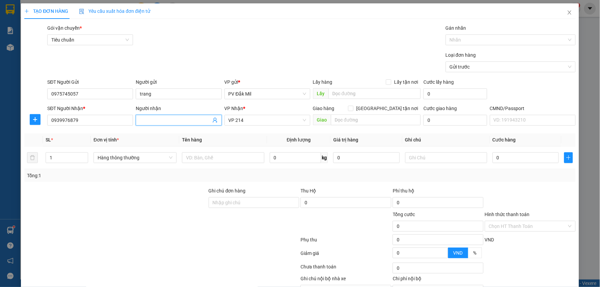
click at [166, 119] on input "Người nhận" at bounding box center [175, 120] width 71 height 7
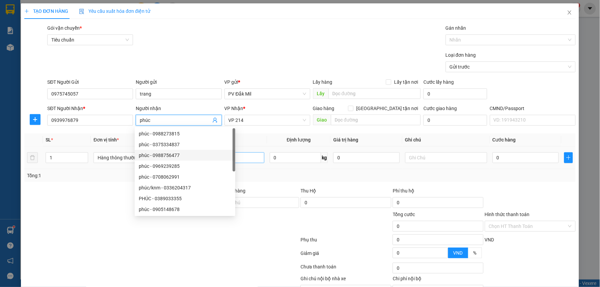
type input "phúc"
click at [244, 156] on input "text" at bounding box center [223, 157] width 82 height 11
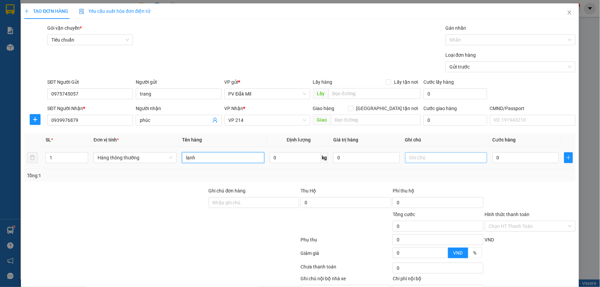
type input "lạnh"
click at [421, 155] on input "text" at bounding box center [446, 157] width 82 height 11
type input "hu không thường"
click at [521, 160] on input "0" at bounding box center [526, 157] width 66 height 11
type input "7"
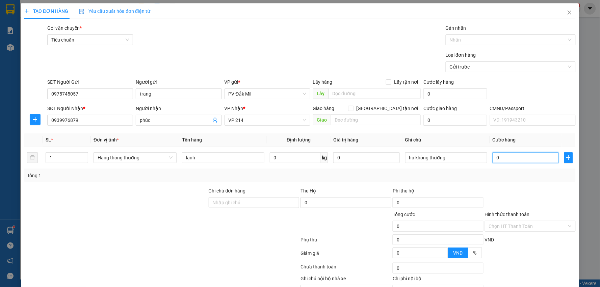
type input "7"
type input "70"
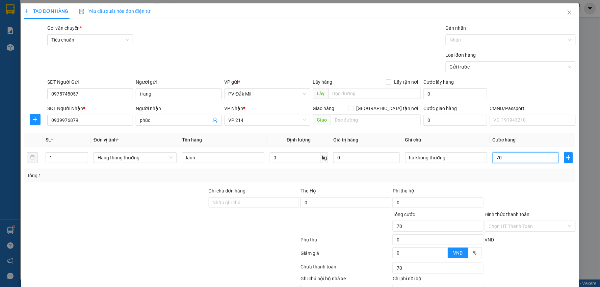
type input "700"
type input "7.000"
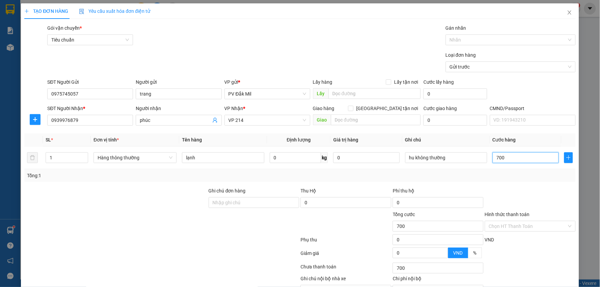
type input "7.000"
type input "70.000"
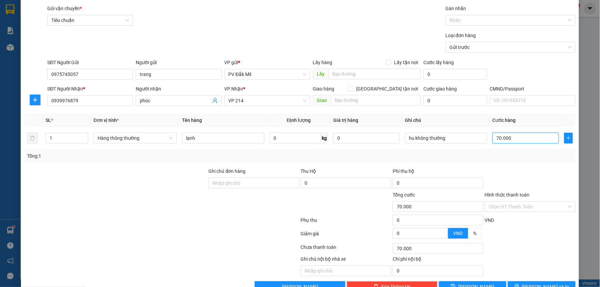
scroll to position [38, 0]
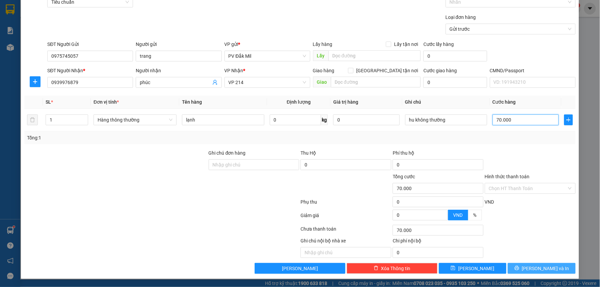
type input "70.000"
click at [532, 266] on span "[PERSON_NAME] và In" at bounding box center [545, 268] width 47 height 7
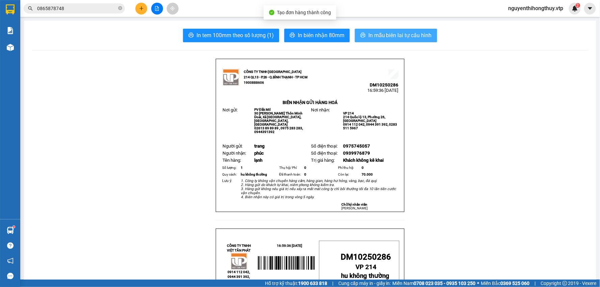
click at [410, 31] on span "In mẫu biên lai tự cấu hình" at bounding box center [399, 35] width 63 height 8
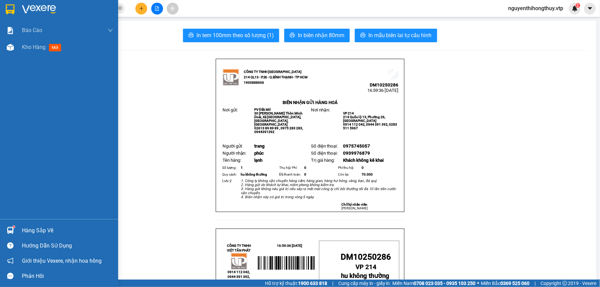
click at [12, 6] on img at bounding box center [10, 9] width 9 height 10
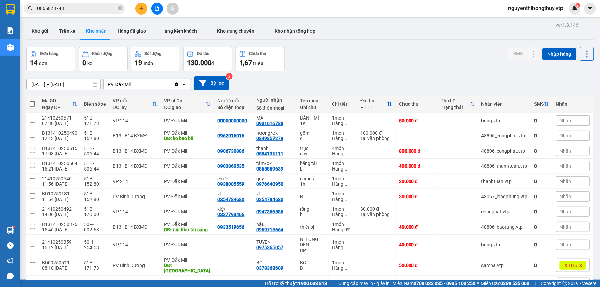
click at [143, 7] on icon "plus" at bounding box center [141, 8] width 5 height 5
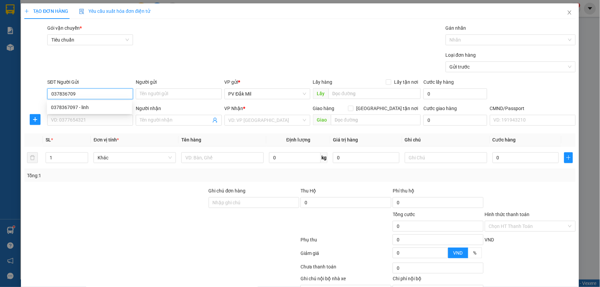
type input "0378367097"
click at [88, 109] on div "0378367097 - linh" at bounding box center [89, 107] width 77 height 7
type input "linh"
type input "0965924964"
type input "trường"
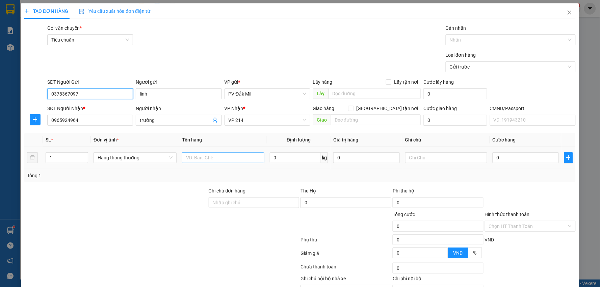
type input "0378367097"
click at [224, 158] on input "text" at bounding box center [223, 157] width 82 height 11
type input "mật ong (nhẹ tay)"
click at [417, 155] on input "text" at bounding box center [446, 157] width 82 height 11
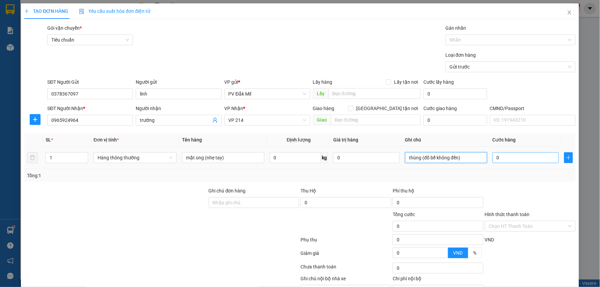
type input "thùng (đổ bể không đền)"
click at [498, 156] on input "0" at bounding box center [526, 157] width 66 height 11
type input "4"
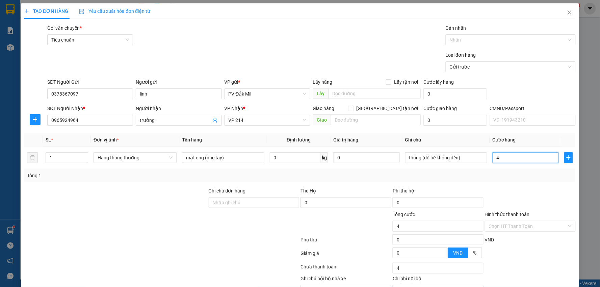
type input "40"
type input "400"
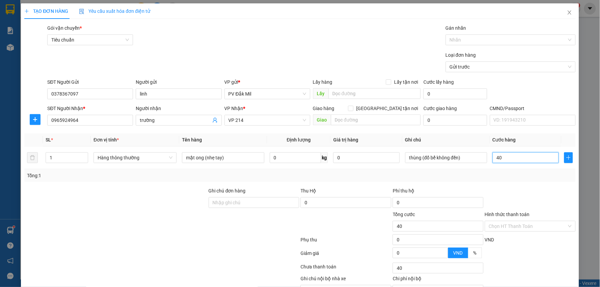
type input "400"
type input "4.000"
type input "40.000"
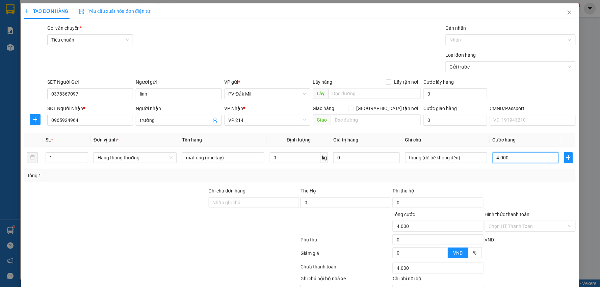
type input "40.000"
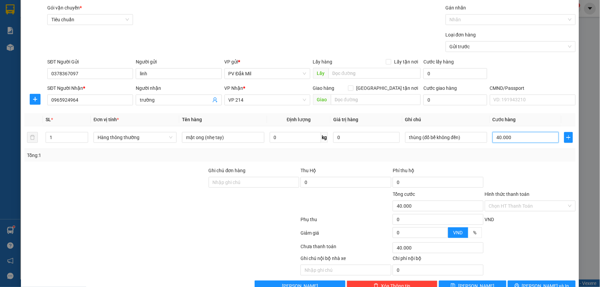
scroll to position [38, 0]
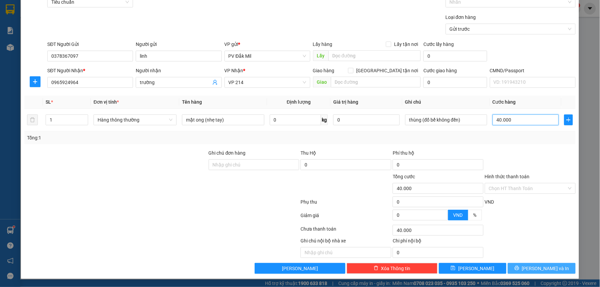
type input "40.000"
click at [531, 269] on span "Lưu và In" at bounding box center [545, 268] width 47 height 7
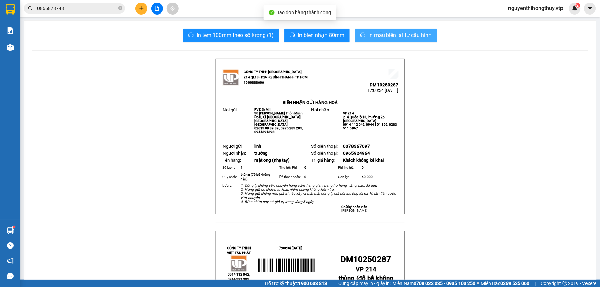
click at [400, 35] on span "In mẫu biên lai tự cấu hình" at bounding box center [399, 35] width 63 height 8
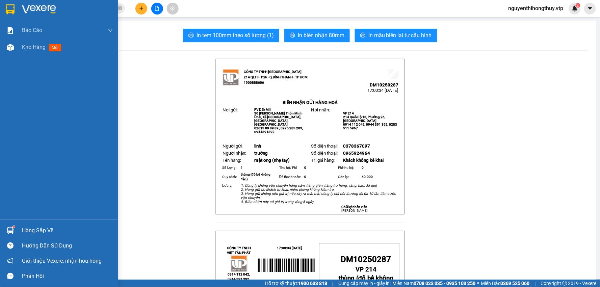
click at [5, 6] on div at bounding box center [10, 9] width 12 height 12
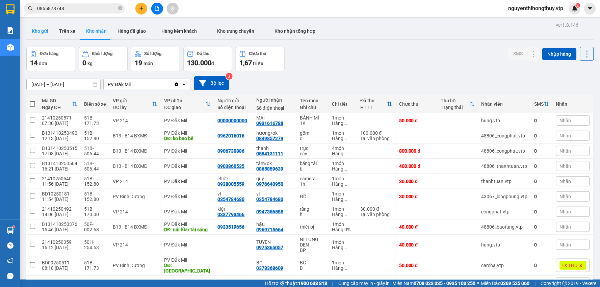
click at [39, 30] on button "Kho gửi" at bounding box center [39, 31] width 27 height 16
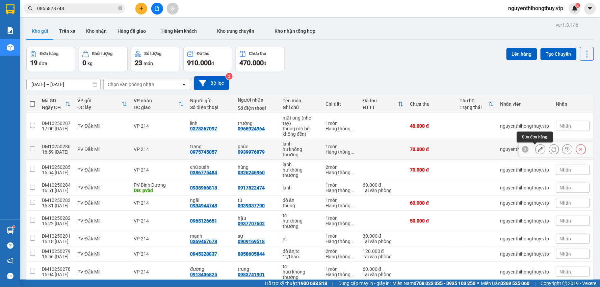
click at [538, 151] on icon at bounding box center [540, 149] width 5 height 5
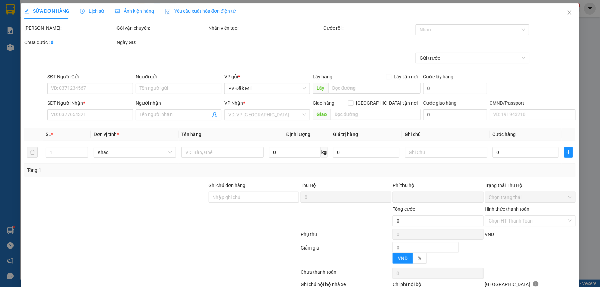
type input "0975745057"
type input "trang"
type input "0939976879"
type input "phúc"
type input "0"
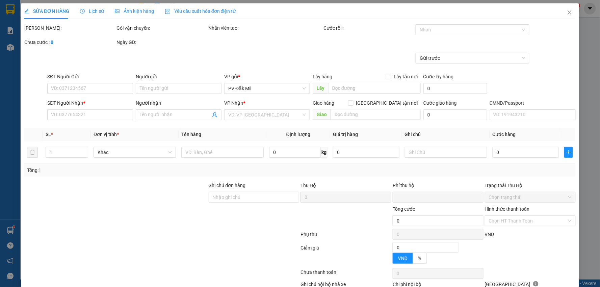
type input "70.000"
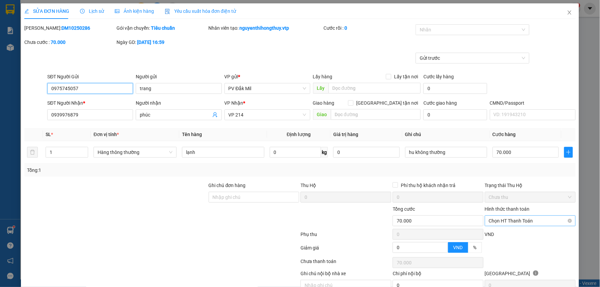
click at [522, 220] on span "Chọn HT Thanh Toán" at bounding box center [530, 221] width 83 height 10
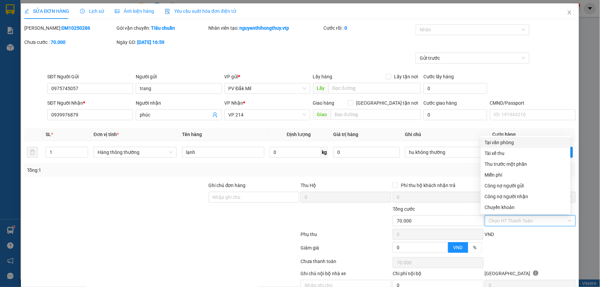
click at [500, 142] on div "Tại văn phòng" at bounding box center [526, 142] width 82 height 7
type input "0"
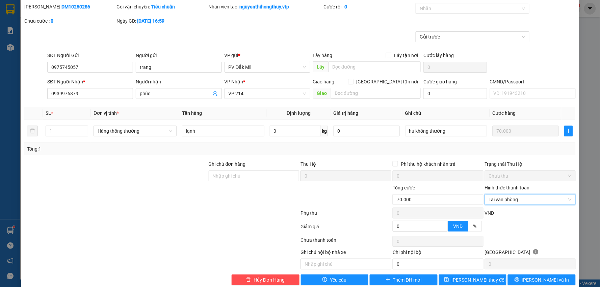
scroll to position [33, 0]
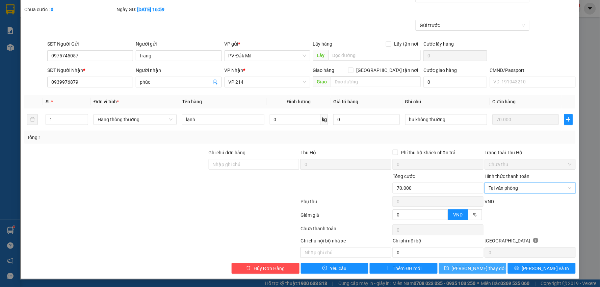
click at [460, 269] on span "Lưu thay đổi" at bounding box center [479, 268] width 54 height 7
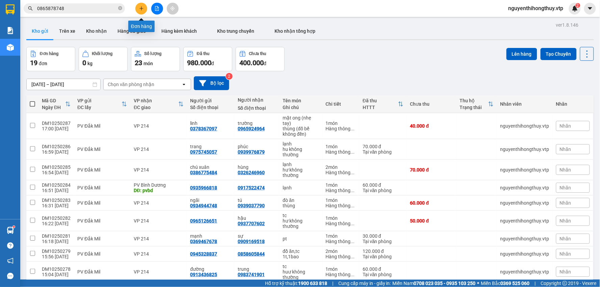
click at [139, 6] on icon "plus" at bounding box center [141, 8] width 5 height 5
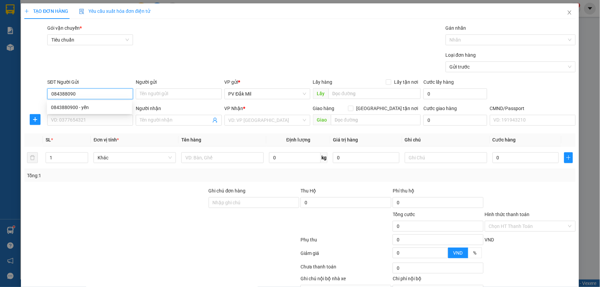
type input "0843880900"
click at [80, 106] on div "0843880900 - yến" at bounding box center [89, 107] width 77 height 7
type input "yến"
type input "0866025117"
type input "đông"
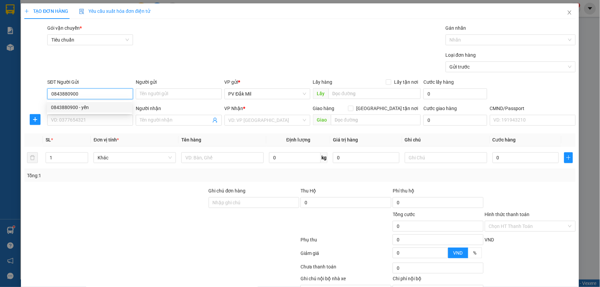
type input "Hoàn mỹ BP"
type input "0843880900"
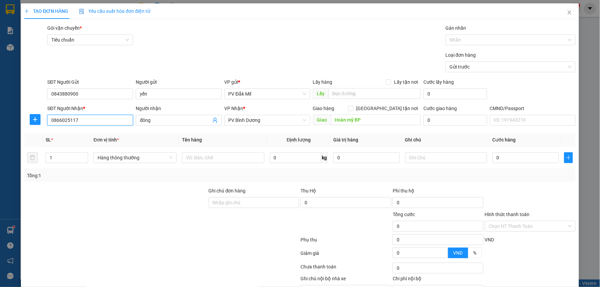
click at [88, 121] on input "0866025117" at bounding box center [90, 120] width 86 height 11
type input "0909133346"
click at [160, 121] on input "đông" at bounding box center [175, 120] width 71 height 7
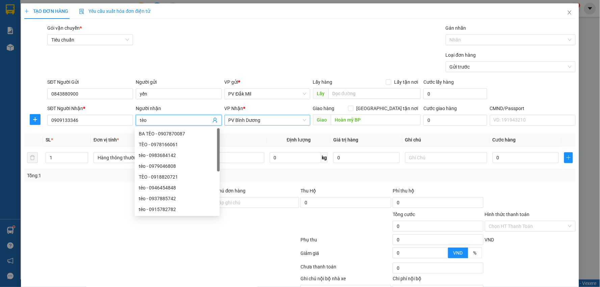
click at [273, 121] on span "PV Bình Dương" at bounding box center [268, 120] width 78 height 10
type input "tèo"
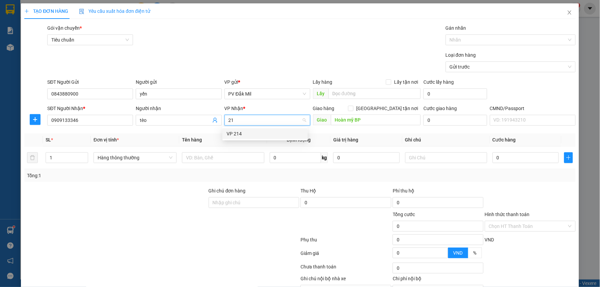
type input "214"
click at [380, 119] on input "Hoàn mỹ BP" at bounding box center [376, 119] width 90 height 11
click at [251, 46] on div "Gói vận chuyển * Tiêu chuẩn Gán nhãn Nhãn" at bounding box center [311, 36] width 531 height 24
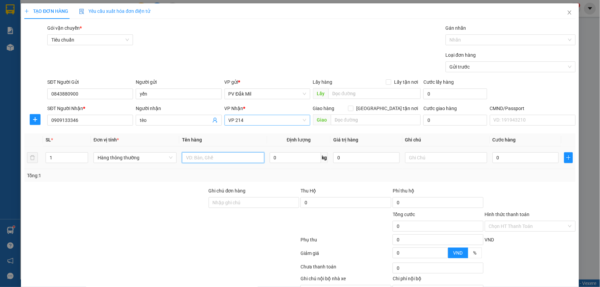
click at [198, 159] on input "text" at bounding box center [223, 157] width 82 height 11
type input "d"
type input "đồ ăn"
click at [414, 161] on input "text" at bounding box center [446, 157] width 82 height 11
type input "thùng"
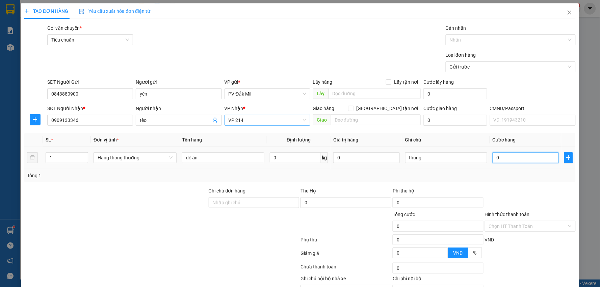
click at [505, 156] on input "0" at bounding box center [526, 157] width 66 height 11
type input "5"
type input "50"
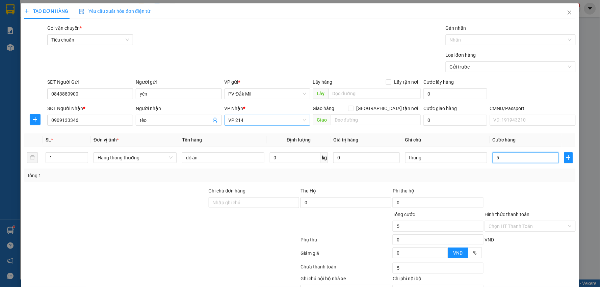
type input "50"
type input "500"
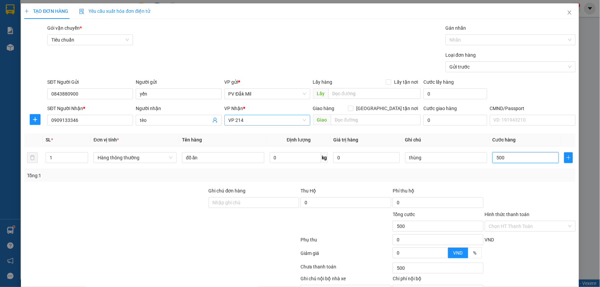
type input "5.000"
type input "50.000"
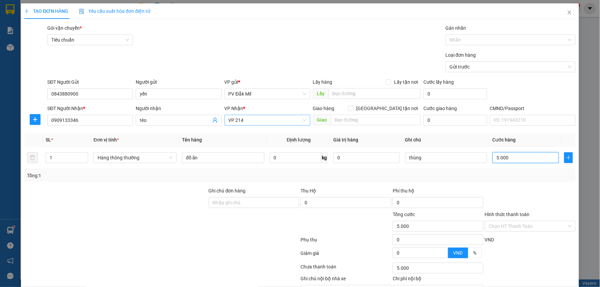
type input "50.000"
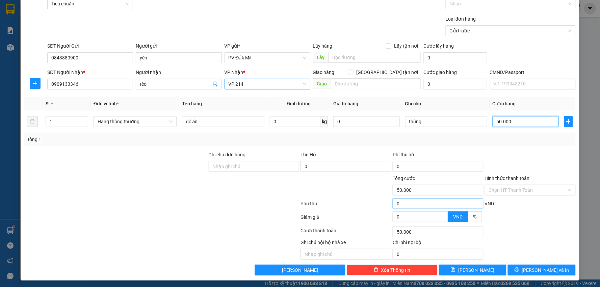
scroll to position [38, 0]
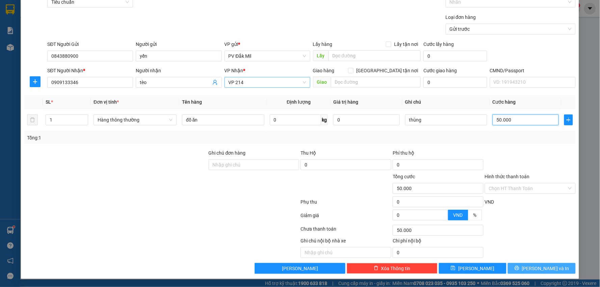
type input "50.000"
click at [532, 269] on span "Lưu và In" at bounding box center [545, 268] width 47 height 7
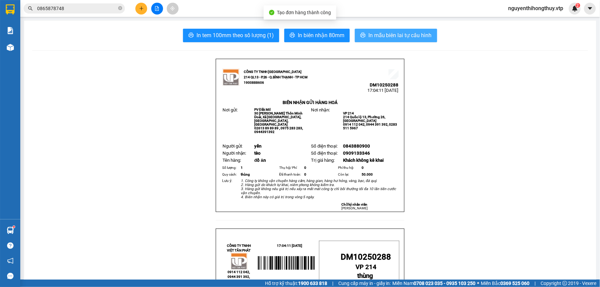
click at [381, 37] on span "In mẫu biên lai tự cấu hình" at bounding box center [399, 35] width 63 height 8
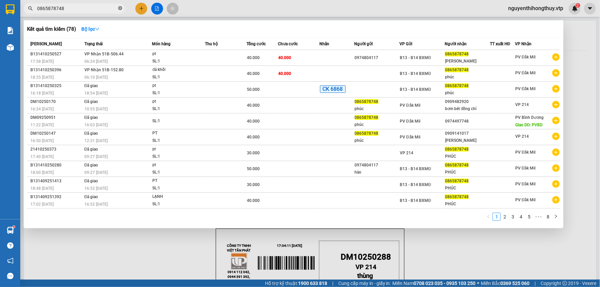
click at [121, 9] on icon "close-circle" at bounding box center [120, 8] width 4 height 4
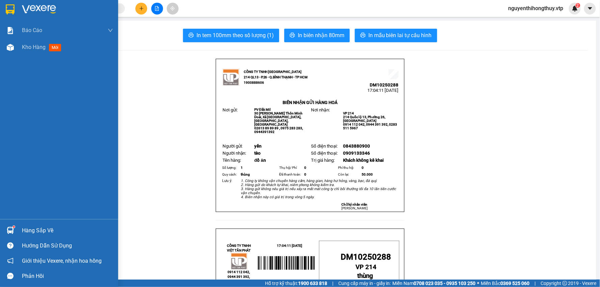
click at [10, 9] on img at bounding box center [10, 9] width 9 height 10
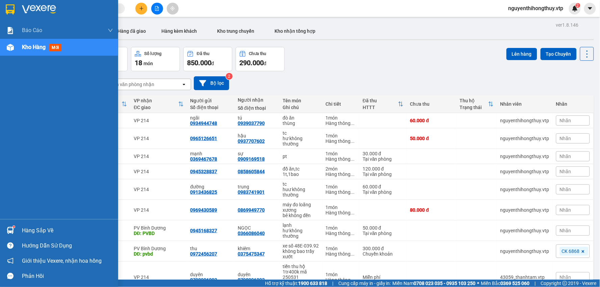
click at [16, 227] on div "Hàng sắp về" at bounding box center [59, 230] width 118 height 15
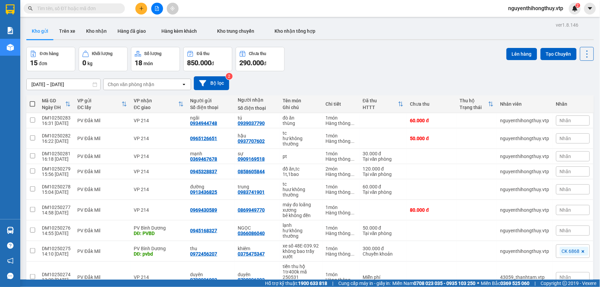
click at [339, 69] on section "Kết quả tìm kiếm ( 20 ) Bộ lọc Mã ĐH Trạng thái Món hàng Thu hộ Tổng cước Chưa …" at bounding box center [300, 143] width 600 height 287
click at [140, 7] on icon "plus" at bounding box center [141, 8] width 5 height 5
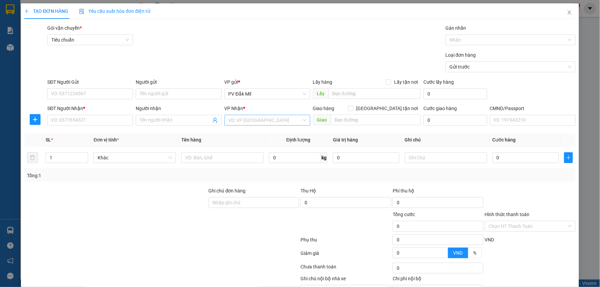
click at [260, 123] on input "search" at bounding box center [265, 120] width 73 height 10
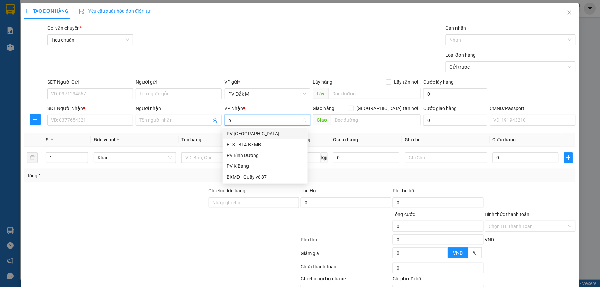
type input "bd"
click at [248, 132] on div "PV Bình Dương" at bounding box center [265, 133] width 77 height 7
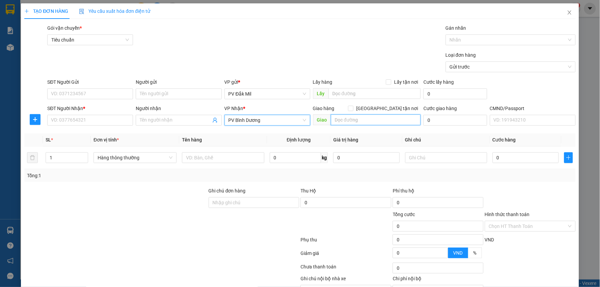
click at [345, 118] on input "text" at bounding box center [376, 119] width 90 height 11
type input "pvbd"
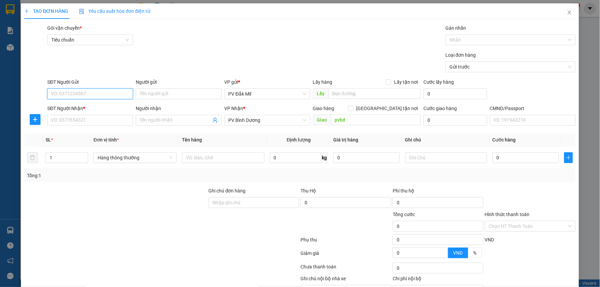
click at [84, 96] on input "SĐT Người Gửi" at bounding box center [90, 93] width 86 height 11
type input "0935966818"
click at [92, 118] on input "SĐT Người Nhận *" at bounding box center [90, 120] width 86 height 11
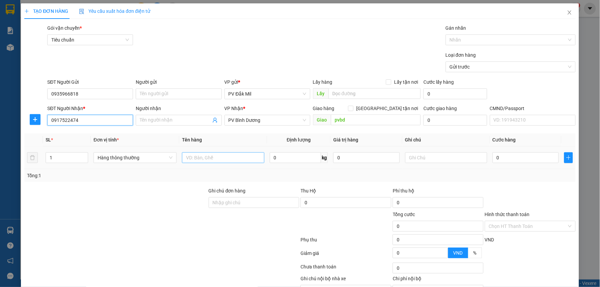
type input "0917522474"
click at [213, 156] on input "text" at bounding box center [223, 157] width 82 height 11
type input "lạnh"
click at [500, 158] on input "0" at bounding box center [526, 157] width 66 height 11
type input "6"
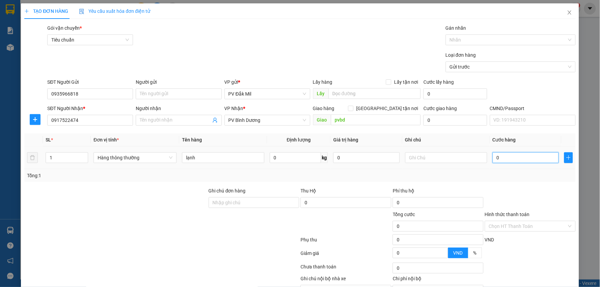
type input "6"
type input "60"
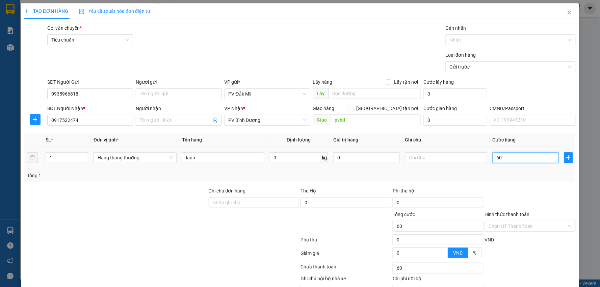
type input "600"
type input "6.000"
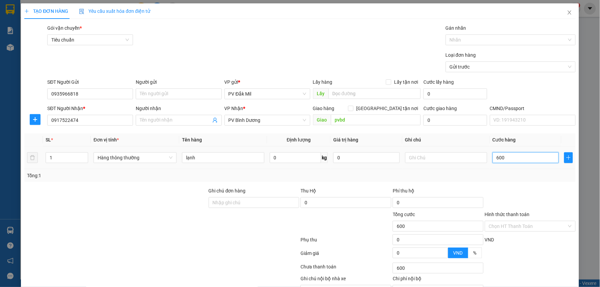
type input "6.000"
type input "60.000"
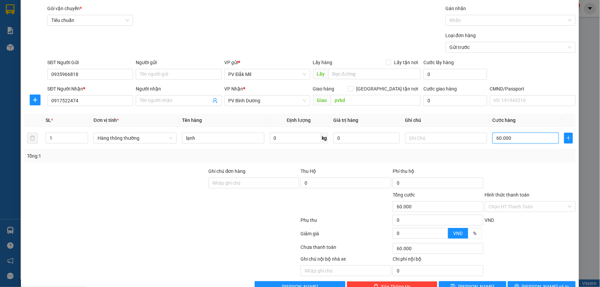
scroll to position [38, 0]
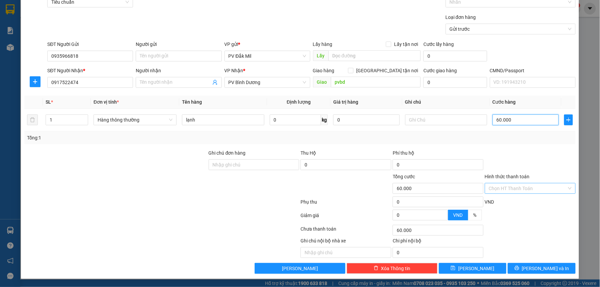
type input "60.000"
click at [502, 186] on input "Hình thức thanh toán" at bounding box center [528, 188] width 78 height 10
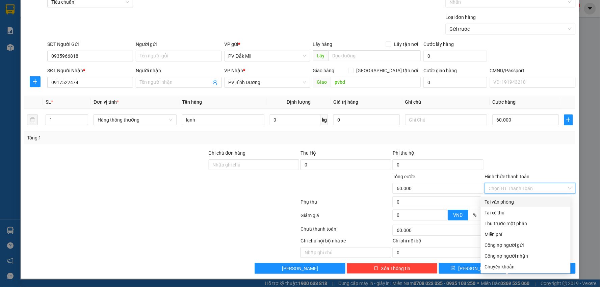
click at [500, 200] on div "Tại văn phòng" at bounding box center [526, 201] width 82 height 7
type input "0"
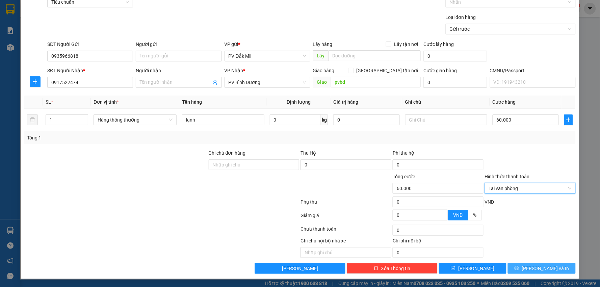
click at [534, 270] on span "[PERSON_NAME] và In" at bounding box center [545, 268] width 47 height 7
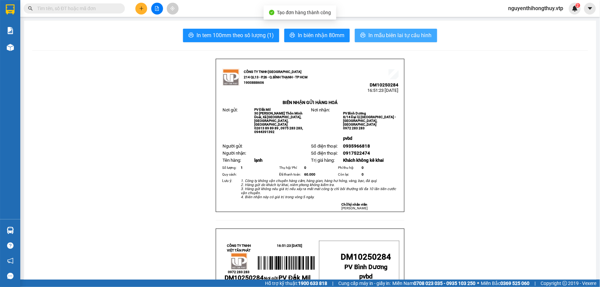
click at [393, 37] on span "In mẫu biên lai tự cấu hình" at bounding box center [399, 35] width 63 height 8
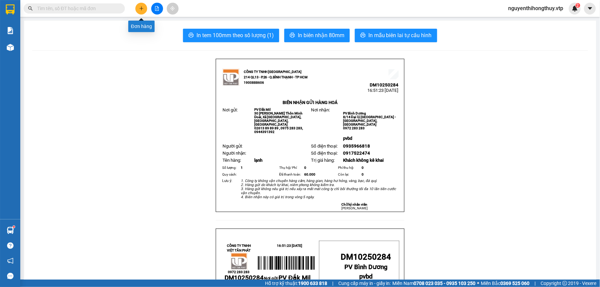
click at [143, 9] on icon "plus" at bounding box center [141, 8] width 5 height 5
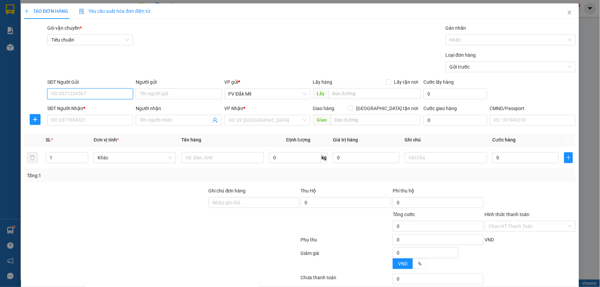
click at [111, 93] on input "SĐT Người Gửi" at bounding box center [90, 93] width 86 height 11
type input "0939356312"
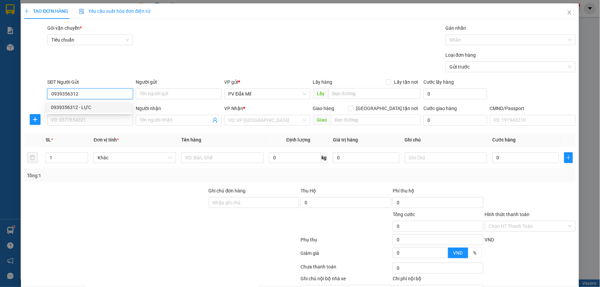
click at [90, 106] on div "0939356312 - LỰC" at bounding box center [89, 107] width 77 height 7
type input "LỰC"
type input "0934166883"
type input "kim hân"
type input "0939356312"
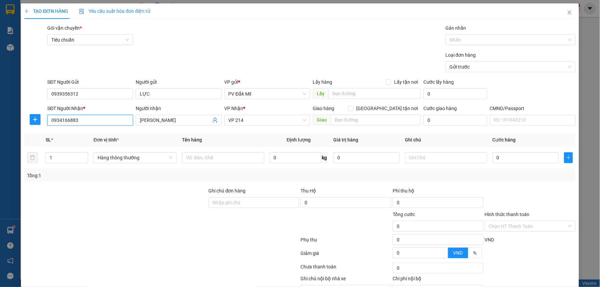
click at [89, 119] on input "0934166883" at bounding box center [90, 120] width 86 height 11
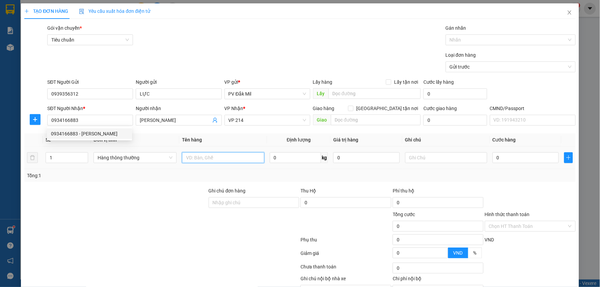
click at [216, 157] on input "text" at bounding box center [223, 157] width 82 height 11
type input "chanh dây"
click at [521, 159] on input "0" at bounding box center [526, 157] width 66 height 11
type input "4"
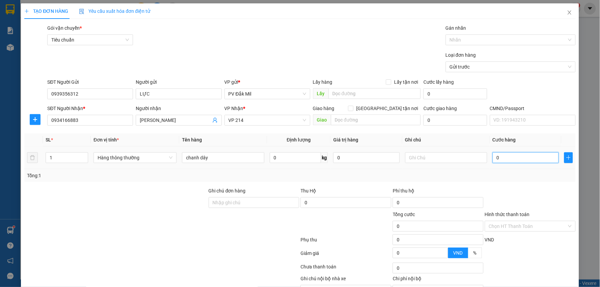
type input "4"
type input "40"
type input "400"
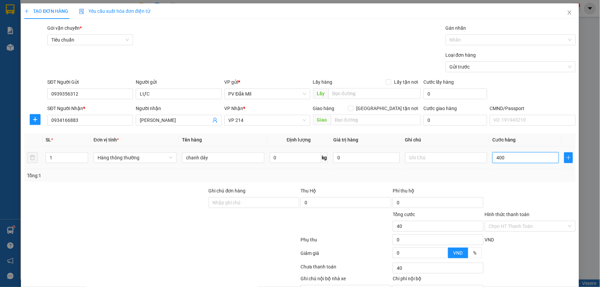
type input "400"
type input "4.000"
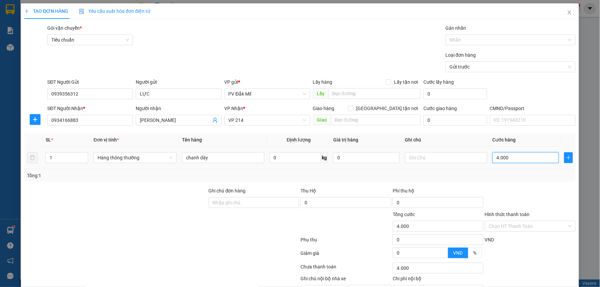
type input "40.000"
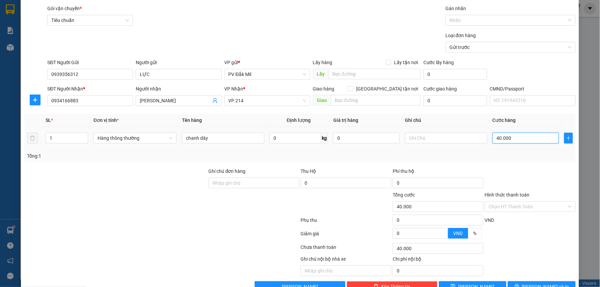
scroll to position [38, 0]
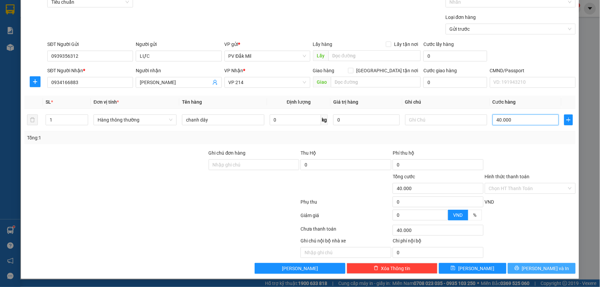
type input "40.000"
click at [536, 268] on span "[PERSON_NAME] và In" at bounding box center [545, 268] width 47 height 7
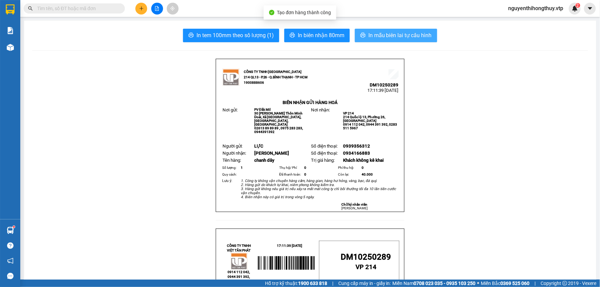
click at [389, 37] on span "In mẫu biên lai tự cấu hình" at bounding box center [399, 35] width 63 height 8
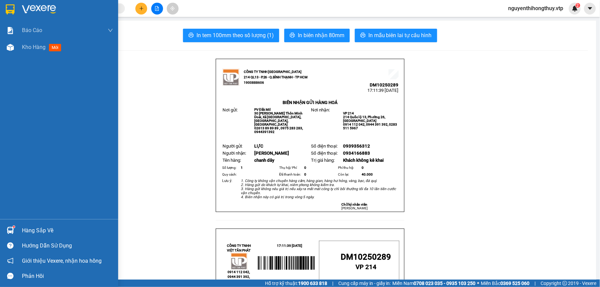
click at [5, 5] on div at bounding box center [10, 9] width 12 height 12
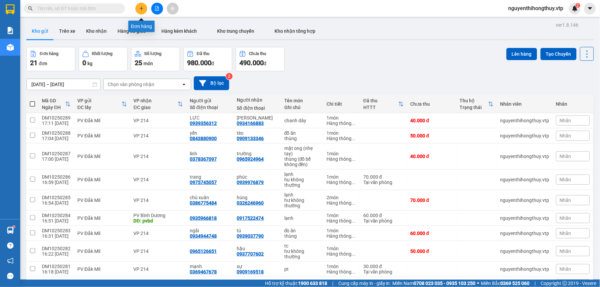
click at [142, 6] on icon "plus" at bounding box center [141, 8] width 5 height 5
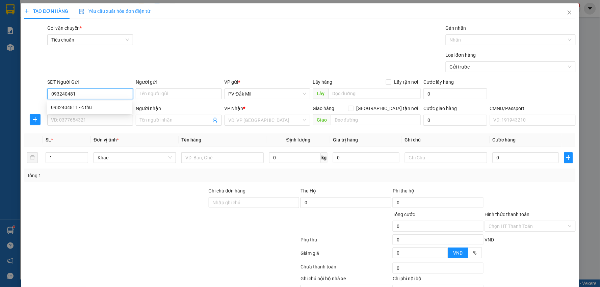
type input "0932404811"
click at [96, 105] on div "0932404811 - c thu" at bounding box center [89, 107] width 77 height 7
type input "c thu"
type input "0909844880"
type input "0932404811"
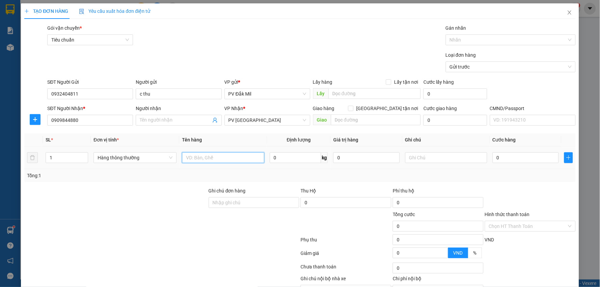
click at [213, 158] on input "text" at bounding box center [223, 157] width 82 height 11
type input "t"
type input "cf"
click at [518, 154] on input "0" at bounding box center [526, 157] width 66 height 11
type input "5"
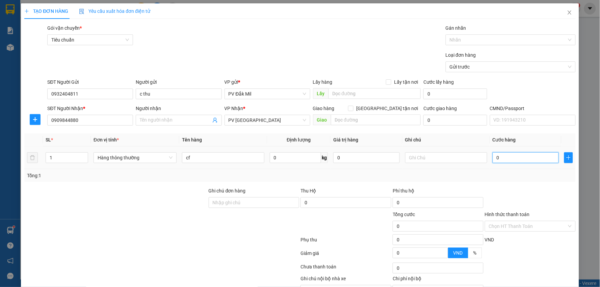
type input "5"
type input "50"
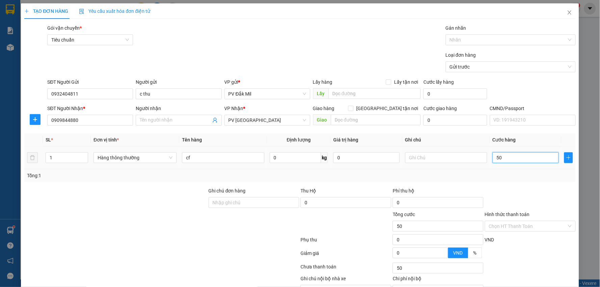
type input "500"
type input "5.000"
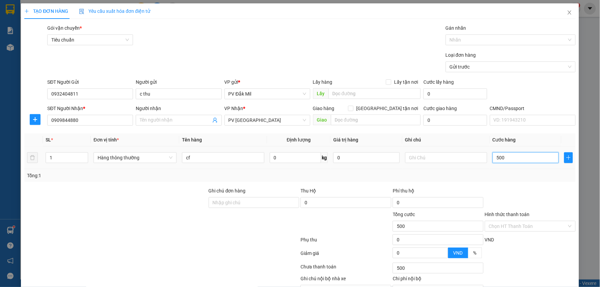
type input "5.000"
type input "50.000"
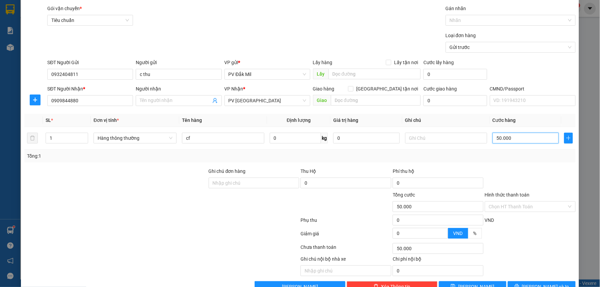
scroll to position [38, 0]
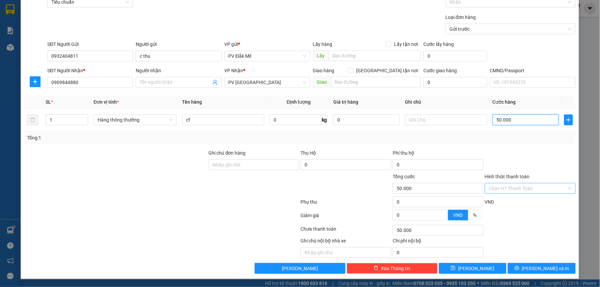
type input "50.000"
click at [520, 189] on input "Hình thức thanh toán" at bounding box center [528, 188] width 78 height 10
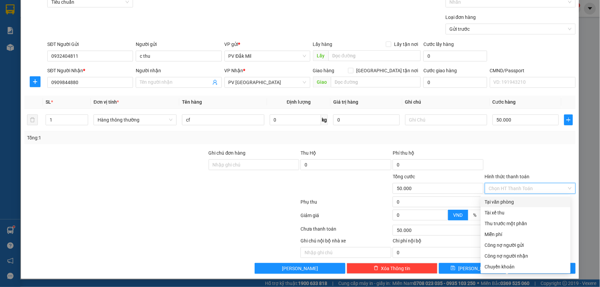
click at [508, 201] on div "Tại văn phòng" at bounding box center [526, 201] width 82 height 7
type input "0"
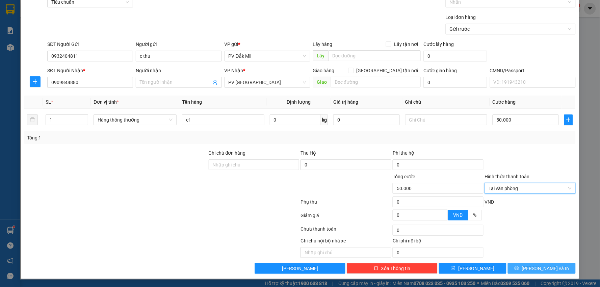
click at [536, 266] on span "[PERSON_NAME] và In" at bounding box center [545, 268] width 47 height 7
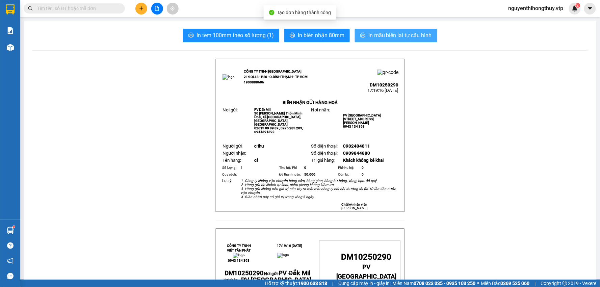
click at [394, 37] on span "In mẫu biên lai tự cấu hình" at bounding box center [399, 35] width 63 height 8
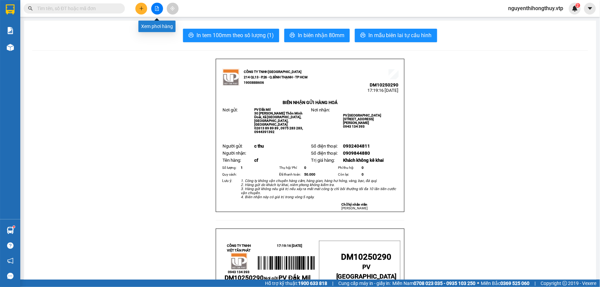
click at [143, 8] on button at bounding box center [141, 9] width 12 height 12
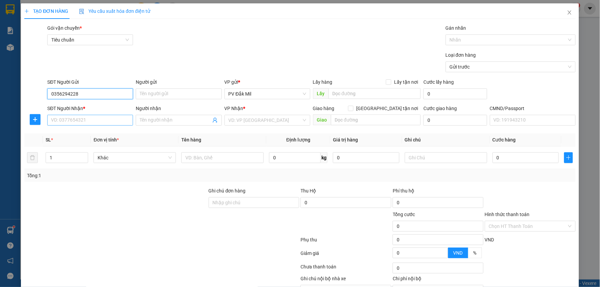
type input "0356294228"
click at [93, 123] on input "SĐT Người Nhận *" at bounding box center [90, 120] width 86 height 11
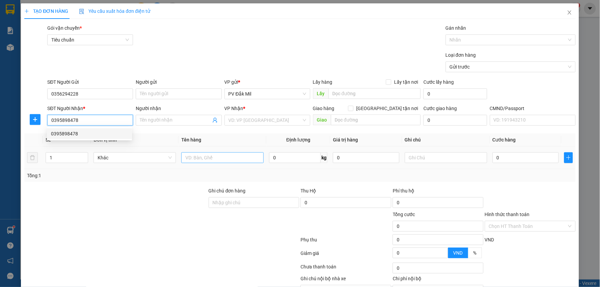
type input "0395898478"
click at [222, 158] on input "text" at bounding box center [222, 157] width 82 height 11
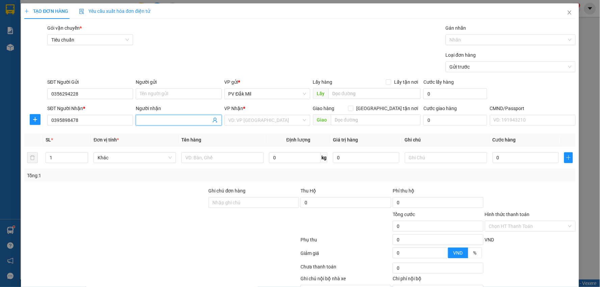
click at [166, 122] on input "Người nhận" at bounding box center [175, 120] width 71 height 7
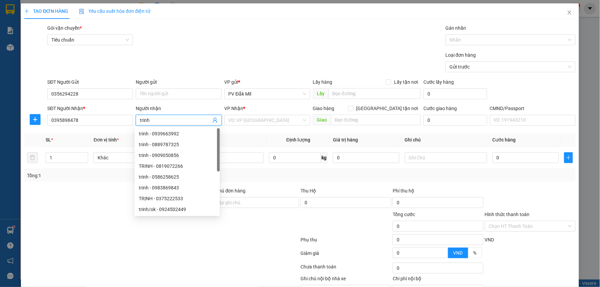
type input "trinh"
click at [257, 134] on th "Tên hàng" at bounding box center [223, 139] width 88 height 13
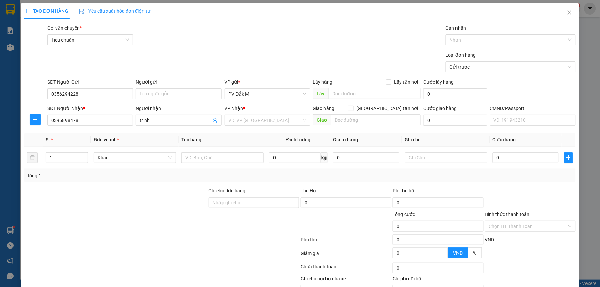
click at [257, 111] on div "VP Nhận *" at bounding box center [268, 108] width 86 height 7
click at [259, 117] on input "search" at bounding box center [265, 120] width 73 height 10
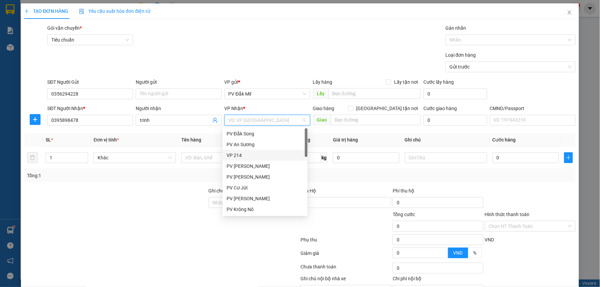
drag, startPoint x: 237, startPoint y: 156, endPoint x: 224, endPoint y: 158, distance: 13.7
click at [237, 156] on div "VP 214" at bounding box center [265, 155] width 77 height 7
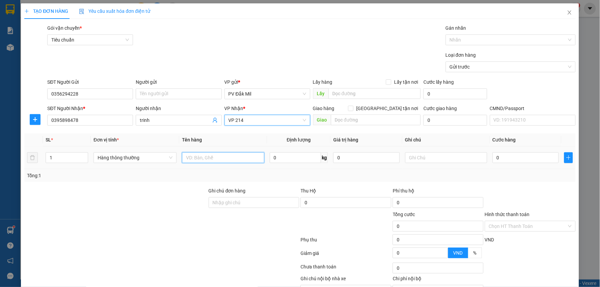
click at [212, 158] on input "text" at bounding box center [223, 157] width 82 height 11
type input "d"
type input "đồ ăn"
click at [447, 157] on input "text" at bounding box center [446, 157] width 82 height 11
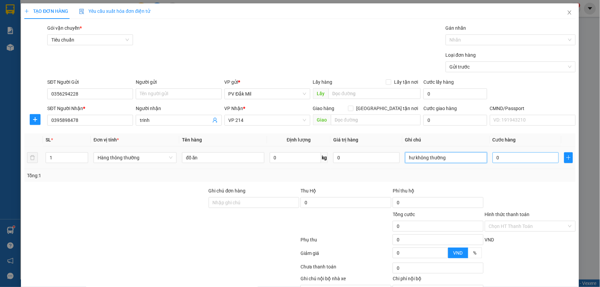
type input "hư không thường"
drag, startPoint x: 518, startPoint y: 161, endPoint x: 515, endPoint y: 160, distance: 3.4
click at [518, 160] on input "0" at bounding box center [526, 157] width 66 height 11
type input "5"
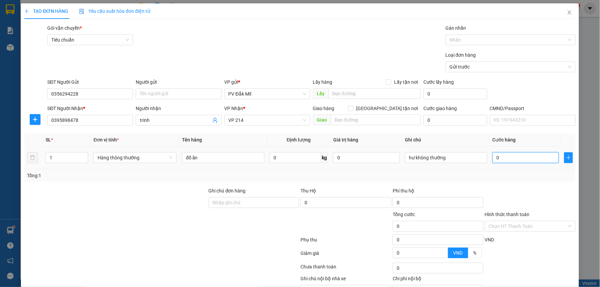
type input "5"
type input "50"
type input "500"
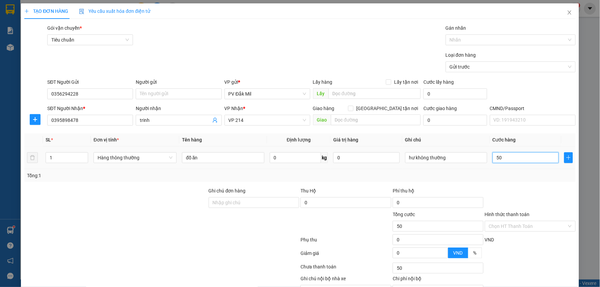
type input "500"
type input "5.000"
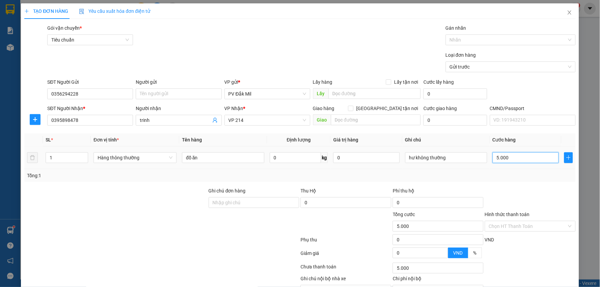
type input "50.000"
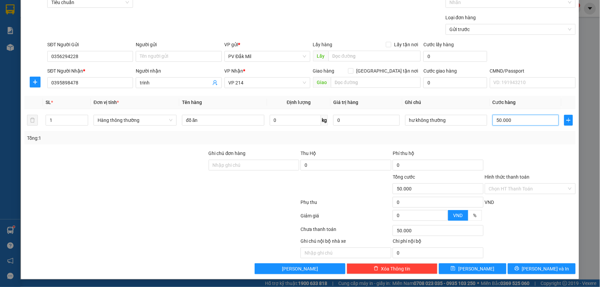
scroll to position [38, 0]
type input "50.000"
click at [510, 187] on input "Hình thức thanh toán" at bounding box center [528, 188] width 78 height 10
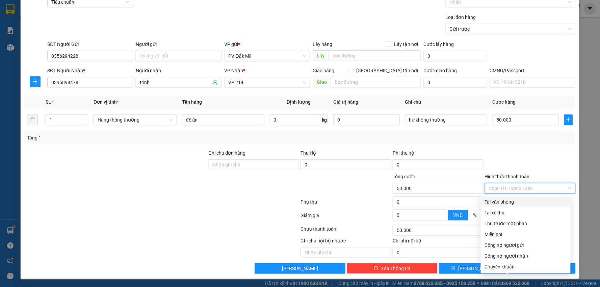
click at [508, 197] on div "Tại văn phòng" at bounding box center [526, 202] width 90 height 11
type input "0"
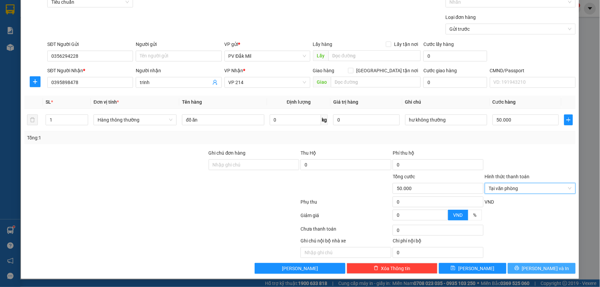
click at [533, 267] on span "Lưu và In" at bounding box center [545, 268] width 47 height 7
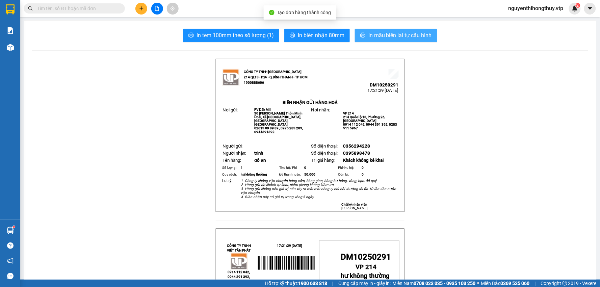
click at [404, 36] on span "In mẫu biên lai tự cấu hình" at bounding box center [399, 35] width 63 height 8
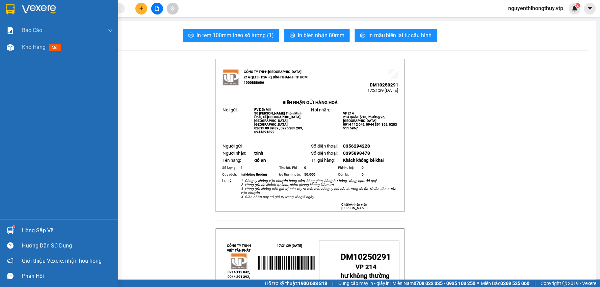
click at [8, 9] on img at bounding box center [10, 9] width 9 height 10
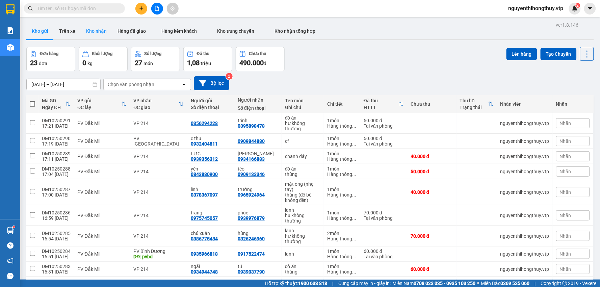
click at [100, 31] on button "Kho nhận" at bounding box center [96, 31] width 31 height 16
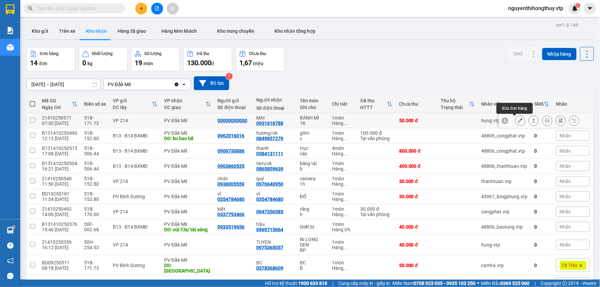
click at [518, 120] on icon at bounding box center [520, 120] width 5 height 5
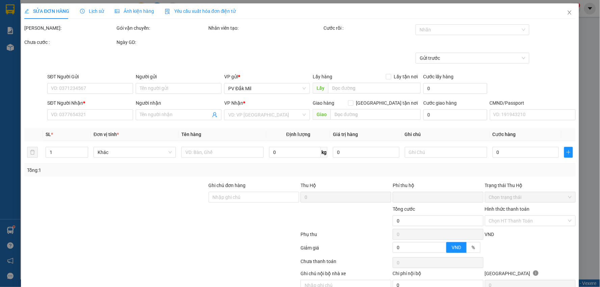
type input "00000000000"
type input "0931616788"
type input "MAI"
type input "0"
type input "50.000"
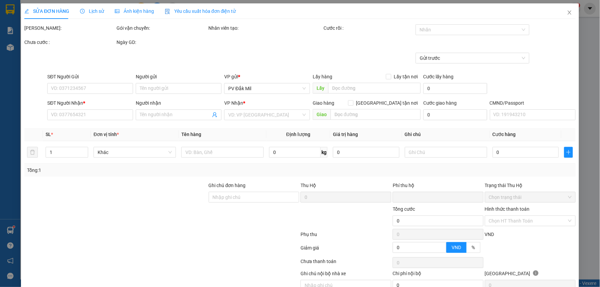
type input "50.000"
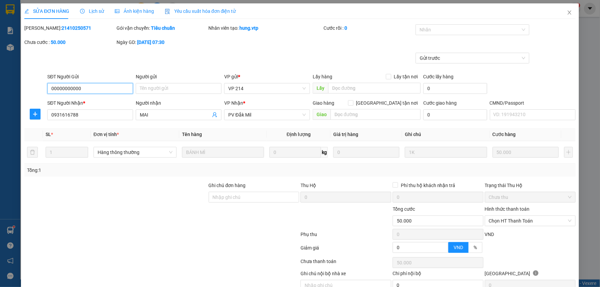
type input "2.500"
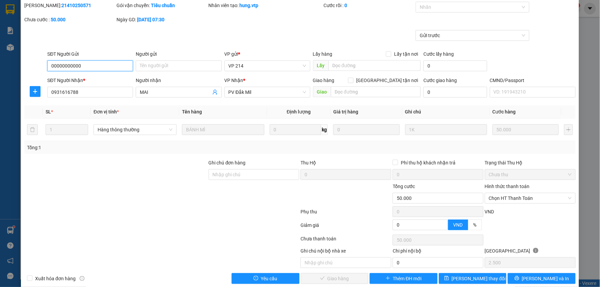
scroll to position [33, 0]
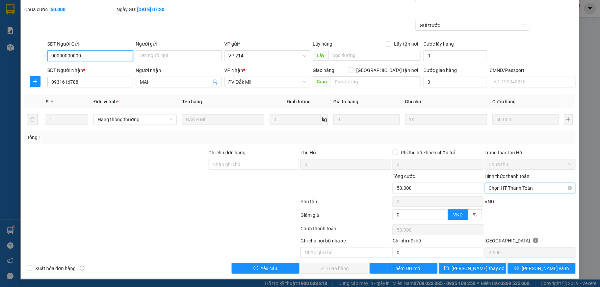
click at [530, 189] on span "Chọn HT Thanh Toán" at bounding box center [530, 188] width 83 height 10
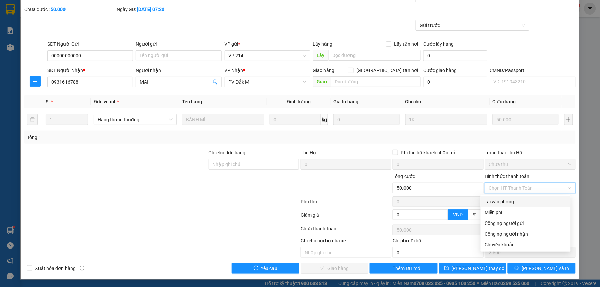
click at [519, 200] on div "Tại văn phòng" at bounding box center [526, 201] width 82 height 7
type input "0"
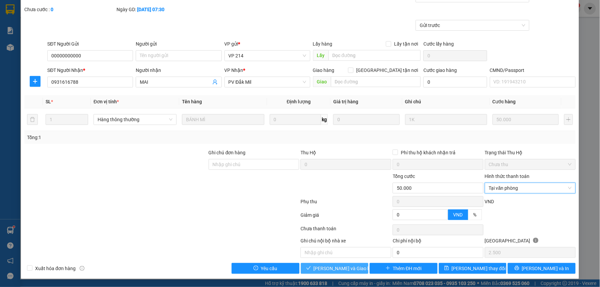
click at [318, 267] on span "Lưu và Giao hàng" at bounding box center [346, 268] width 65 height 7
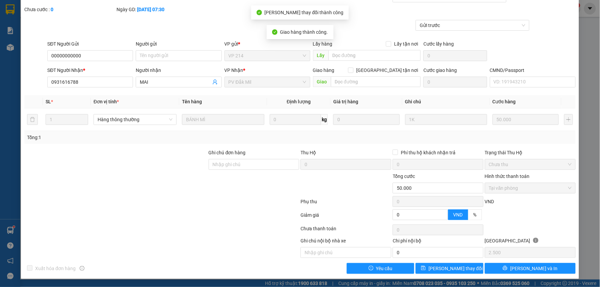
scroll to position [0, 0]
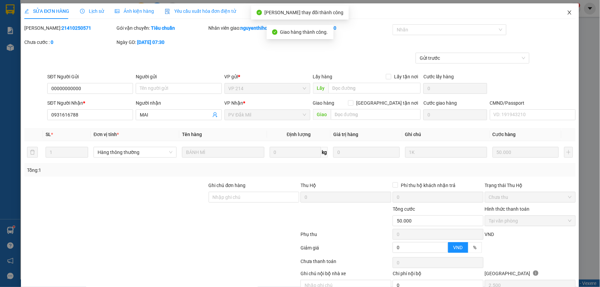
click at [568, 13] on icon "close" at bounding box center [570, 12] width 4 height 4
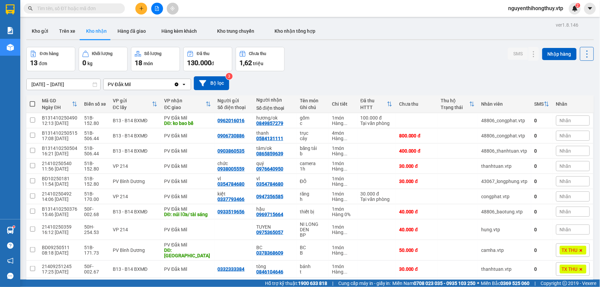
click at [142, 10] on icon "plus" at bounding box center [141, 8] width 5 height 5
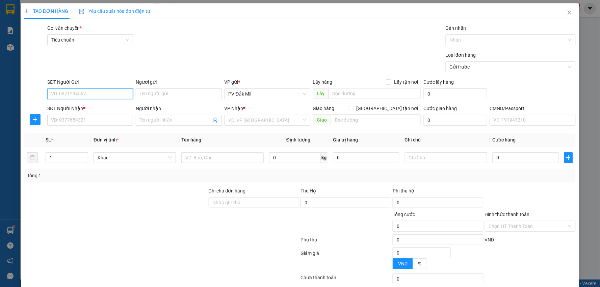
click at [103, 92] on input "SĐT Người Gửi" at bounding box center [90, 93] width 86 height 11
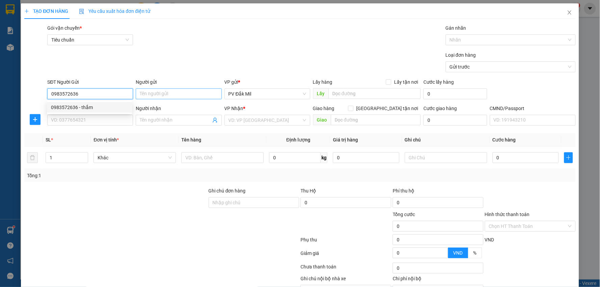
type input "0983572636"
click at [167, 94] on input "Người gửi" at bounding box center [179, 93] width 86 height 11
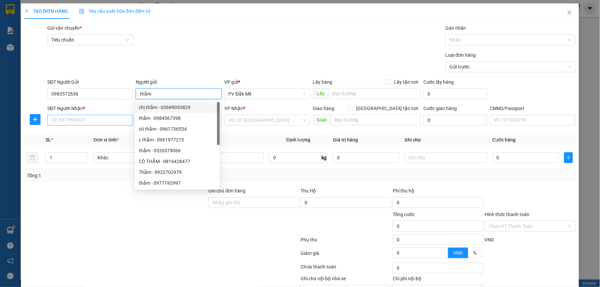
type input "thắm"
click at [109, 118] on input "SĐT Người Nhận *" at bounding box center [90, 120] width 86 height 11
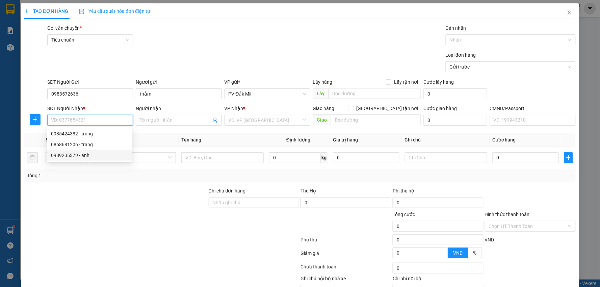
click at [91, 156] on div "0989235379 - ánh" at bounding box center [89, 155] width 77 height 7
type input "0989235379"
type input "ánh"
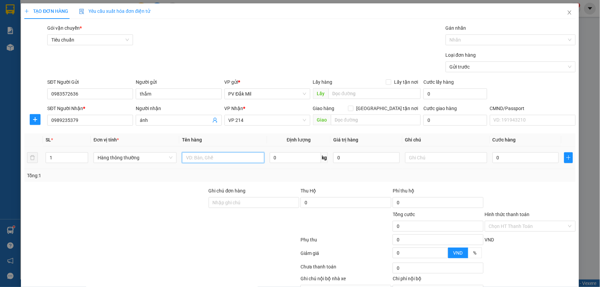
click at [208, 159] on input "text" at bounding box center [223, 157] width 82 height 11
type input "rau"
click at [506, 160] on input "0" at bounding box center [526, 157] width 66 height 11
type input "5"
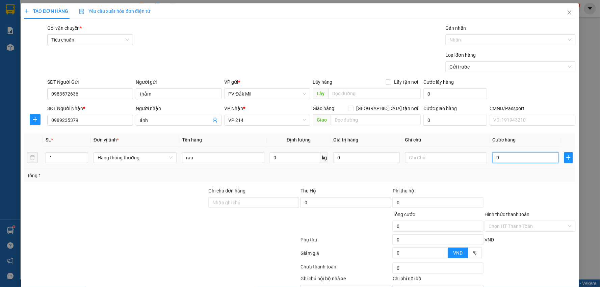
type input "5"
type input "50"
type input "500"
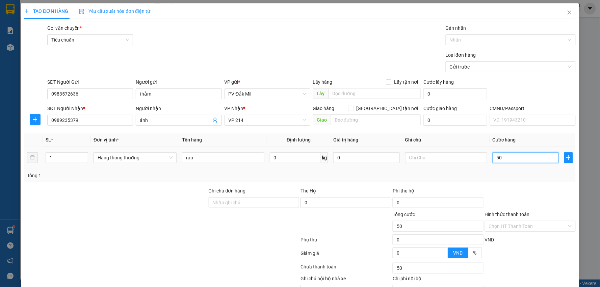
type input "500"
type input "5.000"
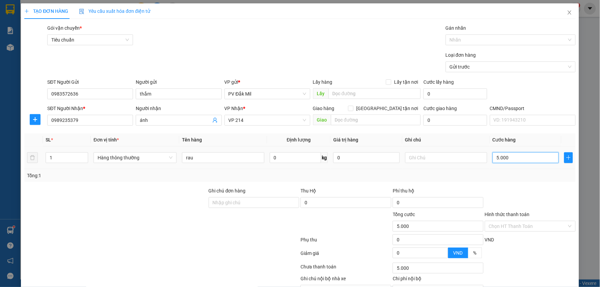
type input "50.000"
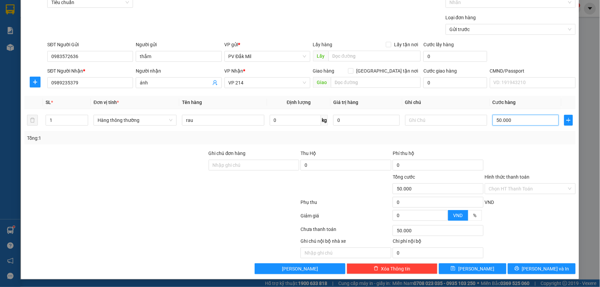
scroll to position [38, 0]
type input "50.000"
click at [525, 184] on input "Hình thức thanh toán" at bounding box center [528, 188] width 78 height 10
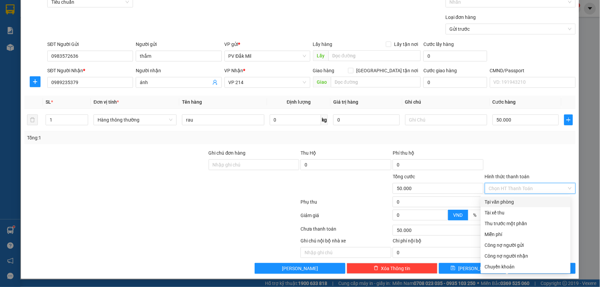
click at [518, 201] on div "Tại văn phòng" at bounding box center [526, 201] width 82 height 7
type input "0"
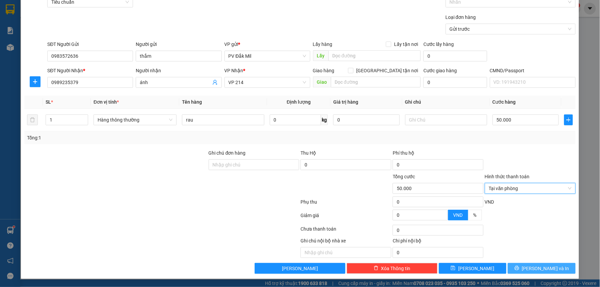
click at [539, 268] on span "Lưu và In" at bounding box center [545, 268] width 47 height 7
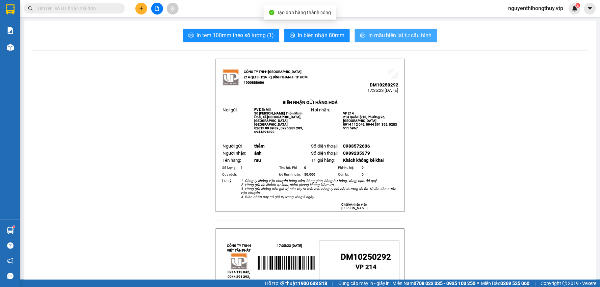
click at [392, 31] on span "In mẫu biên lai tự cấu hình" at bounding box center [399, 35] width 63 height 8
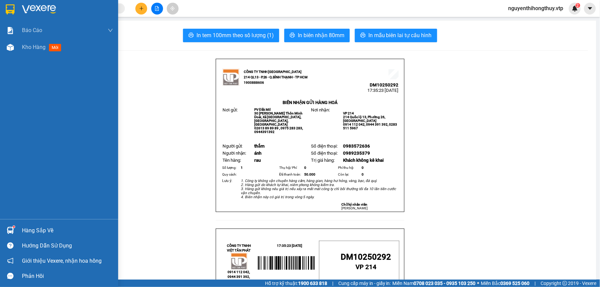
click at [6, 7] on img at bounding box center [10, 9] width 9 height 10
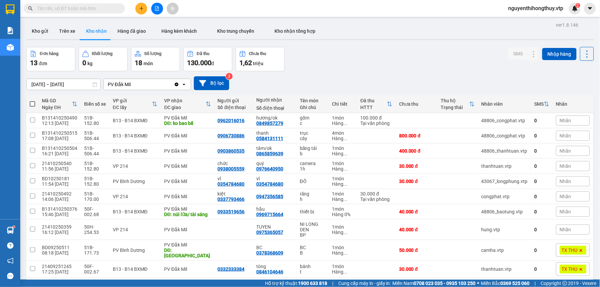
click at [139, 3] on button at bounding box center [141, 9] width 12 height 12
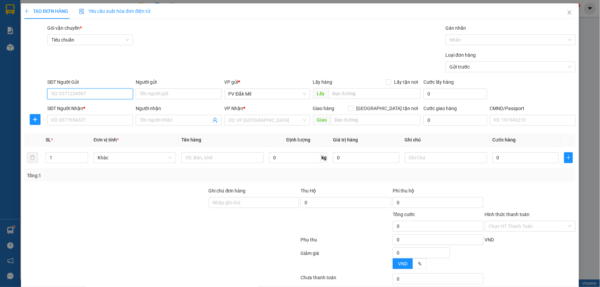
click at [88, 93] on input "SĐT Người Gửi" at bounding box center [90, 93] width 86 height 11
type input "0944962648"
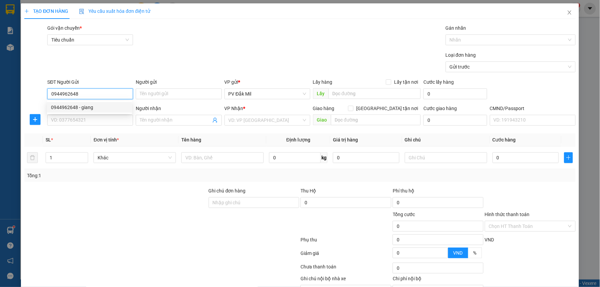
click at [92, 105] on div "0944962648 - giang" at bounding box center [89, 107] width 77 height 7
type input "giang"
type input "0931800177"
type input "0944962648"
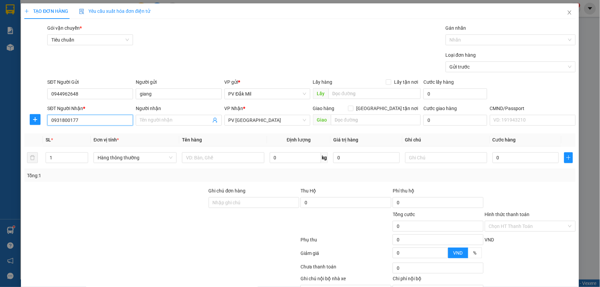
click at [95, 121] on input "0931800177" at bounding box center [90, 120] width 86 height 11
type input "0976767961"
click at [88, 132] on div "0976767961 - thảo" at bounding box center [89, 133] width 77 height 7
type input "thảo"
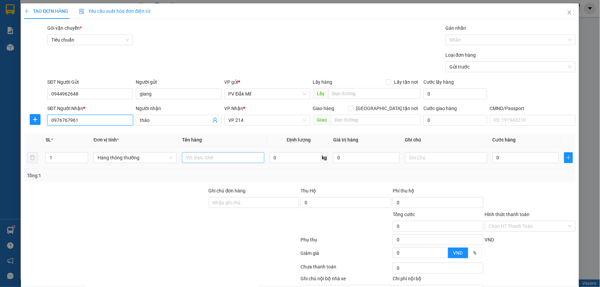
type input "0976767961"
click at [227, 159] on input "text" at bounding box center [223, 157] width 82 height 11
type input "lạnh"
click at [450, 159] on input "text" at bounding box center [446, 157] width 82 height 11
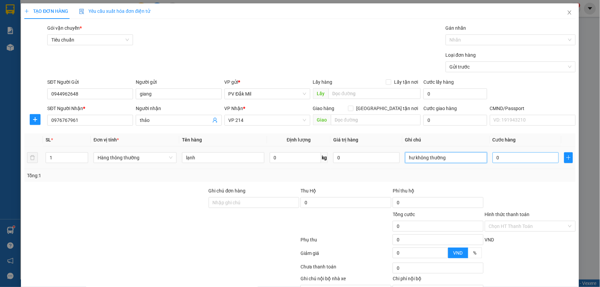
type input "hư không thường"
click at [509, 154] on input "0" at bounding box center [526, 157] width 66 height 11
type input "5"
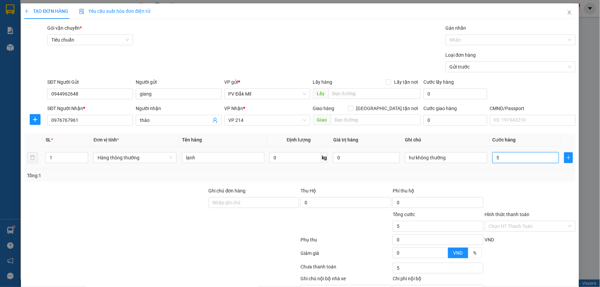
type input "50"
type input "500"
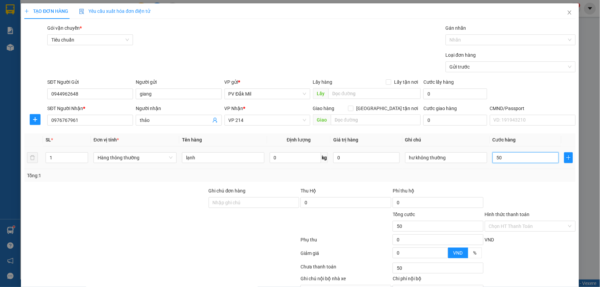
type input "500"
type input "5.000"
type input "50.000"
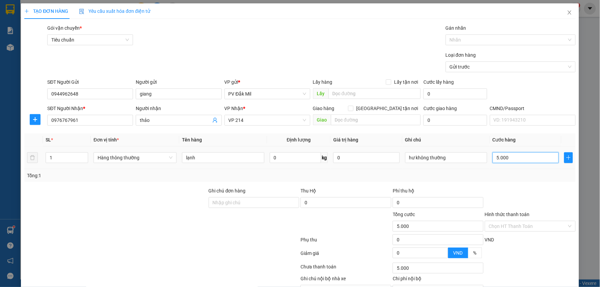
type input "50.000"
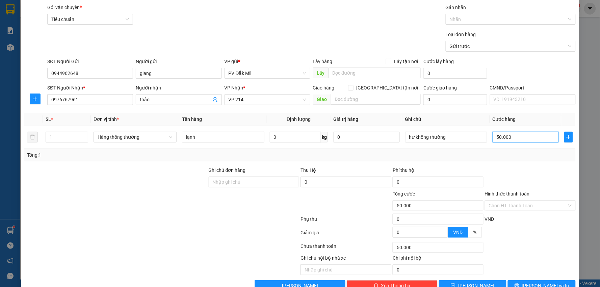
scroll to position [38, 0]
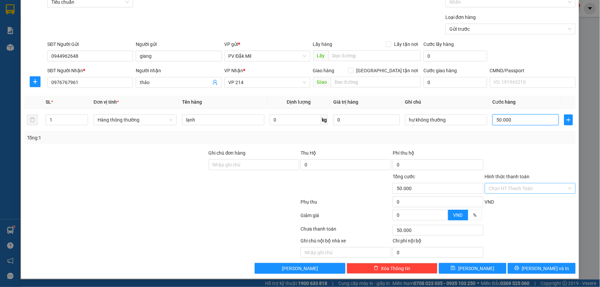
type input "50.000"
click at [519, 190] on input "Hình thức thanh toán" at bounding box center [528, 188] width 78 height 10
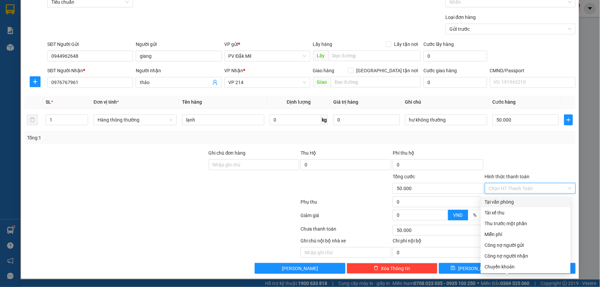
click at [508, 199] on div "Tại văn phòng" at bounding box center [526, 201] width 82 height 7
type input "0"
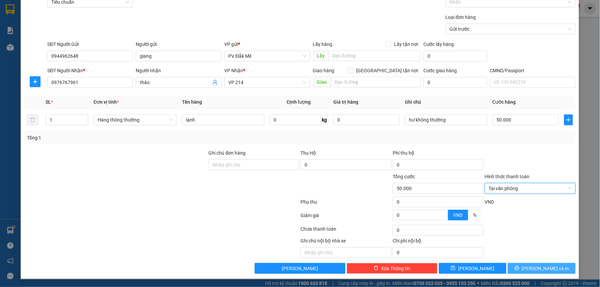
drag, startPoint x: 531, startPoint y: 268, endPoint x: 535, endPoint y: 269, distance: 3.8
click at [531, 268] on span "Lưu và In" at bounding box center [545, 268] width 47 height 7
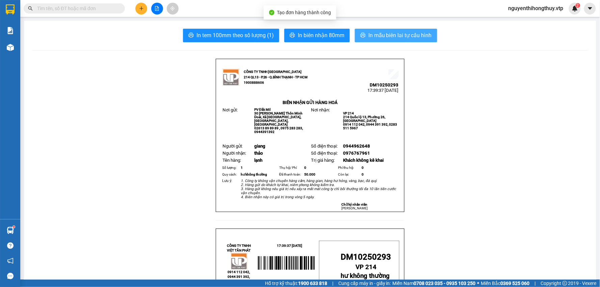
click at [372, 40] on button "In mẫu biên lai tự cấu hình" at bounding box center [396, 36] width 82 height 14
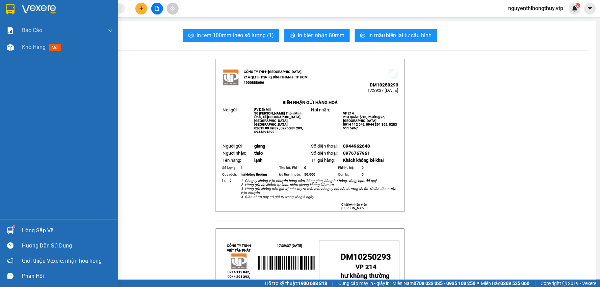
click at [4, 9] on div at bounding box center [10, 9] width 12 height 12
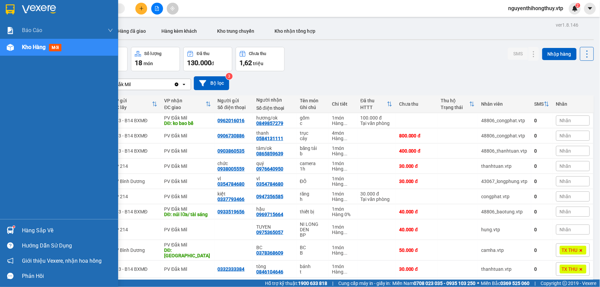
click at [14, 5] on img at bounding box center [10, 9] width 9 height 10
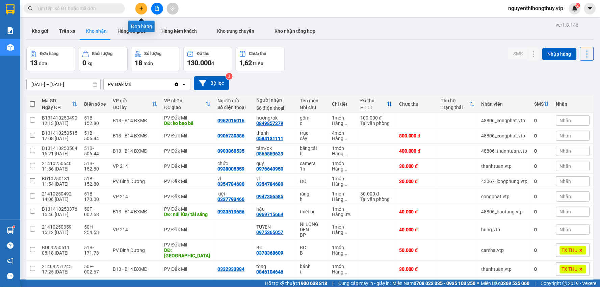
click at [143, 12] on button at bounding box center [141, 9] width 12 height 12
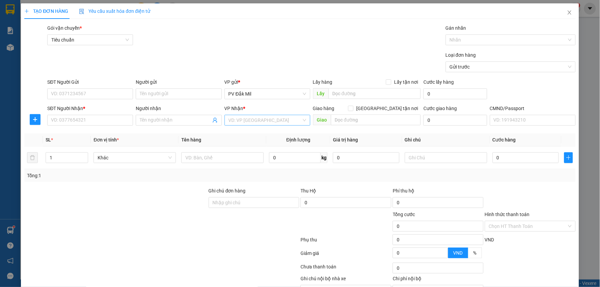
click at [254, 119] on input "search" at bounding box center [265, 120] width 73 height 10
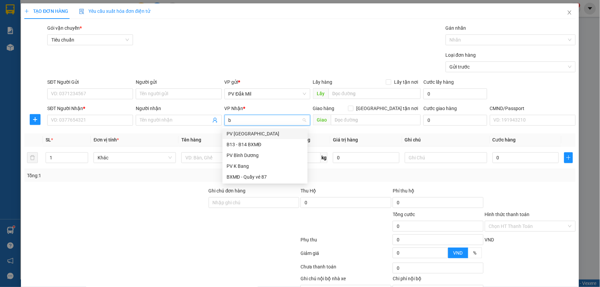
type input "bd"
click at [248, 130] on div "PV Bình Dương" at bounding box center [265, 133] width 77 height 7
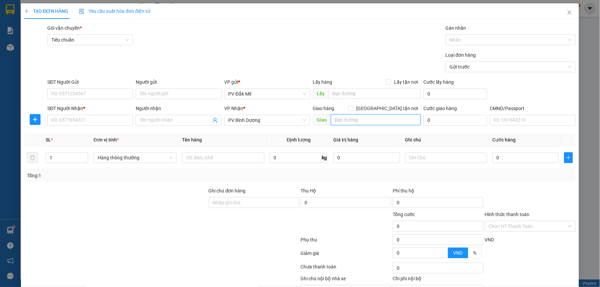
click at [342, 122] on input "text" at bounding box center [376, 119] width 90 height 11
type input "cầu ông bố"
drag, startPoint x: 59, startPoint y: 159, endPoint x: 41, endPoint y: 163, distance: 19.3
click at [41, 163] on tr "1 Hàng thông thường 0 kg 0 0" at bounding box center [299, 158] width 551 height 23
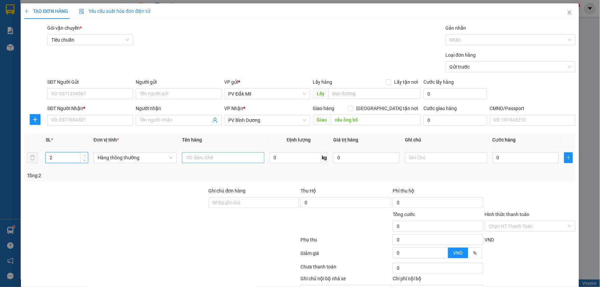
type input "2"
drag, startPoint x: 226, startPoint y: 159, endPoint x: 220, endPoint y: 160, distance: 5.5
click at [225, 159] on input "text" at bounding box center [223, 157] width 82 height 11
type input "lạnh"
click at [494, 157] on input "0" at bounding box center [526, 157] width 66 height 11
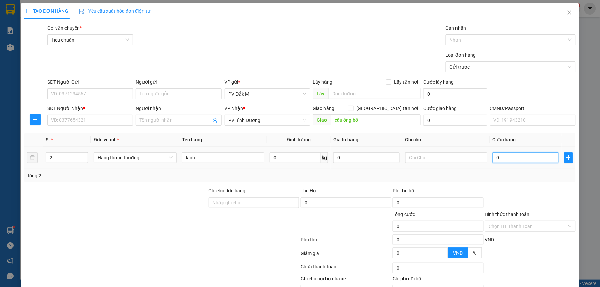
type input "1"
type input "10"
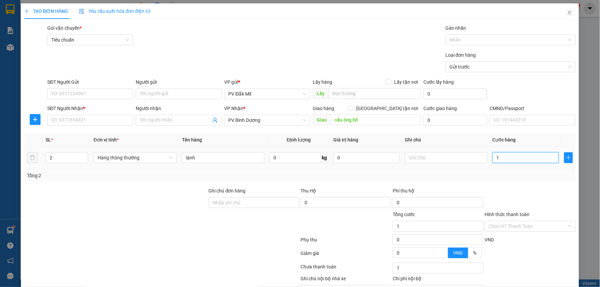
type input "10"
type input "100"
type input "1.000"
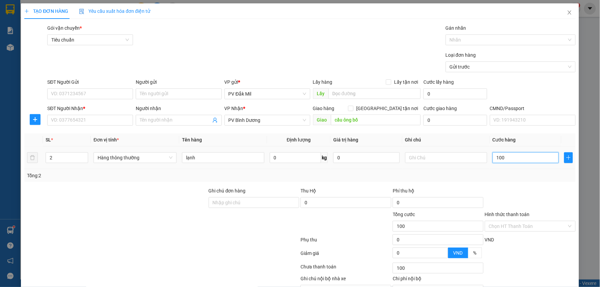
type input "1.000"
type input "10.000"
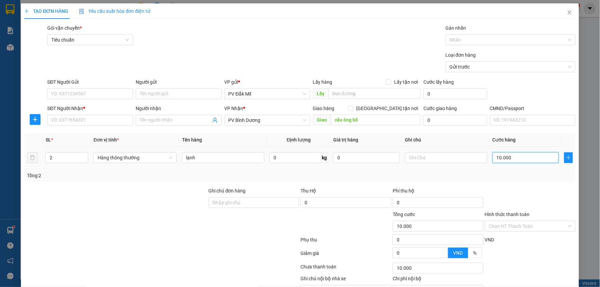
type input "100.000"
click at [64, 92] on input "SĐT Người Gửi" at bounding box center [90, 93] width 86 height 11
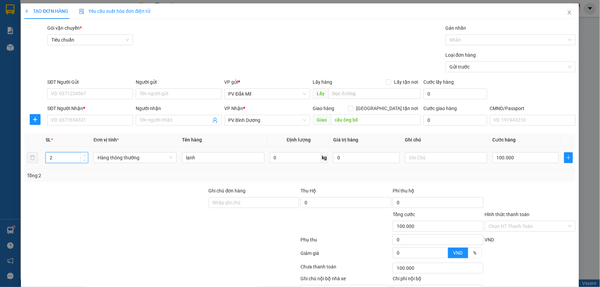
drag, startPoint x: 54, startPoint y: 157, endPoint x: 3, endPoint y: 153, distance: 50.9
click at [24, 161] on tr "2 Hàng thông thường lạnh 0 kg 0 100.000" at bounding box center [299, 158] width 551 height 23
type input "1"
click at [84, 93] on input "SĐT Người Gửi" at bounding box center [90, 93] width 86 height 11
type input "0"
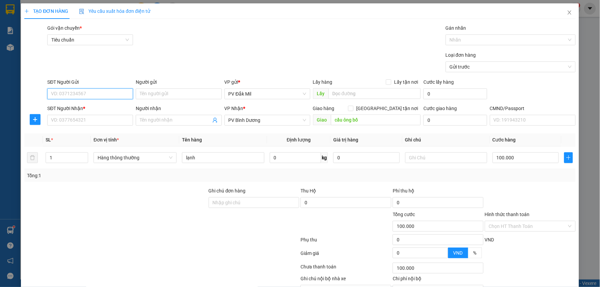
type input "0"
click at [568, 12] on icon "close" at bounding box center [570, 12] width 4 height 4
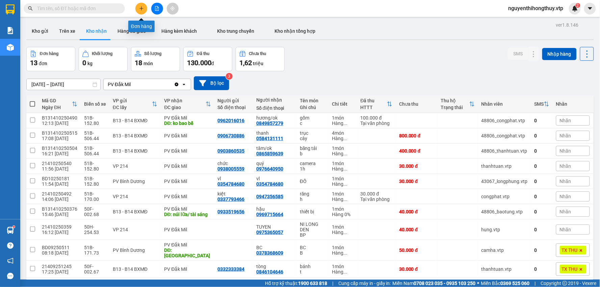
click at [138, 4] on button at bounding box center [141, 9] width 12 height 12
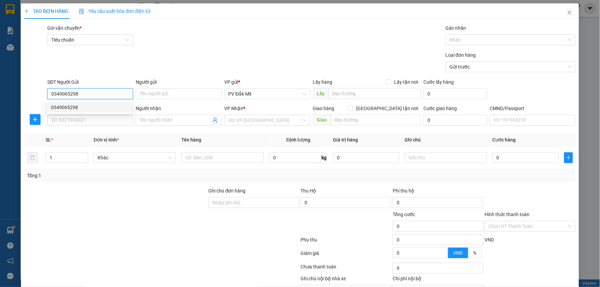
drag, startPoint x: 83, startPoint y: 93, endPoint x: 0, endPoint y: 109, distance: 84.6
click at [0, 109] on div "TẠO ĐƠN HÀNG Yêu cầu xuất hóa đơn điện tử Transit Pickup Surcharge Ids Transit …" at bounding box center [300, 143] width 600 height 287
type input "0349065298"
click at [69, 119] on input "SĐT Người Nhận *" at bounding box center [90, 120] width 86 height 11
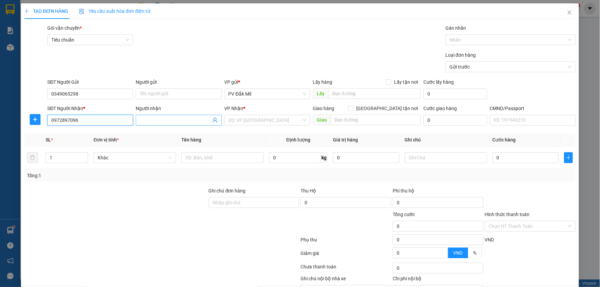
type input "0972897096"
click at [168, 122] on input "Người nhận" at bounding box center [175, 120] width 71 height 7
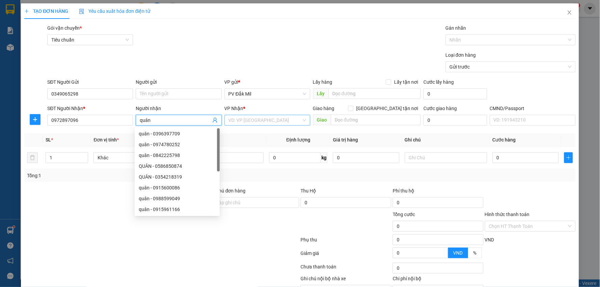
type input "quân"
click at [265, 121] on input "search" at bounding box center [265, 120] width 73 height 10
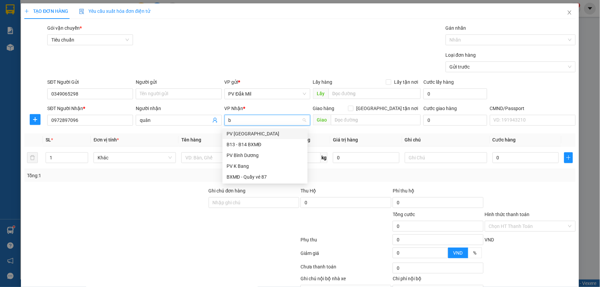
type input "bd"
click at [250, 132] on div "PV Bình Dương" at bounding box center [265, 133] width 77 height 7
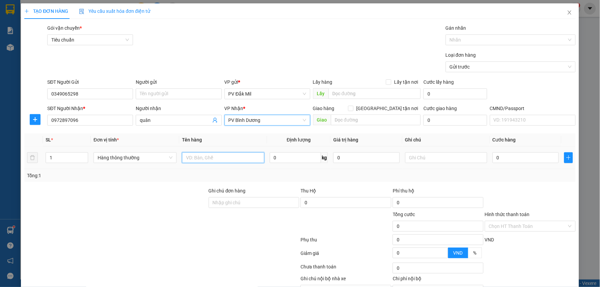
drag, startPoint x: 202, startPoint y: 157, endPoint x: 179, endPoint y: 157, distance: 23.0
click at [201, 157] on input "text" at bounding box center [223, 157] width 82 height 11
type input "lạnh"
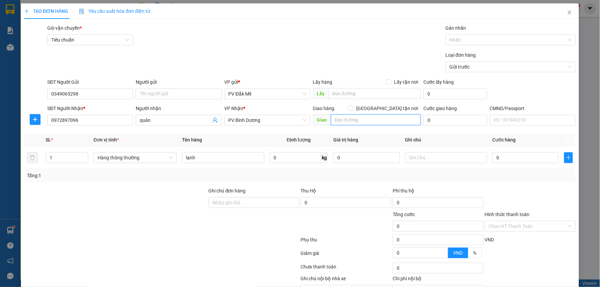
drag, startPoint x: 358, startPoint y: 118, endPoint x: 351, endPoint y: 122, distance: 8.5
click at [358, 118] on input "text" at bounding box center [376, 119] width 90 height 11
type input "cầu ông bố"
click at [531, 154] on input "0" at bounding box center [526, 157] width 66 height 11
type input "5"
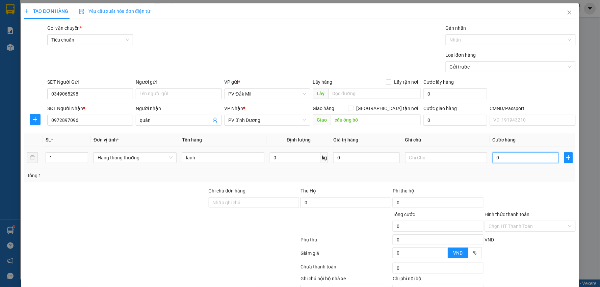
type input "5"
type input "50"
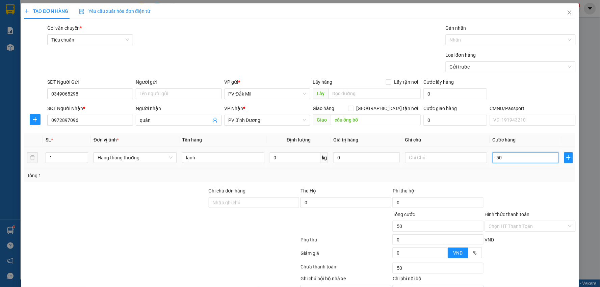
type input "500"
type input "5.000"
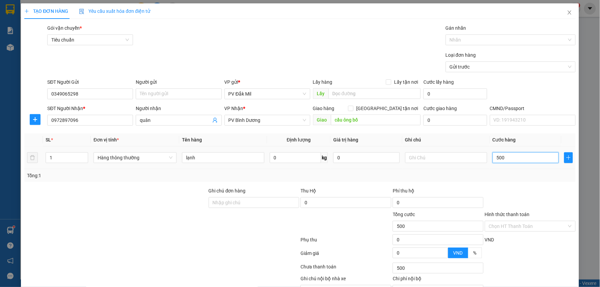
type input "5.000"
type input "50.000"
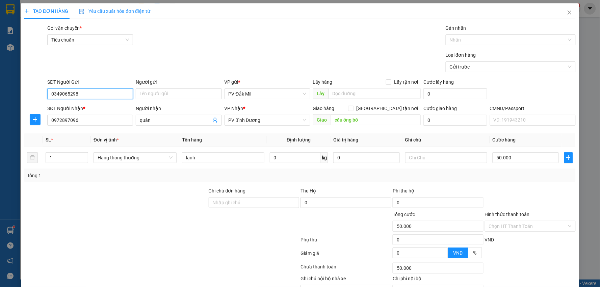
drag, startPoint x: 83, startPoint y: 92, endPoint x: 0, endPoint y: 127, distance: 90.0
click at [0, 127] on div "TẠO ĐƠN HÀNG Yêu cầu xuất hóa đơn điện tử Transit Pickup Surcharge Ids Transit …" at bounding box center [300, 143] width 600 height 287
click at [230, 203] on input "Ghi chú đơn hàng" at bounding box center [254, 202] width 91 height 11
paste input "ck 68-90k-11.10/17h51"
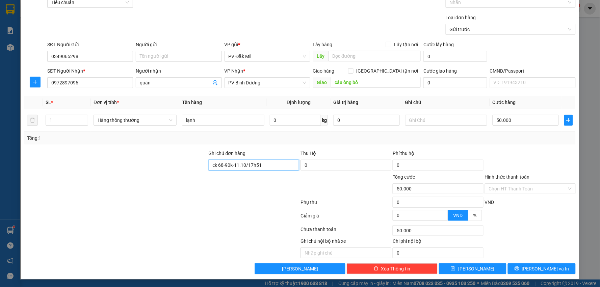
scroll to position [38, 0]
type input "ck 68-90k-11.10/17h51"
click at [509, 188] on input "Hình thức thanh toán" at bounding box center [528, 188] width 78 height 10
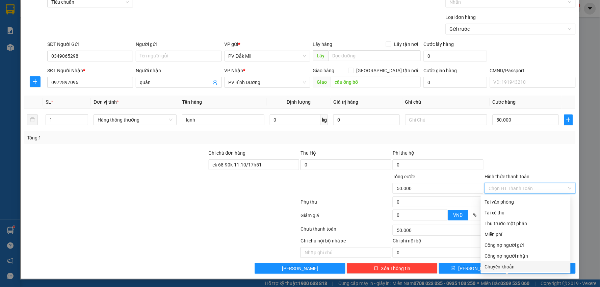
click at [501, 265] on div "Chuyển khoản" at bounding box center [526, 266] width 82 height 7
type input "0"
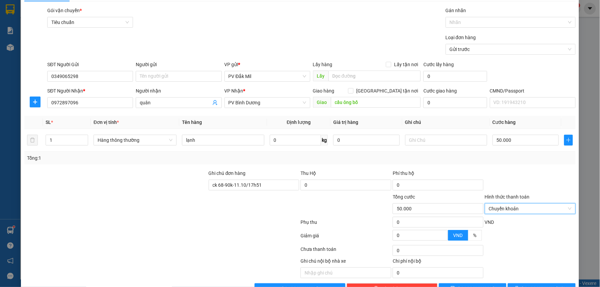
scroll to position [0, 0]
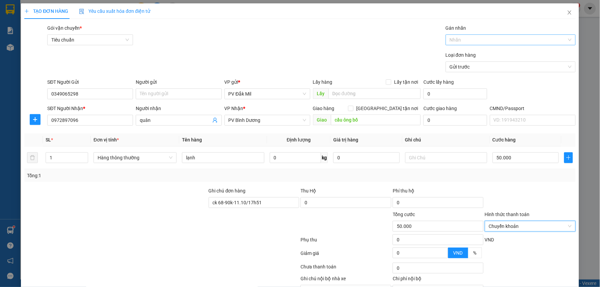
click at [459, 36] on div at bounding box center [507, 40] width 120 height 8
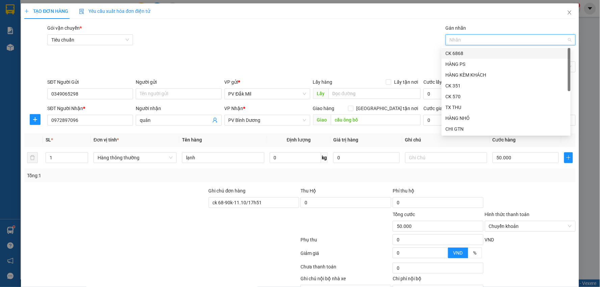
click at [461, 55] on div "CK 6868" at bounding box center [506, 53] width 121 height 7
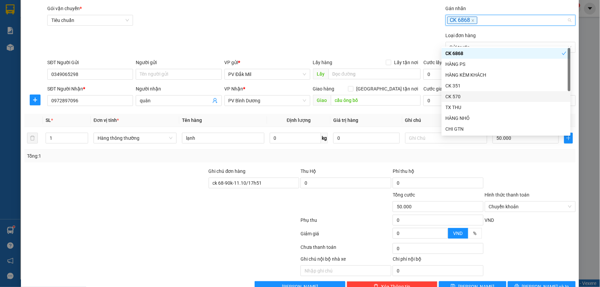
scroll to position [38, 0]
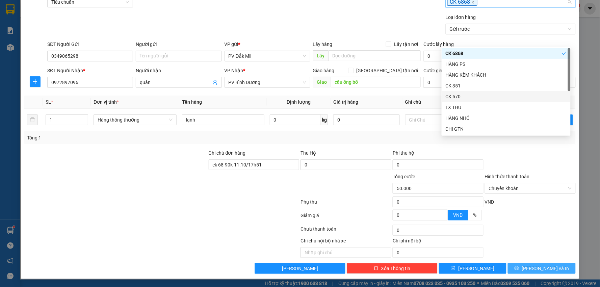
click at [532, 272] on button "Lưu và In" at bounding box center [542, 268] width 68 height 11
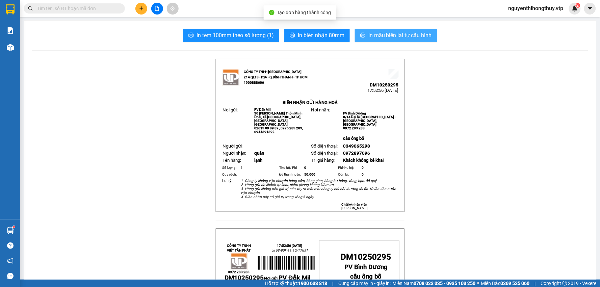
click at [393, 37] on span "In mẫu biên lai tự cấu hình" at bounding box center [399, 35] width 63 height 8
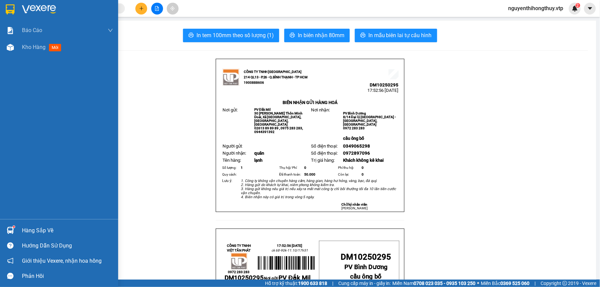
click at [15, 8] on div at bounding box center [10, 9] width 12 height 12
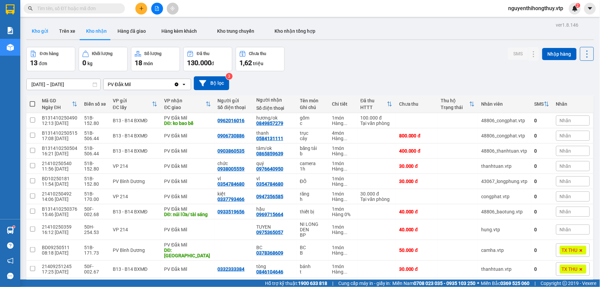
click at [35, 35] on button "Kho gửi" at bounding box center [39, 31] width 27 height 16
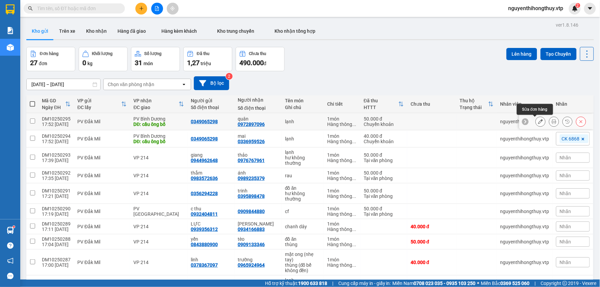
click at [538, 121] on icon at bounding box center [540, 121] width 5 height 5
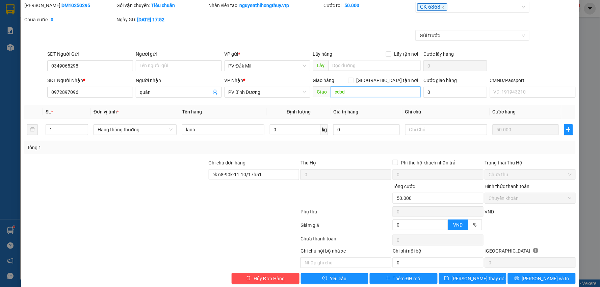
scroll to position [33, 0]
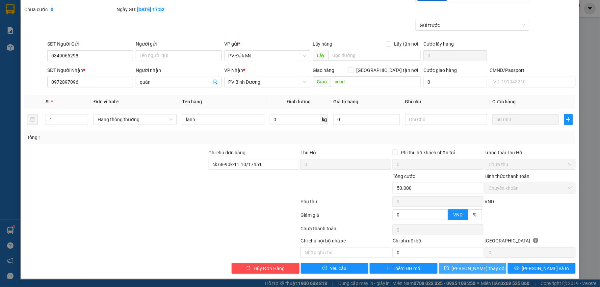
click at [465, 269] on span "Lưu thay đổi" at bounding box center [479, 268] width 54 height 7
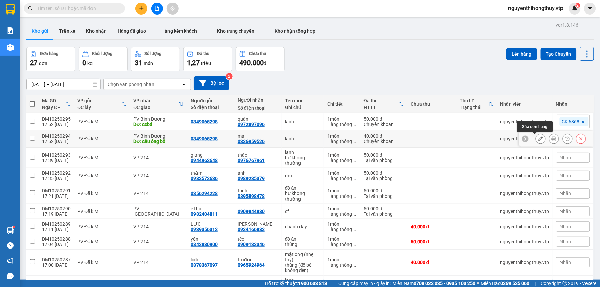
click at [538, 140] on icon at bounding box center [540, 138] width 5 height 5
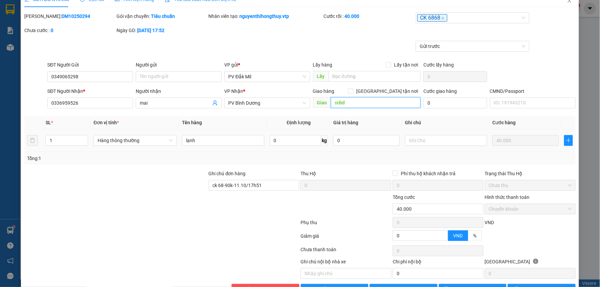
scroll to position [33, 0]
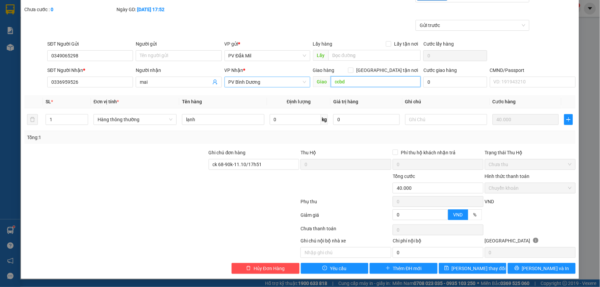
drag, startPoint x: 358, startPoint y: 80, endPoint x: 294, endPoint y: 87, distance: 64.8
click at [307, 83] on div "SĐT Người Nhận * 0336959526 Người nhận mai VP Nhận * PV Bình Dương Giao hàng Gi…" at bounding box center [311, 79] width 531 height 24
click at [476, 266] on span "Lưu thay đổi" at bounding box center [479, 268] width 54 height 7
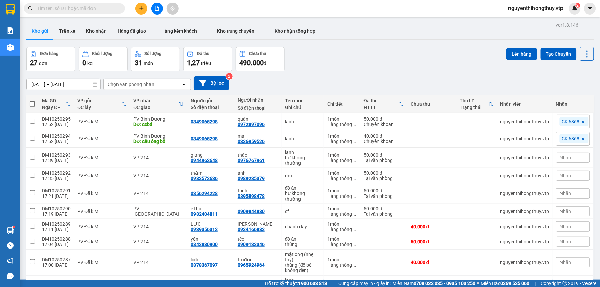
click at [100, 7] on input "text" at bounding box center [77, 8] width 80 height 7
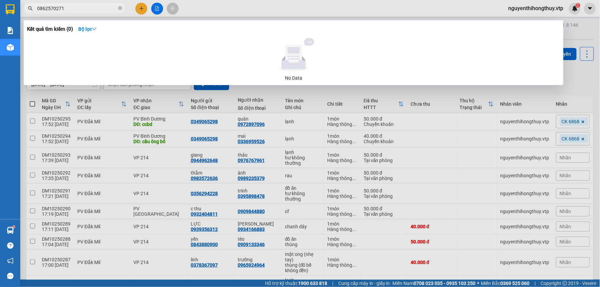
click at [79, 9] on input "0862570271" at bounding box center [77, 8] width 80 height 7
click at [209, 9] on div at bounding box center [300, 143] width 600 height 287
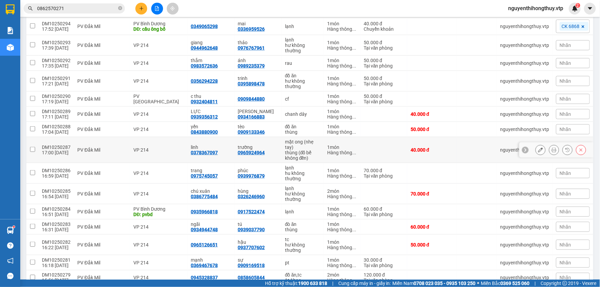
scroll to position [262, 0]
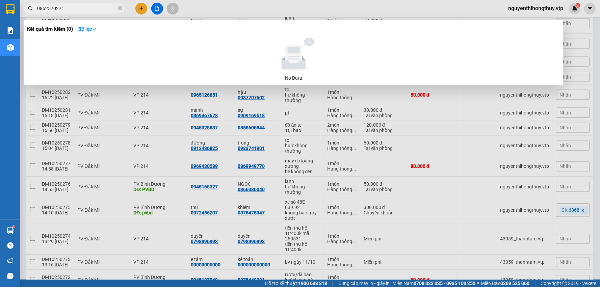
click at [86, 7] on input "0862570271" at bounding box center [77, 8] width 80 height 7
click at [59, 8] on input "0945127448" at bounding box center [77, 8] width 80 height 7
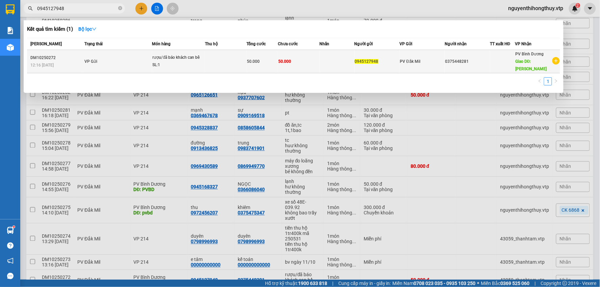
click at [310, 59] on td "50.000" at bounding box center [299, 61] width 42 height 23
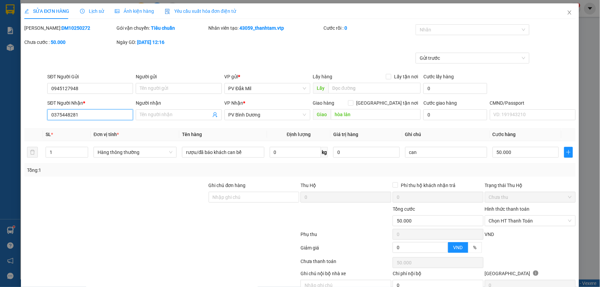
click at [94, 114] on input "0375448281" at bounding box center [90, 114] width 86 height 11
click at [188, 109] on span at bounding box center [179, 114] width 86 height 11
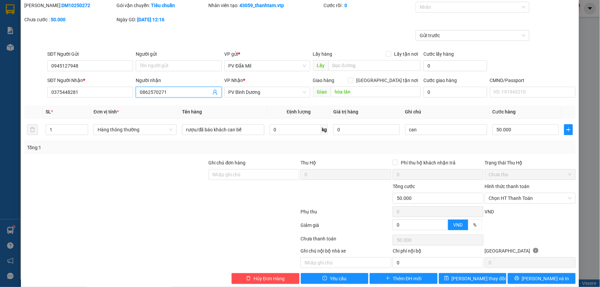
scroll to position [33, 0]
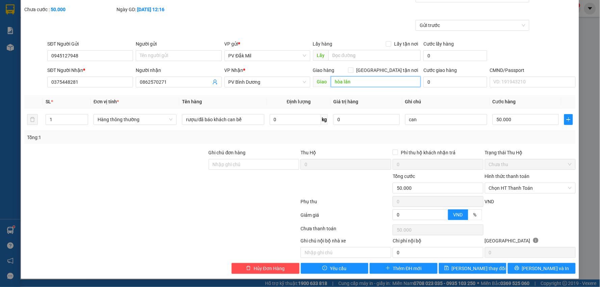
click at [372, 81] on input "hòa lân" at bounding box center [376, 81] width 90 height 11
click at [481, 269] on span "Lưu thay đổi" at bounding box center [479, 268] width 54 height 7
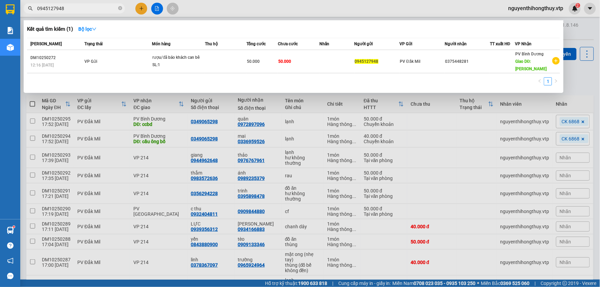
click at [85, 9] on input "0945127948" at bounding box center [77, 8] width 80 height 7
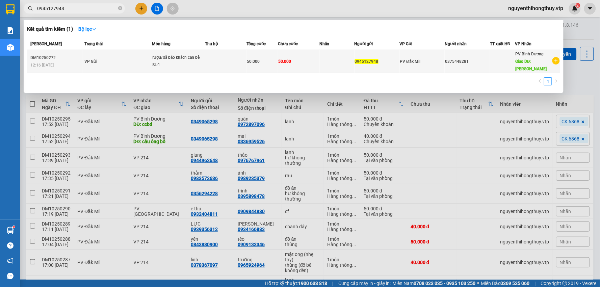
click at [200, 61] on div "SL: 1" at bounding box center [178, 64] width 51 height 7
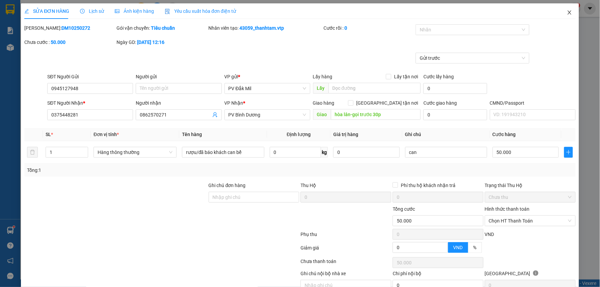
click at [567, 10] on icon "close" at bounding box center [569, 12] width 5 height 5
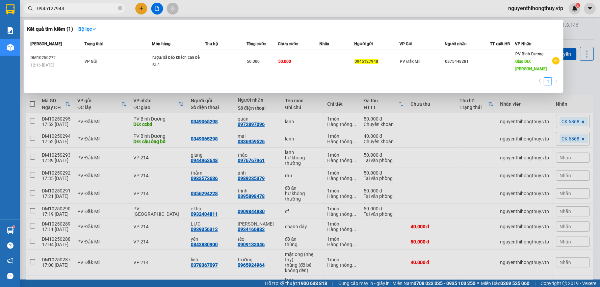
click at [91, 9] on input "0945127948" at bounding box center [77, 8] width 80 height 7
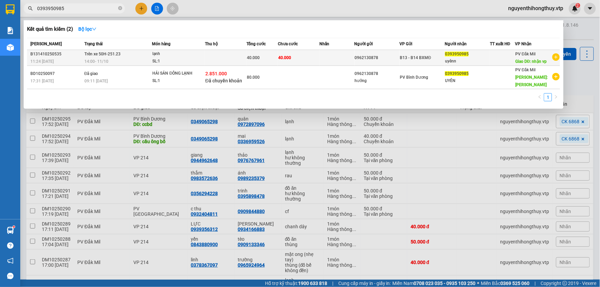
click at [230, 54] on td at bounding box center [226, 58] width 42 height 16
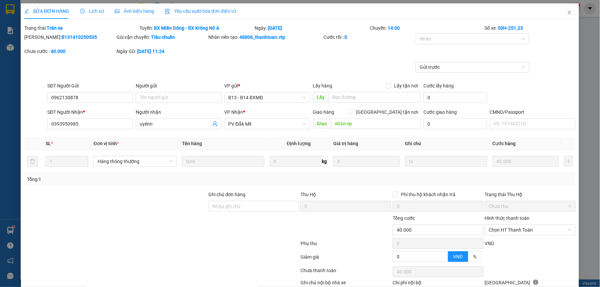
click at [96, 13] on span "Lịch sử" at bounding box center [92, 10] width 24 height 5
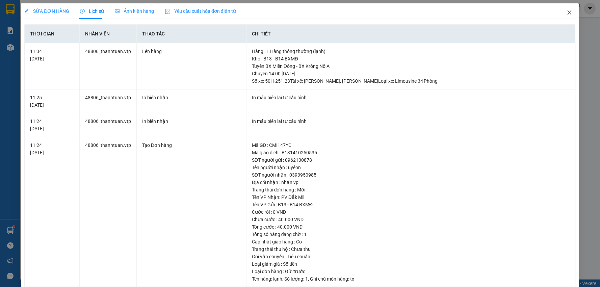
click at [567, 12] on icon "close" at bounding box center [569, 12] width 5 height 5
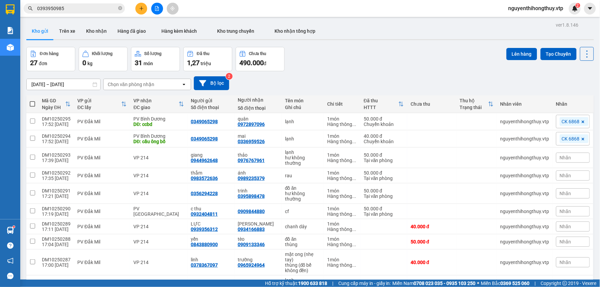
click at [75, 9] on input "0393950985" at bounding box center [77, 8] width 80 height 7
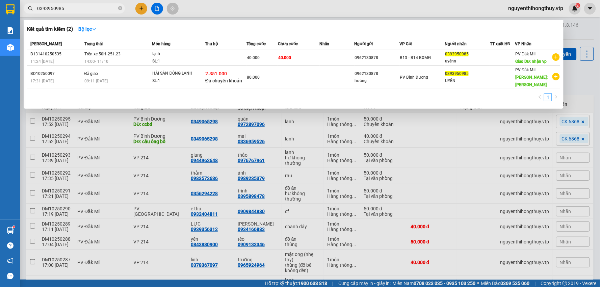
click at [75, 9] on input "0393950985" at bounding box center [77, 8] width 80 height 7
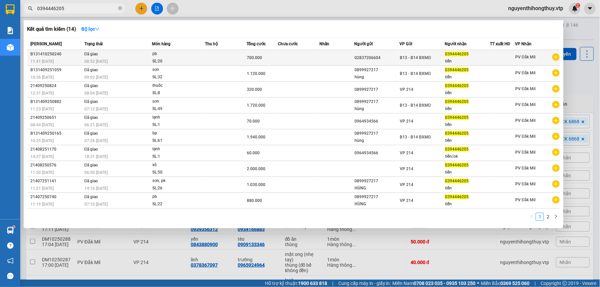
click at [177, 58] on div "SL: 20" at bounding box center [178, 61] width 51 height 7
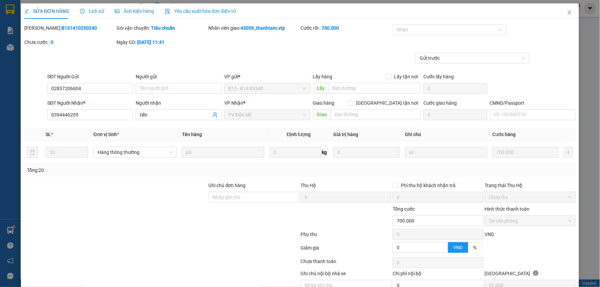
click at [96, 13] on span "Lịch sử" at bounding box center [92, 10] width 24 height 5
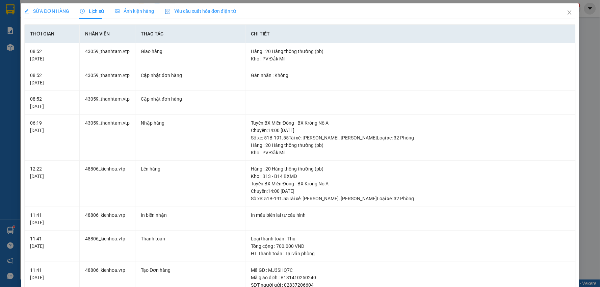
click at [56, 12] on span "SỬA ĐƠN HÀNG" at bounding box center [46, 10] width 45 height 5
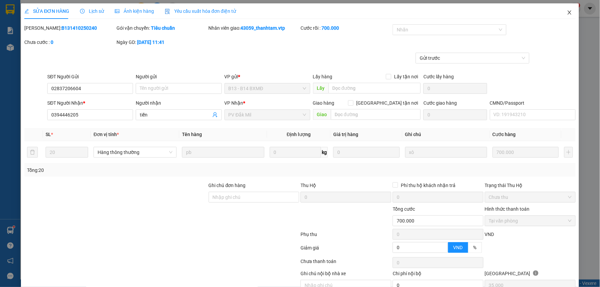
click at [567, 12] on icon "close" at bounding box center [569, 12] width 5 height 5
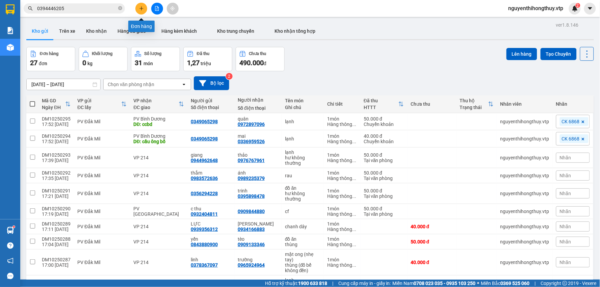
click at [140, 8] on icon "plus" at bounding box center [141, 8] width 5 height 5
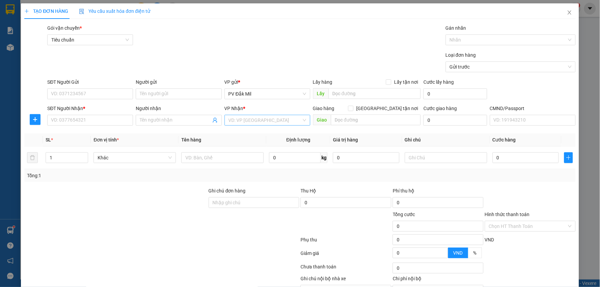
click at [253, 120] on input "search" at bounding box center [265, 120] width 73 height 10
click at [247, 141] on div "PV [GEOGRAPHIC_DATA]" at bounding box center [265, 144] width 77 height 7
click at [87, 95] on input "SĐT Người Gửi" at bounding box center [90, 93] width 86 height 11
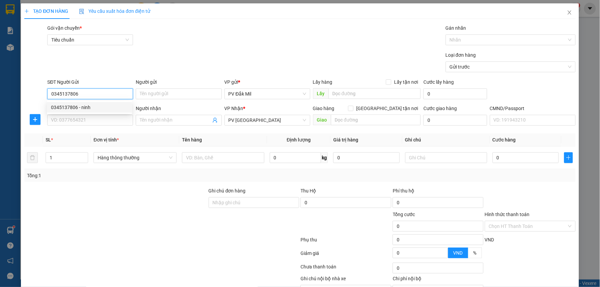
click at [97, 106] on div "0345137806 - ninh" at bounding box center [89, 107] width 77 height 7
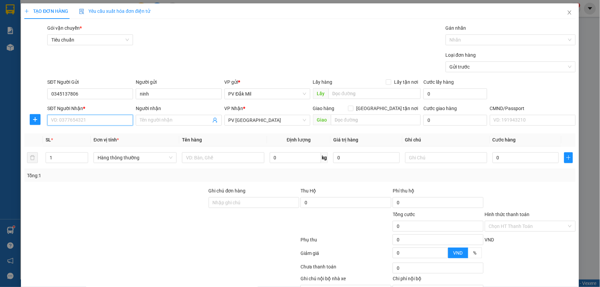
click at [97, 115] on input "SĐT Người Nhận *" at bounding box center [90, 120] width 86 height 11
click at [77, 134] on div "0342264359 - thư" at bounding box center [89, 133] width 77 height 7
click at [220, 158] on input "text" at bounding box center [223, 157] width 82 height 11
click at [422, 159] on input "text" at bounding box center [446, 157] width 82 height 11
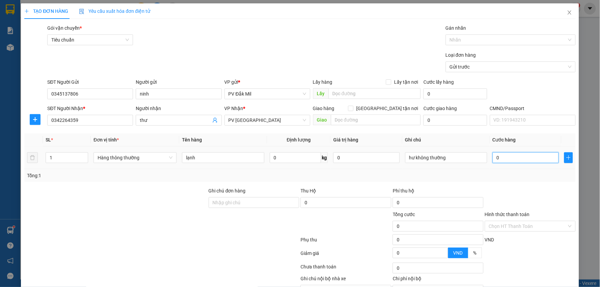
click at [507, 159] on input "0" at bounding box center [526, 157] width 66 height 11
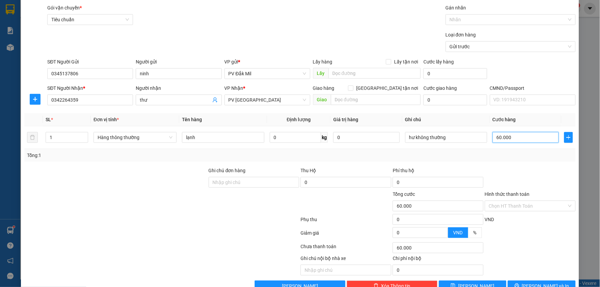
scroll to position [38, 0]
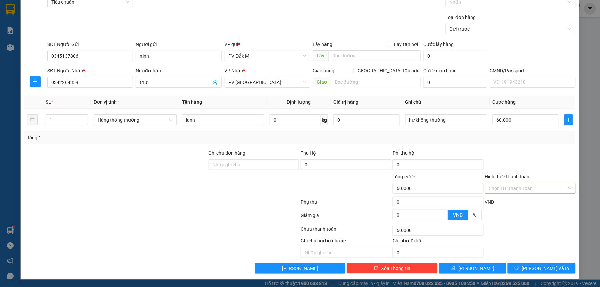
click at [513, 189] on input "Hình thức thanh toán" at bounding box center [528, 188] width 78 height 10
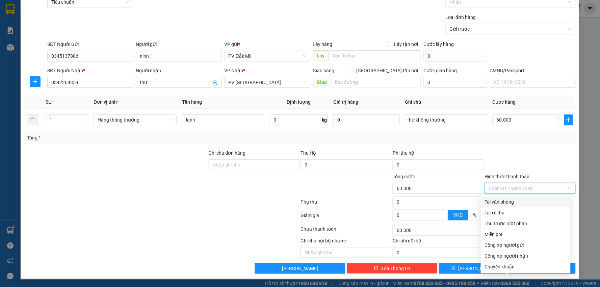
click at [496, 203] on div "Tại văn phòng" at bounding box center [526, 201] width 82 height 7
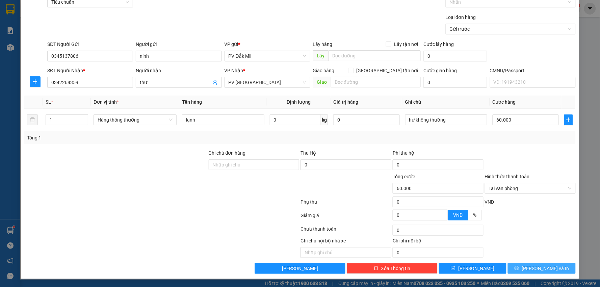
click at [534, 269] on span "Lưu và In" at bounding box center [545, 268] width 47 height 7
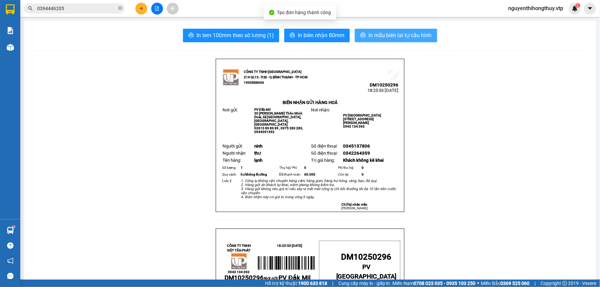
click at [401, 39] on span "In mẫu biên lai tự cấu hình" at bounding box center [399, 35] width 63 height 8
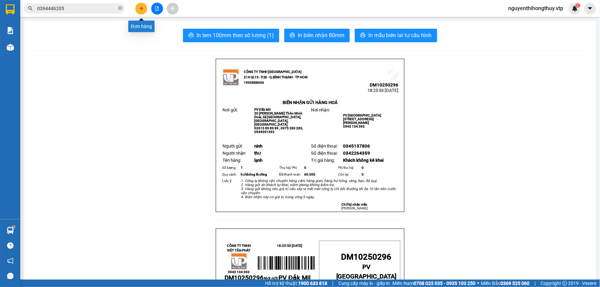
click at [137, 7] on button at bounding box center [141, 9] width 12 height 12
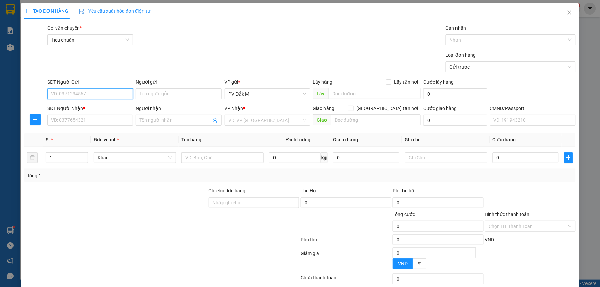
click at [103, 94] on input "SĐT Người Gửi" at bounding box center [90, 93] width 86 height 11
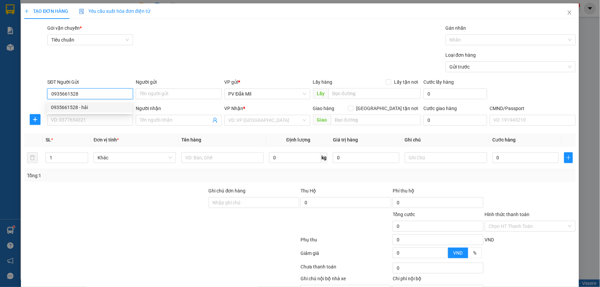
click at [93, 105] on div "0935661528 - hải" at bounding box center [89, 107] width 77 height 7
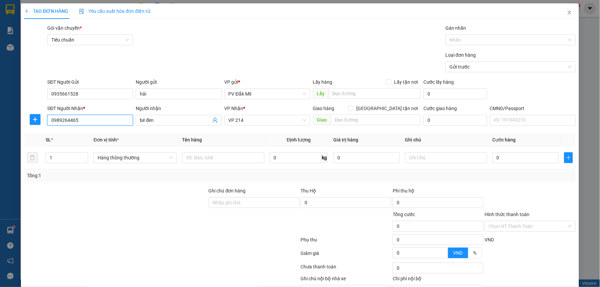
click at [101, 121] on input "0989264465" at bounding box center [90, 120] width 86 height 11
click at [60, 121] on input "096309032328" at bounding box center [90, 120] width 86 height 11
click at [68, 121] on input "090309032328" at bounding box center [90, 120] width 86 height 11
click at [222, 147] on td at bounding box center [223, 158] width 88 height 23
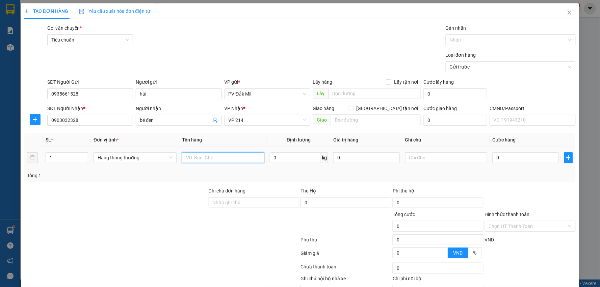
click at [219, 157] on input "text" at bounding box center [223, 157] width 82 height 11
click at [422, 155] on input "text" at bounding box center [446, 157] width 82 height 11
click at [500, 156] on input "0" at bounding box center [526, 157] width 66 height 11
click at [180, 119] on input "bé đen" at bounding box center [175, 120] width 71 height 7
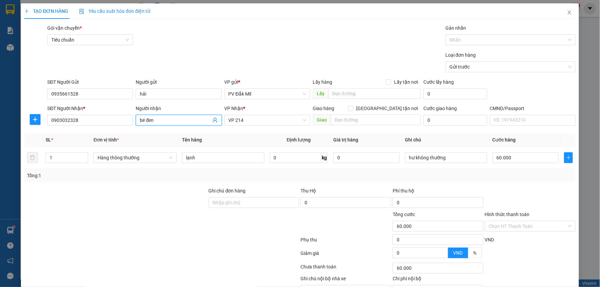
click at [180, 119] on input "bé đen" at bounding box center [175, 120] width 71 height 7
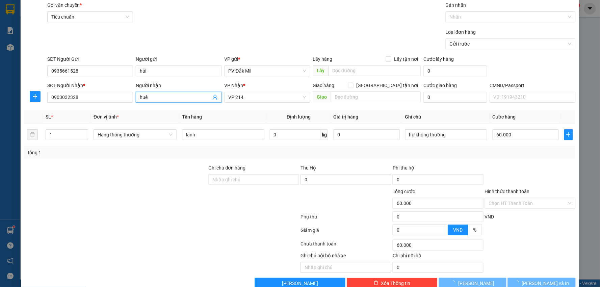
scroll to position [38, 0]
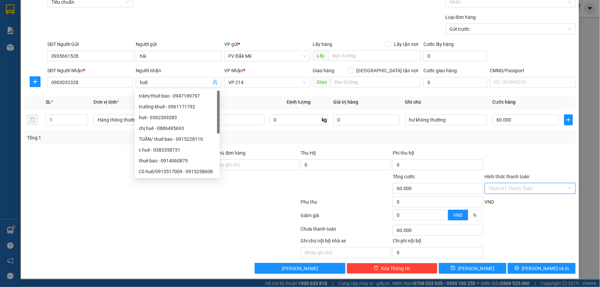
click at [521, 186] on input "Hình thức thanh toán" at bounding box center [528, 188] width 78 height 10
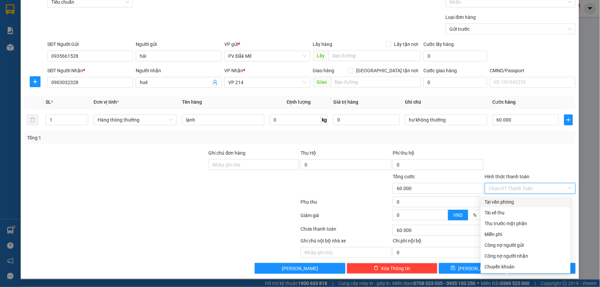
click at [514, 203] on div "Tại văn phòng" at bounding box center [526, 201] width 82 height 7
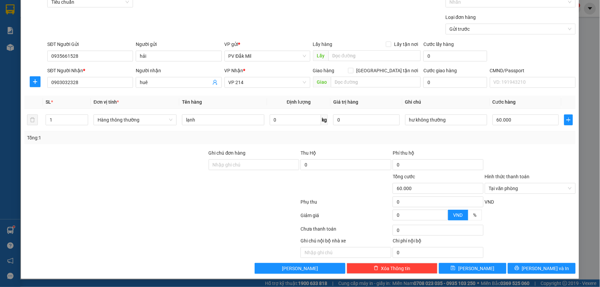
click at [540, 275] on div "TẠO ĐƠN HÀNG Yêu cầu xuất hóa đơn điện tử Transit Pickup Surcharge Ids Transit …" at bounding box center [300, 122] width 558 height 313
click at [540, 273] on button "Lưu và In" at bounding box center [542, 268] width 68 height 11
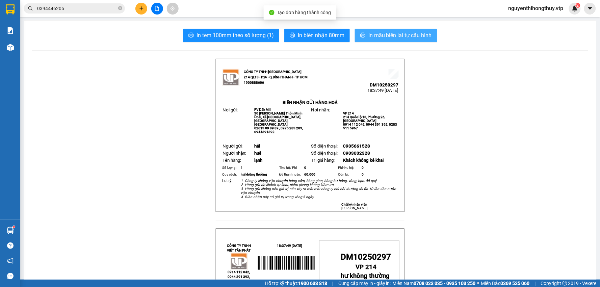
click at [398, 36] on span "In mẫu biên lai tự cấu hình" at bounding box center [399, 35] width 63 height 8
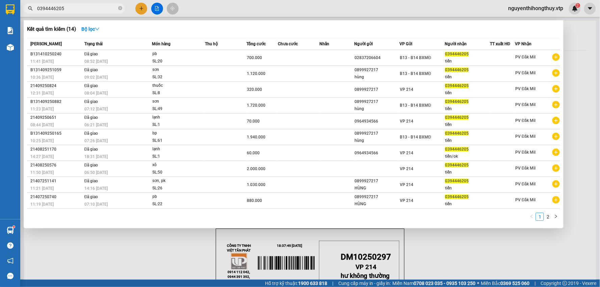
click at [102, 8] on input "0394446205" at bounding box center [77, 8] width 80 height 7
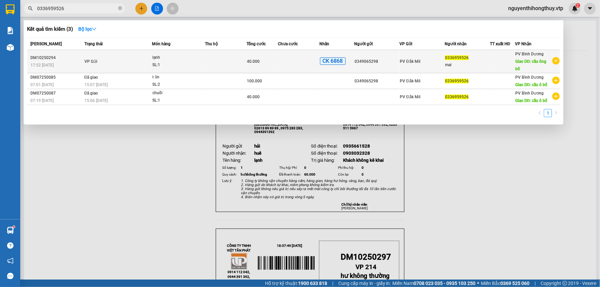
click at [295, 65] on td at bounding box center [299, 61] width 42 height 23
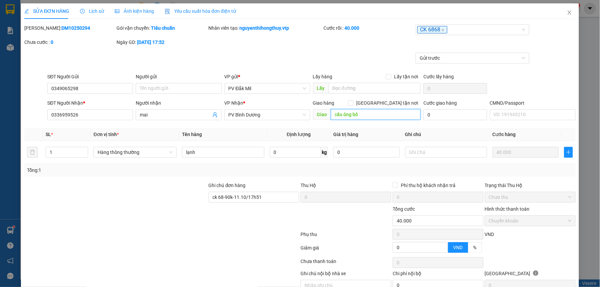
click at [366, 113] on input "cầu ông bố" at bounding box center [376, 114] width 90 height 11
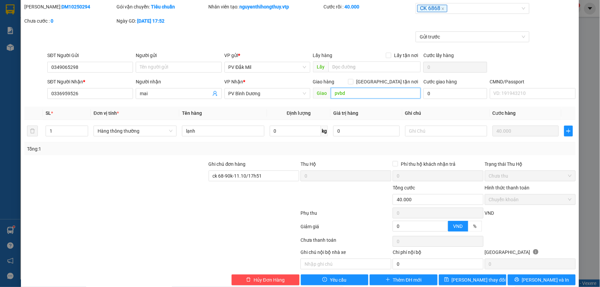
scroll to position [33, 0]
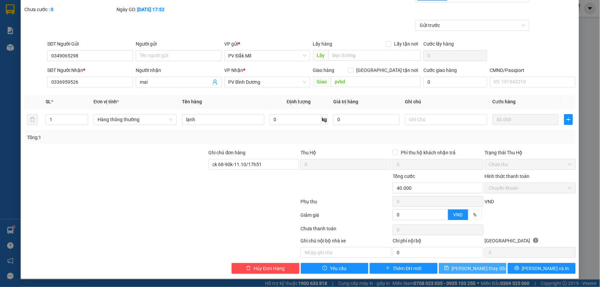
click at [472, 267] on span "Lưu thay đổi" at bounding box center [479, 268] width 54 height 7
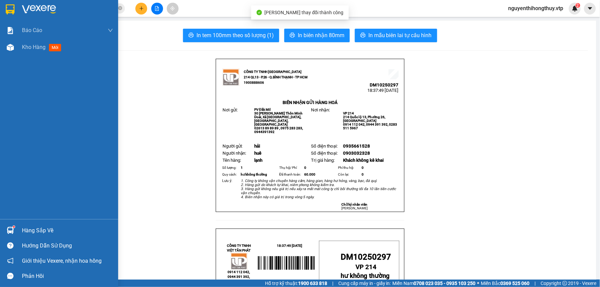
click at [9, 12] on img at bounding box center [10, 9] width 9 height 10
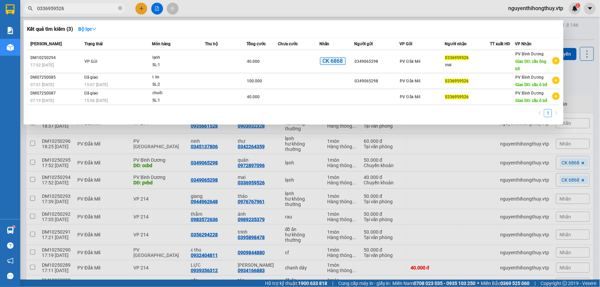
click at [88, 9] on input "0336959526" at bounding box center [77, 8] width 80 height 7
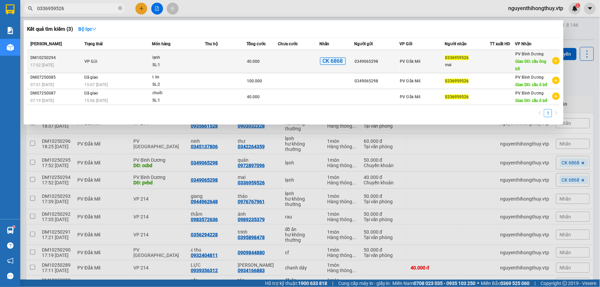
click at [475, 61] on div "mai" at bounding box center [467, 64] width 45 height 7
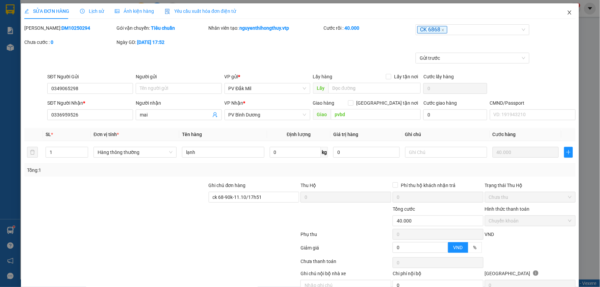
click at [567, 11] on icon "close" at bounding box center [569, 12] width 5 height 5
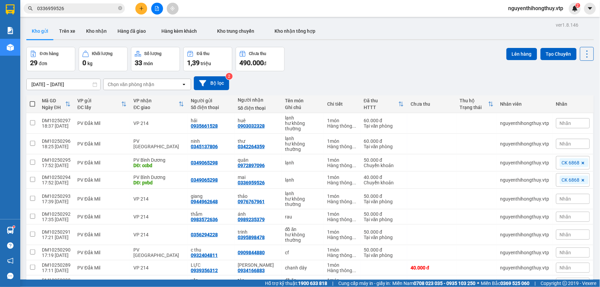
click at [94, 11] on input "0336959526" at bounding box center [77, 8] width 80 height 7
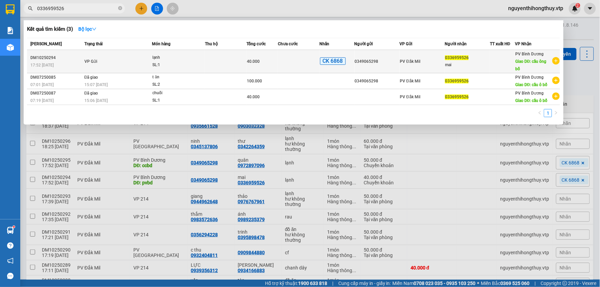
click at [511, 61] on div at bounding box center [502, 61] width 24 height 7
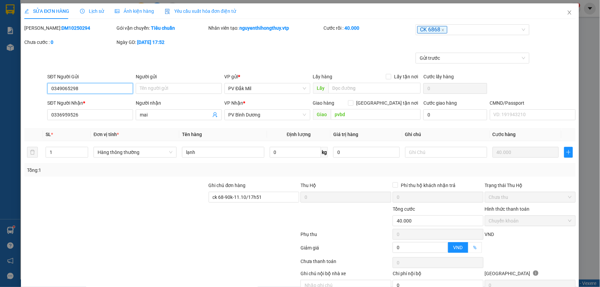
scroll to position [33, 0]
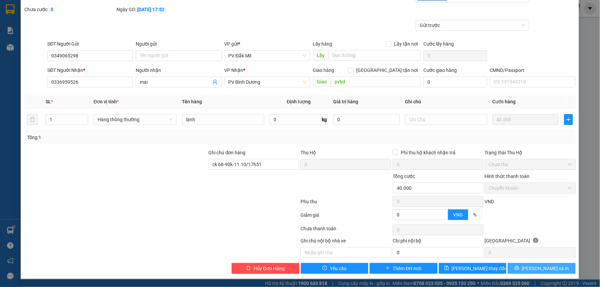
click at [532, 268] on span "Lưu và In" at bounding box center [545, 268] width 47 height 7
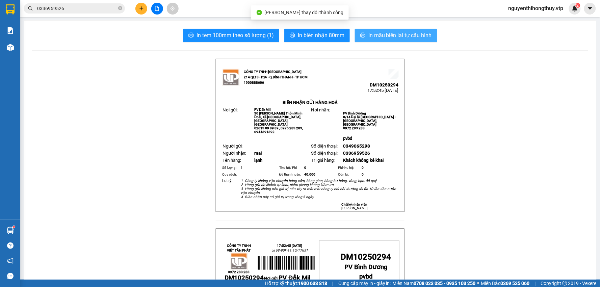
click at [405, 35] on span "In mẫu biên lai tự cấu hình" at bounding box center [399, 35] width 63 height 8
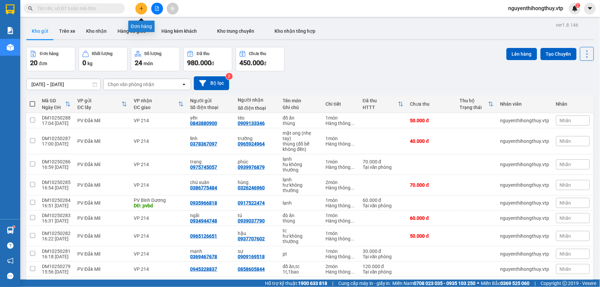
click at [145, 6] on button at bounding box center [141, 9] width 12 height 12
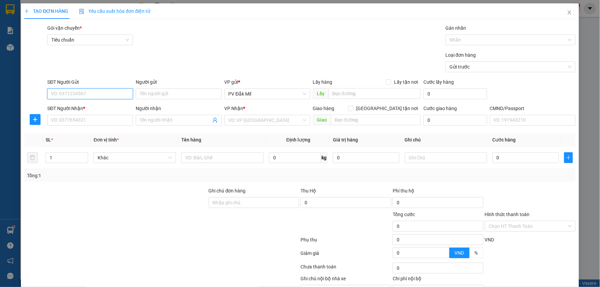
click at [100, 91] on input "SĐT Người Gửi" at bounding box center [90, 93] width 86 height 11
paste input "0349065298"
type input "0349065298"
click at [100, 120] on input "SĐT Người Nhận *" at bounding box center [90, 120] width 86 height 11
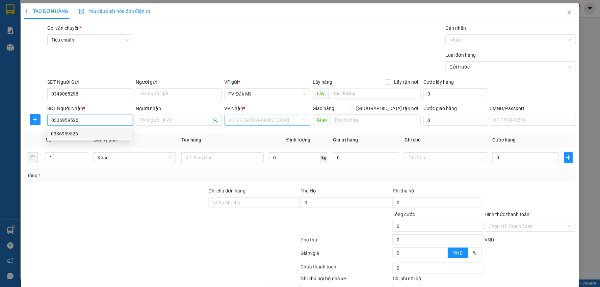
type input "0336959526"
click at [246, 121] on input "search" at bounding box center [265, 120] width 73 height 10
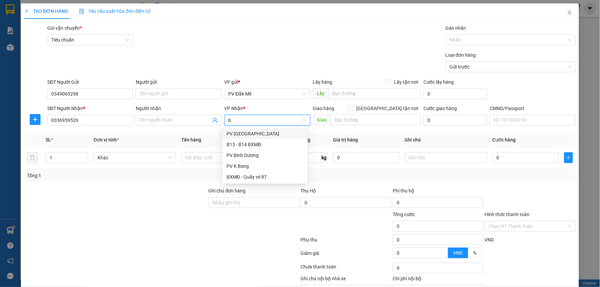
type input "bd"
click at [249, 134] on div "PV Bình Dương" at bounding box center [265, 133] width 77 height 7
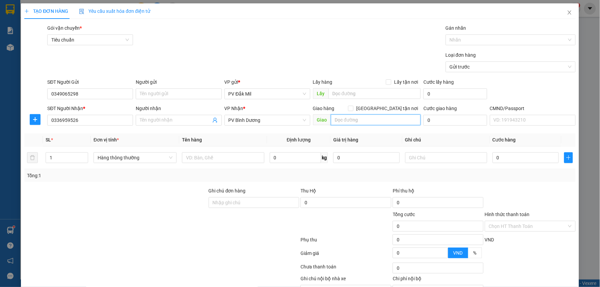
click at [351, 121] on input "text" at bounding box center [376, 119] width 90 height 11
type input "cầu ông bố"
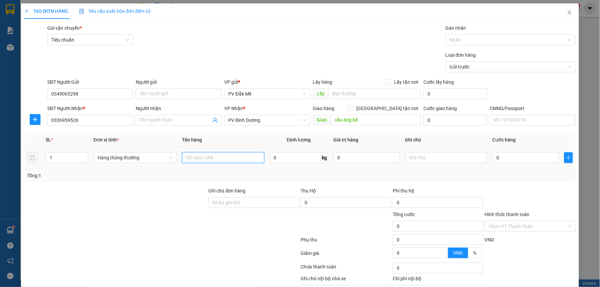
click at [217, 161] on input "text" at bounding box center [223, 157] width 82 height 11
type input "lạnh"
click at [505, 159] on input "0" at bounding box center [526, 157] width 66 height 11
type input "4"
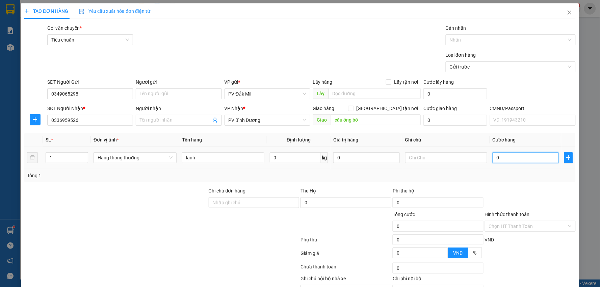
type input "4"
type input "40"
type input "400"
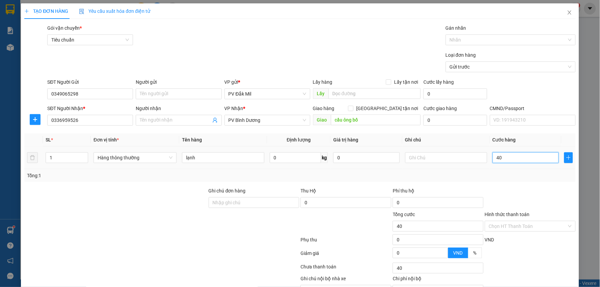
type input "400"
type input "4.000"
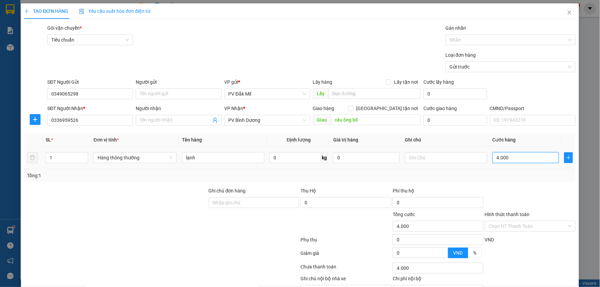
type input "40.000"
click at [474, 40] on div at bounding box center [507, 40] width 120 height 8
type input "40.000"
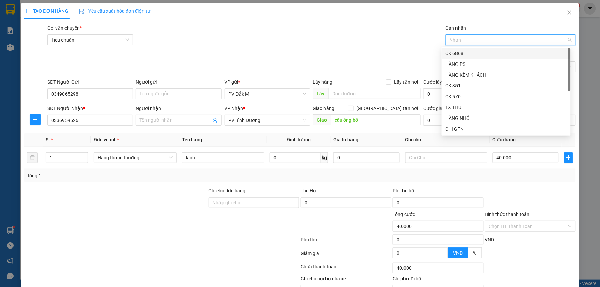
click at [466, 52] on div "CK 6868" at bounding box center [506, 53] width 121 height 7
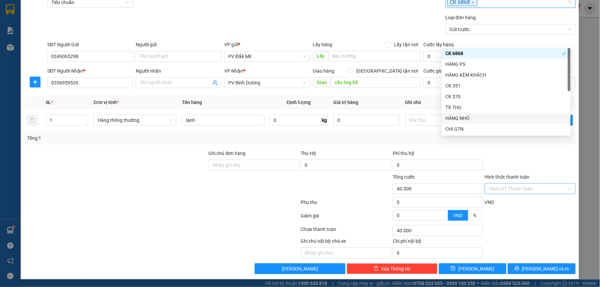
click at [522, 185] on input "Hình thức thanh toán" at bounding box center [528, 189] width 78 height 10
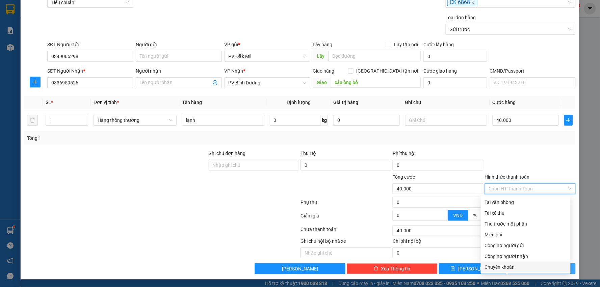
click at [506, 268] on div "Chuyển khoản" at bounding box center [526, 266] width 82 height 7
type input "0"
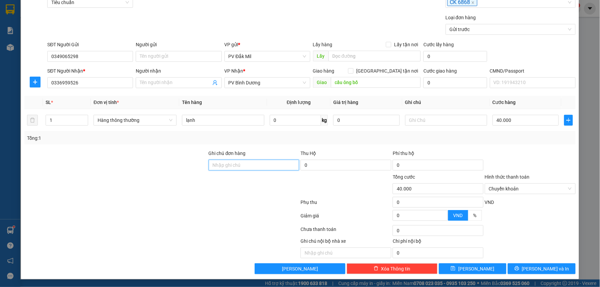
drag, startPoint x: 249, startPoint y: 163, endPoint x: 244, endPoint y: 164, distance: 5.2
click at [249, 163] on input "Ghi chú đơn hàng" at bounding box center [254, 165] width 91 height 11
type input "ck 68-90k-11.10/17h"
drag, startPoint x: 173, startPoint y: 83, endPoint x: 161, endPoint y: 76, distance: 14.0
click at [173, 82] on input "Người nhận" at bounding box center [175, 82] width 71 height 7
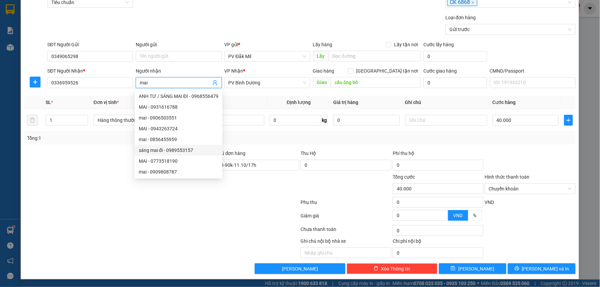
type input "mai"
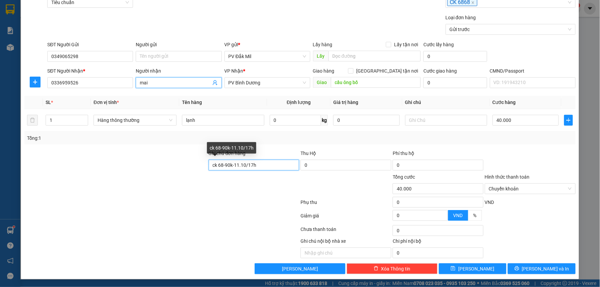
click at [270, 167] on input "ck 68-90k-11.10/17h" at bounding box center [254, 165] width 91 height 11
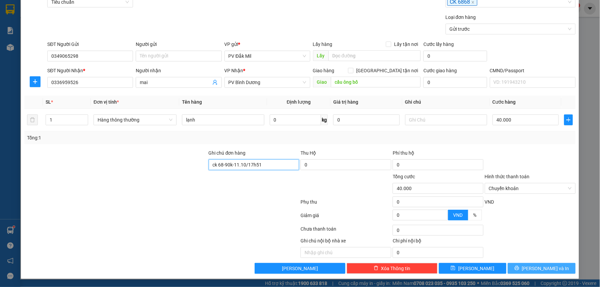
type input "ck 68-90k-11.10/17h51"
click at [539, 268] on span "[PERSON_NAME] và In" at bounding box center [545, 268] width 47 height 7
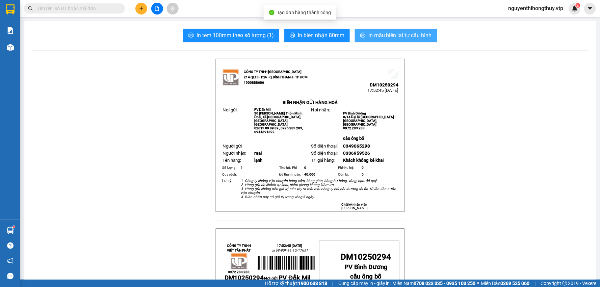
click at [406, 35] on span "In mẫu biên lai tự cấu hình" at bounding box center [399, 35] width 63 height 8
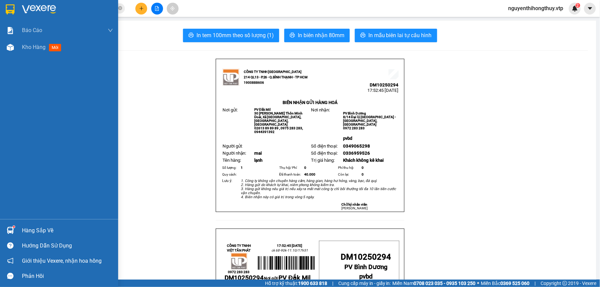
click at [7, 14] on img at bounding box center [10, 9] width 9 height 10
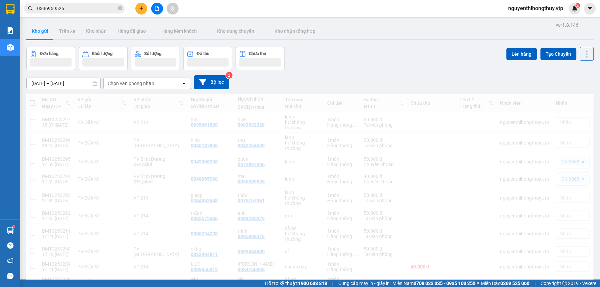
click at [144, 7] on button at bounding box center [141, 9] width 12 height 12
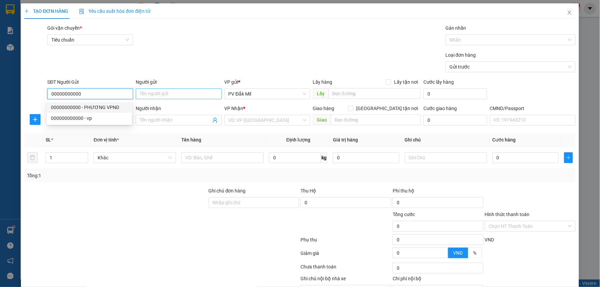
type input "00000000000"
click at [170, 91] on input "Người gửi" at bounding box center [179, 93] width 86 height 11
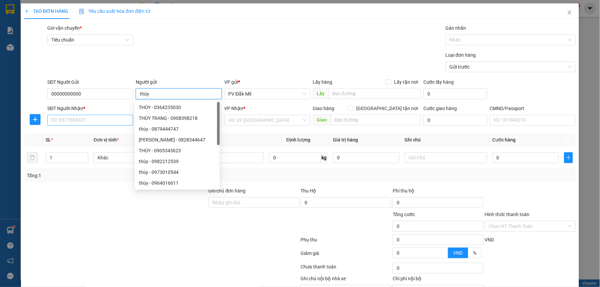
type input "thùy"
click at [85, 120] on input "SĐT Người Nhận *" at bounding box center [90, 120] width 86 height 11
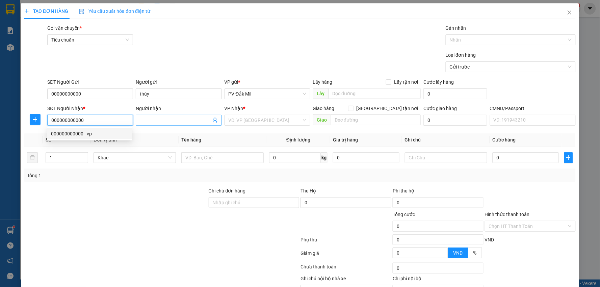
type input "000000000000"
click at [172, 117] on input "Người nhận" at bounding box center [175, 120] width 71 height 7
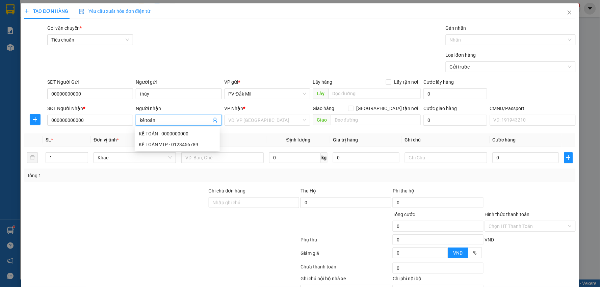
type input "kế toán"
click at [279, 111] on div "VP Nhận *" at bounding box center [268, 108] width 86 height 7
click at [273, 119] on input "search" at bounding box center [265, 120] width 73 height 10
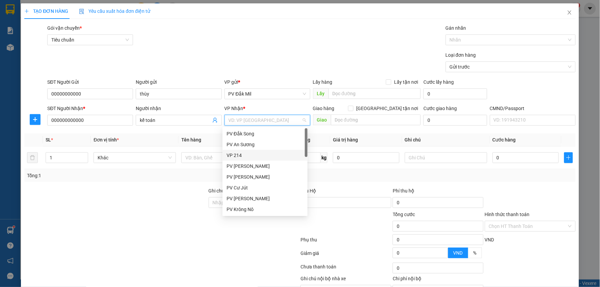
click at [249, 153] on div "VP 214" at bounding box center [265, 155] width 77 height 7
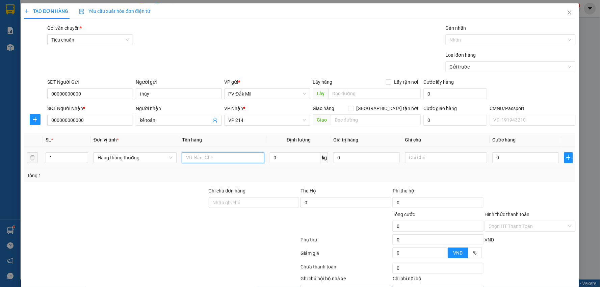
click at [220, 153] on input "text" at bounding box center [223, 157] width 82 height 11
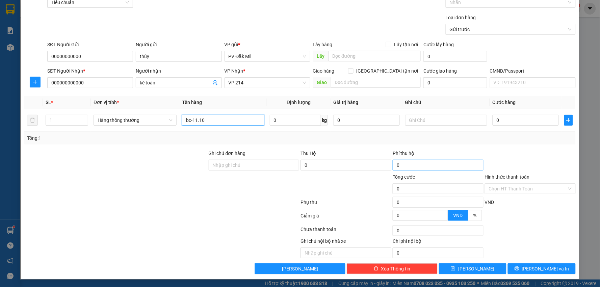
scroll to position [38, 0]
type input "bc-11.10"
click at [520, 186] on input "Hình thức thanh toán" at bounding box center [528, 188] width 78 height 10
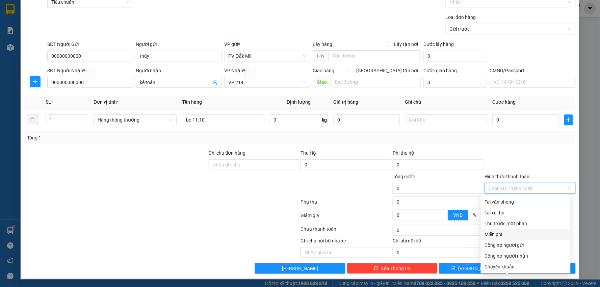
click at [500, 231] on div "Miễn phí" at bounding box center [526, 234] width 82 height 7
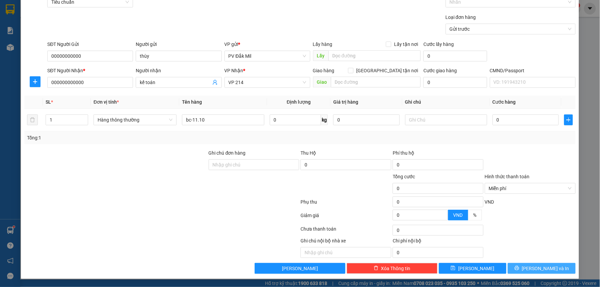
click at [544, 266] on span "[PERSON_NAME] và In" at bounding box center [545, 268] width 47 height 7
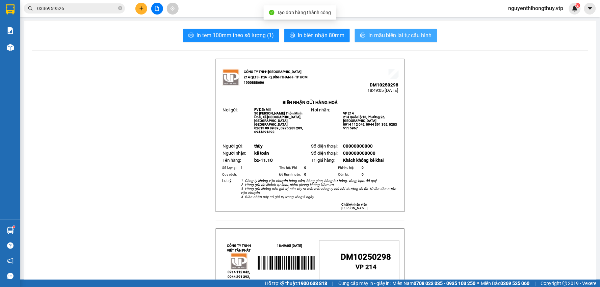
click at [402, 34] on span "In mẫu biên lai tự cấu hình" at bounding box center [399, 35] width 63 height 8
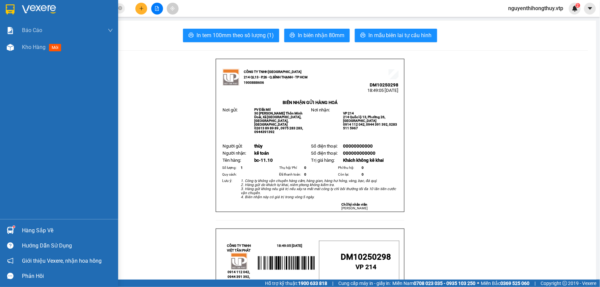
drag, startPoint x: 8, startPoint y: 10, endPoint x: 8, endPoint y: 5, distance: 5.4
click at [8, 10] on img at bounding box center [10, 9] width 9 height 10
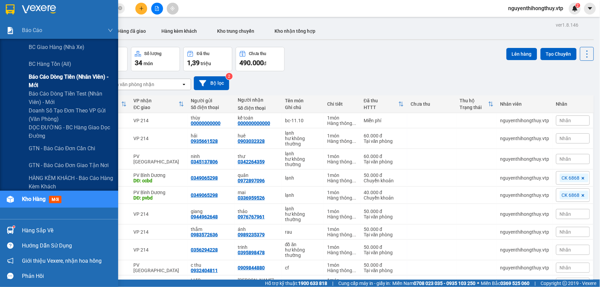
click at [48, 79] on span "Báo cáo dòng tiền (nhân viên) - mới" at bounding box center [71, 81] width 84 height 17
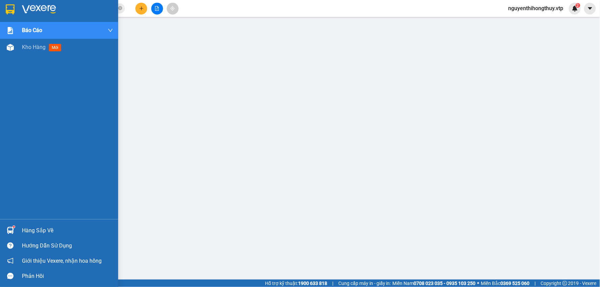
click at [5, 8] on div at bounding box center [10, 9] width 12 height 12
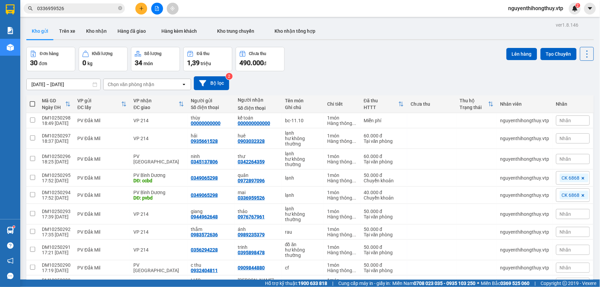
click at [90, 11] on input "0336959526" at bounding box center [77, 8] width 80 height 7
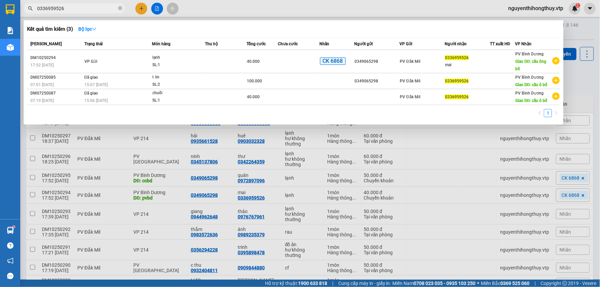
click at [90, 11] on input "0336959526" at bounding box center [77, 8] width 80 height 7
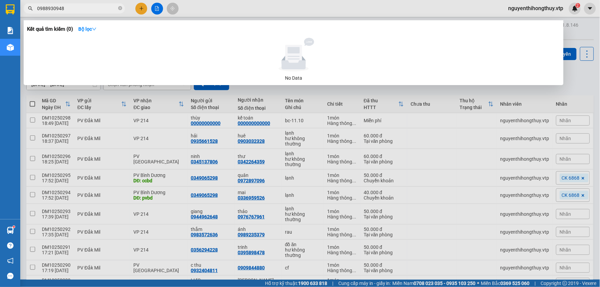
click at [97, 7] on input "0988930948" at bounding box center [77, 8] width 80 height 7
type input "0988930949"
click at [87, 11] on input "0988930949" at bounding box center [77, 8] width 80 height 7
click at [120, 9] on icon "close-circle" at bounding box center [120, 8] width 4 height 4
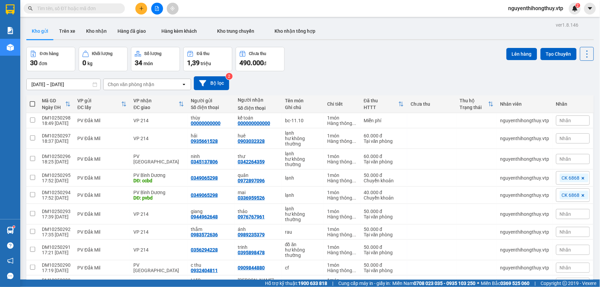
click at [86, 6] on input "text" at bounding box center [77, 8] width 80 height 7
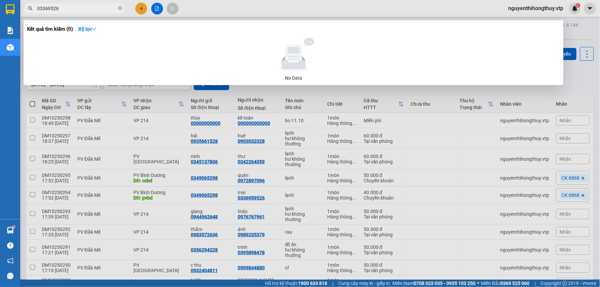
click at [52, 9] on input "03369526" at bounding box center [77, 8] width 80 height 7
type input "0336959526"
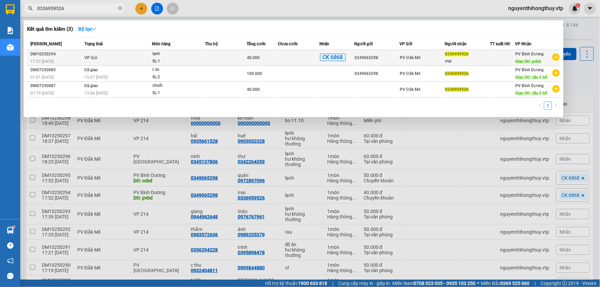
click at [231, 57] on td at bounding box center [226, 58] width 42 height 16
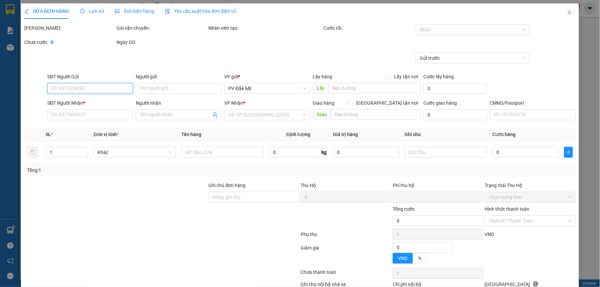
type input "0349065298"
type input "0336959526"
type input "mai"
type input "pvbd"
type input "ck 68-90k-11.10/17h51"
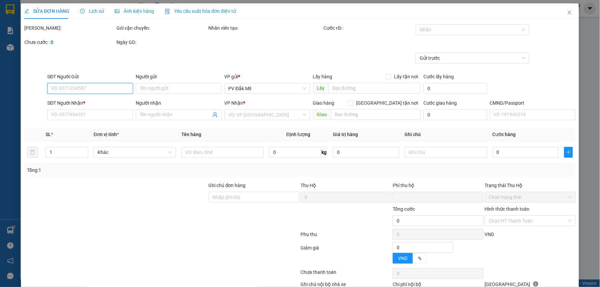
type input "0"
type input "40.000"
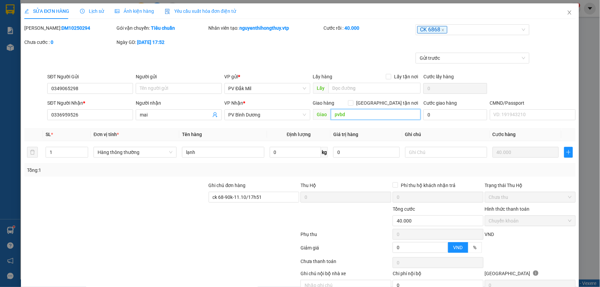
click at [351, 115] on input "pvbd" at bounding box center [376, 114] width 90 height 11
click at [355, 115] on input "pvbd" at bounding box center [376, 114] width 90 height 11
click at [567, 13] on icon "close" at bounding box center [569, 12] width 5 height 5
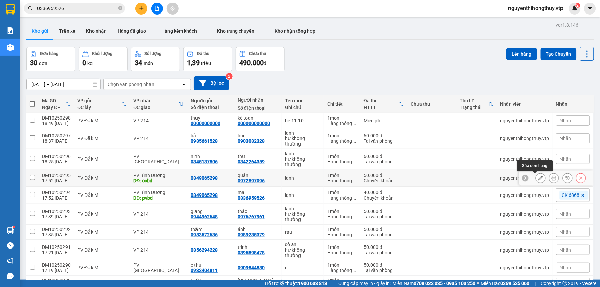
click at [538, 179] on button at bounding box center [540, 178] width 9 height 12
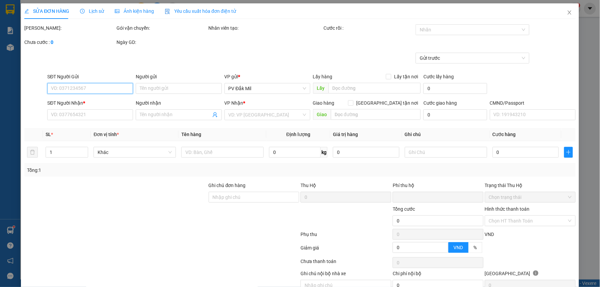
type input "0349065298"
type input "0972897096"
type input "quân"
type input "ccbd"
type input "ck 68-90k-11.10/17h51"
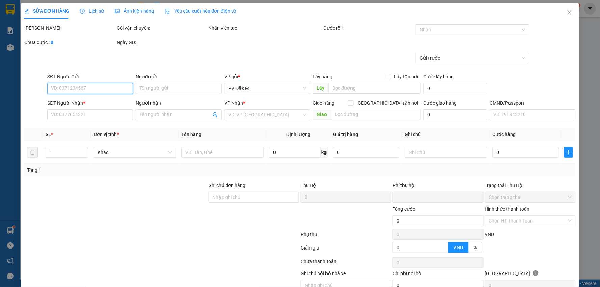
type input "0"
type input "50.000"
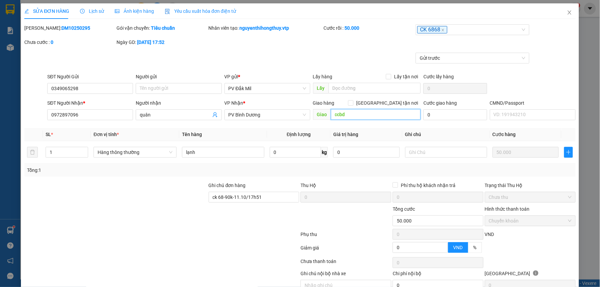
click at [349, 115] on input "ccbd" at bounding box center [376, 114] width 90 height 11
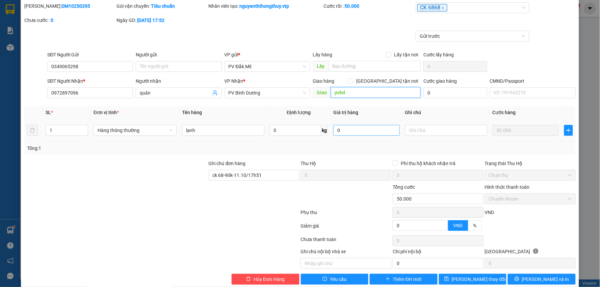
scroll to position [33, 0]
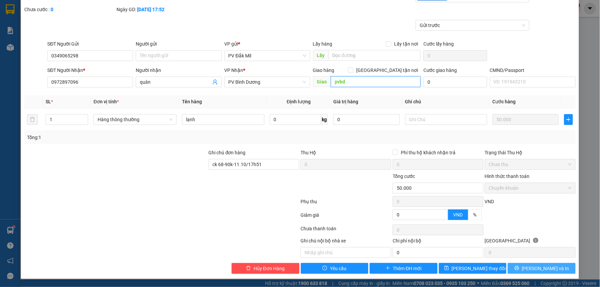
type input "pvbd"
click at [546, 268] on span "[PERSON_NAME] và In" at bounding box center [545, 268] width 47 height 7
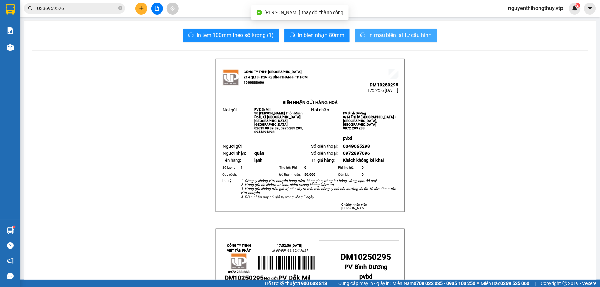
click at [384, 36] on span "In mẫu biên lai tự cấu hình" at bounding box center [399, 35] width 63 height 8
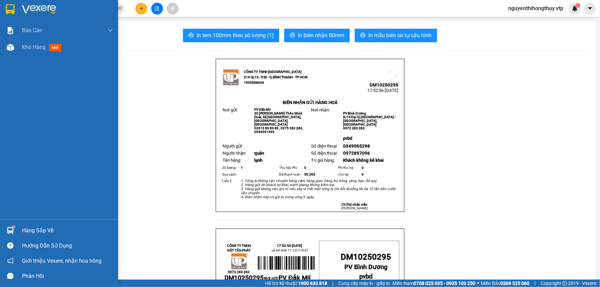
click at [0, 8] on div at bounding box center [59, 11] width 118 height 22
click at [7, 6] on img at bounding box center [10, 9] width 9 height 10
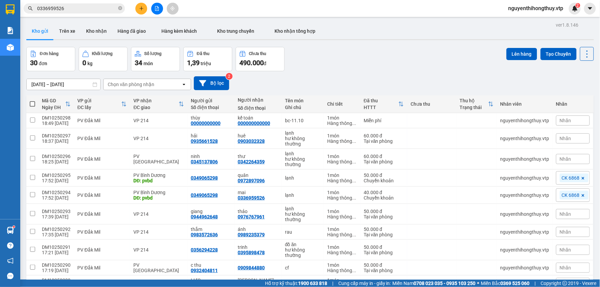
click at [120, 8] on icon "close-circle" at bounding box center [120, 8] width 4 height 4
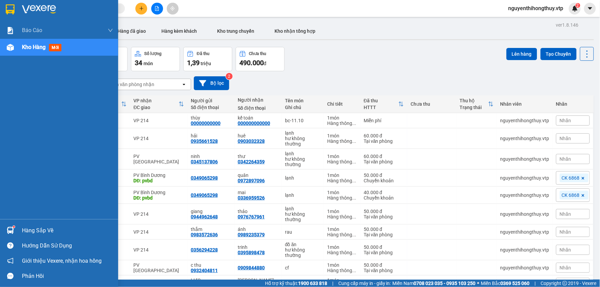
click at [3, 11] on div at bounding box center [59, 11] width 118 height 22
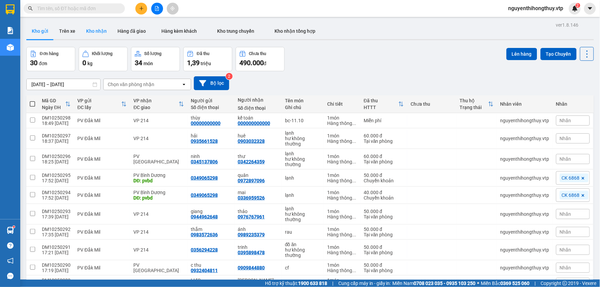
click at [95, 29] on button "Kho nhận" at bounding box center [96, 31] width 31 height 16
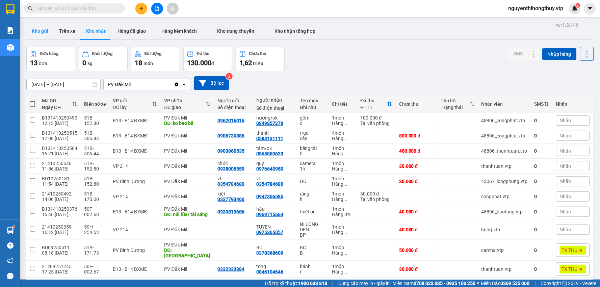
click at [48, 31] on button "Kho gửi" at bounding box center [39, 31] width 27 height 16
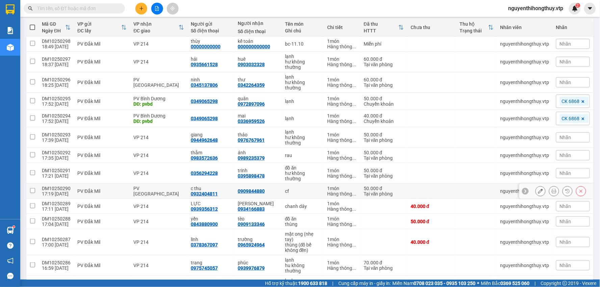
scroll to position [39, 0]
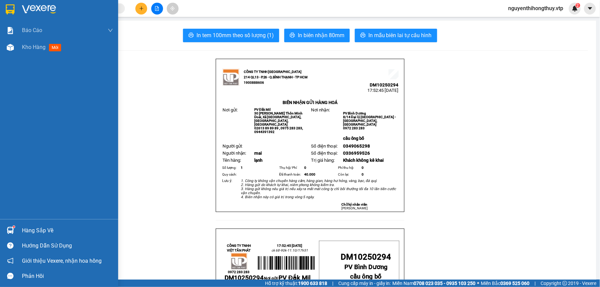
click at [21, 228] on div "Hàng sắp về" at bounding box center [59, 230] width 118 height 15
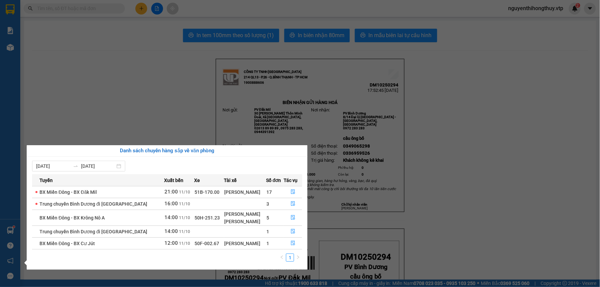
click at [169, 92] on section "Kết quả tìm kiếm ( 78 ) Bộ lọc Mã ĐH Trạng thái Món hàng Thu hộ Tổng cước Chưa …" at bounding box center [300, 143] width 600 height 287
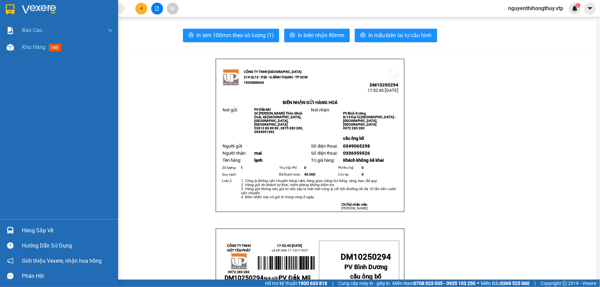
click at [9, 9] on img at bounding box center [10, 9] width 9 height 10
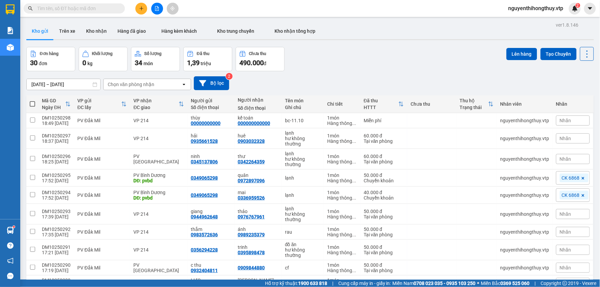
click at [31, 101] on label at bounding box center [32, 104] width 5 height 7
click at [32, 101] on input "checkbox" at bounding box center [32, 101] width 0 height 0
checkbox input "true"
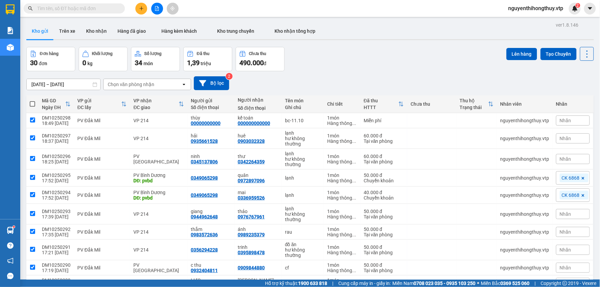
checkbox input "true"
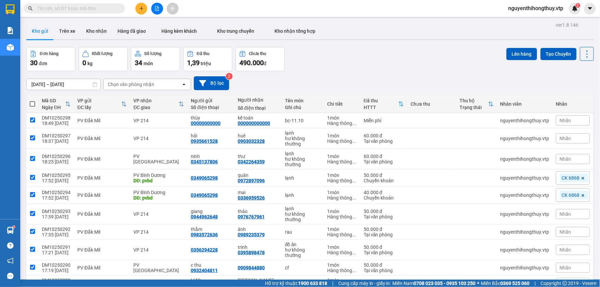
checkbox input "true"
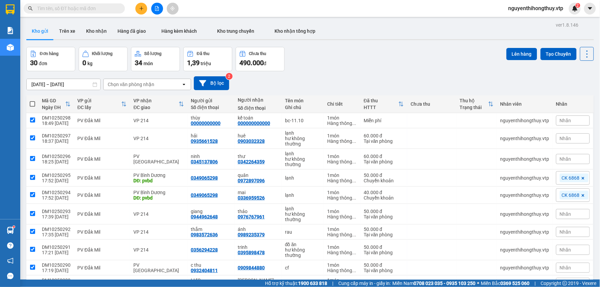
checkbox input "true"
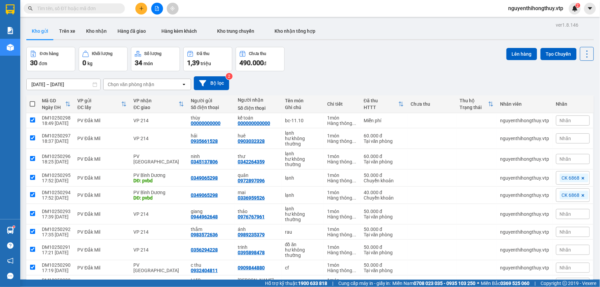
checkbox input "true"
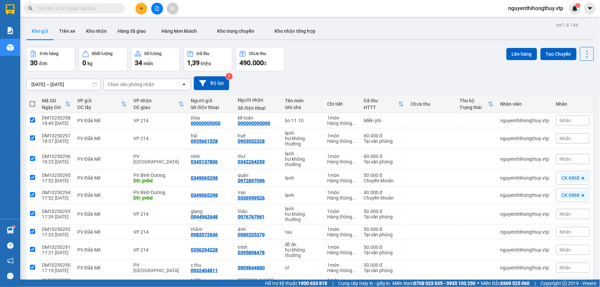
checkbox input "true"
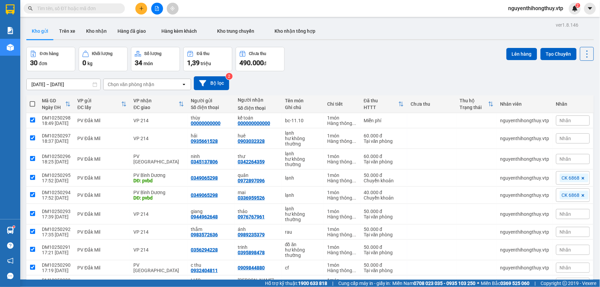
checkbox input "true"
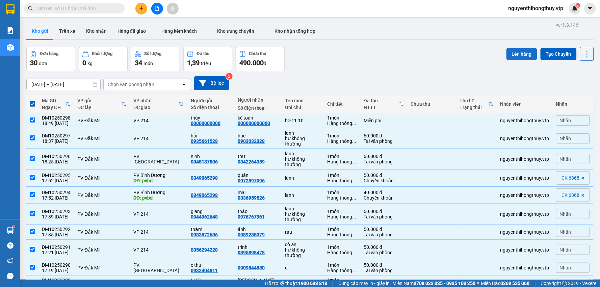
click at [518, 55] on button "Lên hàng" at bounding box center [522, 54] width 31 height 12
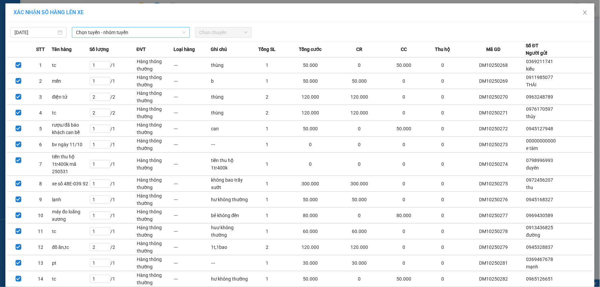
click at [142, 33] on span "Chọn tuyến - nhóm tuyến" at bounding box center [131, 32] width 110 height 10
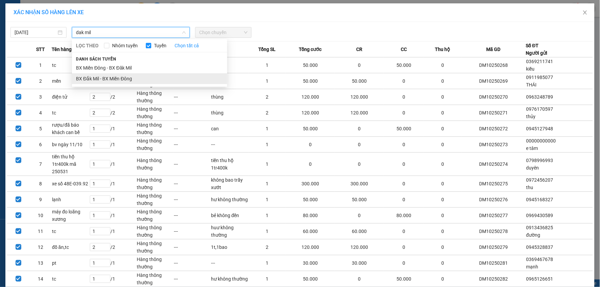
type input "dak mil"
click at [102, 76] on li "BX Đắk Mil - BX Miền Đông" at bounding box center [149, 78] width 155 height 11
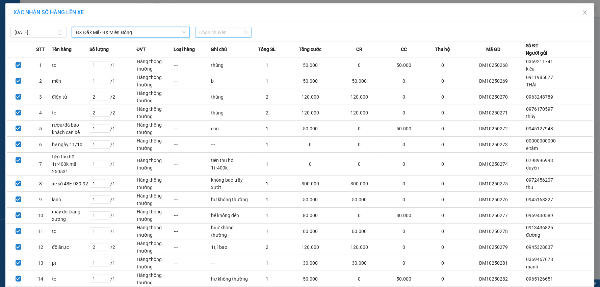
click at [225, 31] on span "Chọn chuyến" at bounding box center [223, 32] width 48 height 10
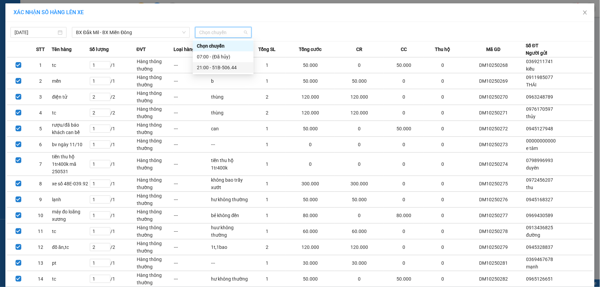
click at [218, 66] on div "21:00 - 51B-506.44" at bounding box center [223, 67] width 53 height 7
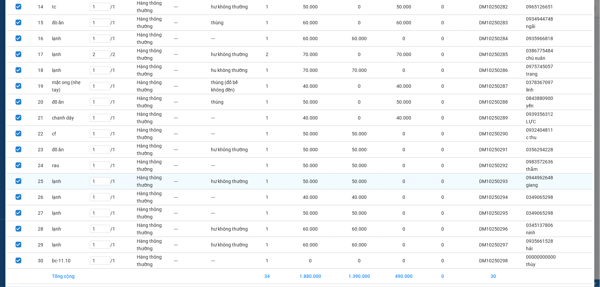
scroll to position [304, 0]
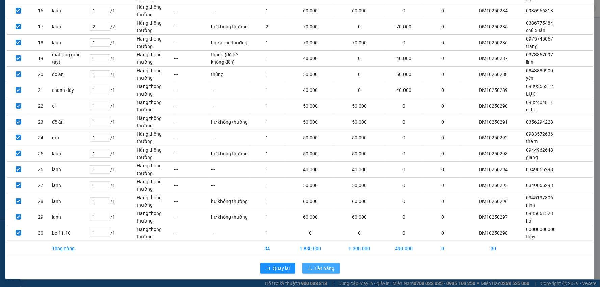
click at [321, 269] on span "Lên hàng" at bounding box center [325, 268] width 20 height 7
